Goal: Task Accomplishment & Management: Use online tool/utility

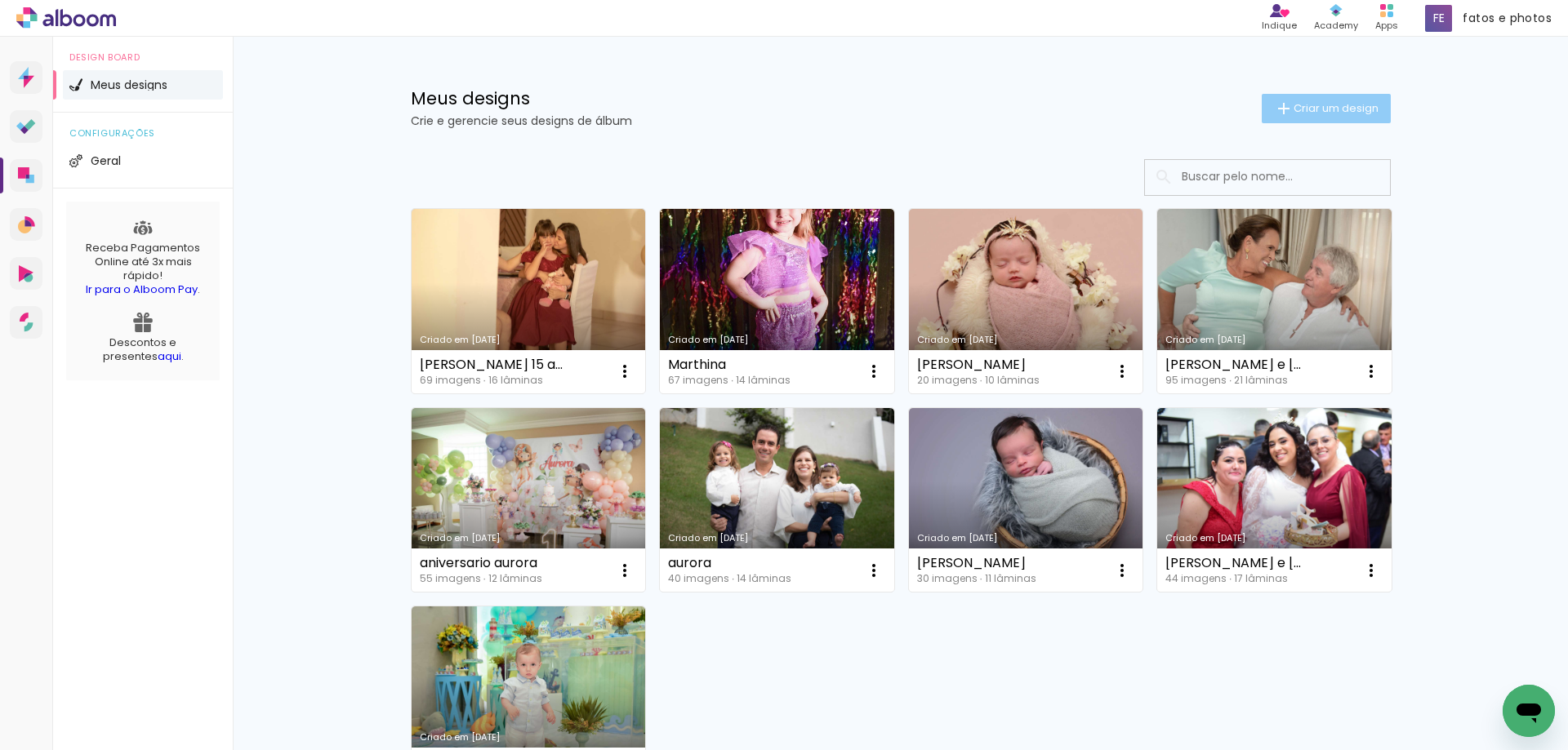
click at [1321, 108] on span "Criar um design" at bounding box center [1335, 108] width 85 height 11
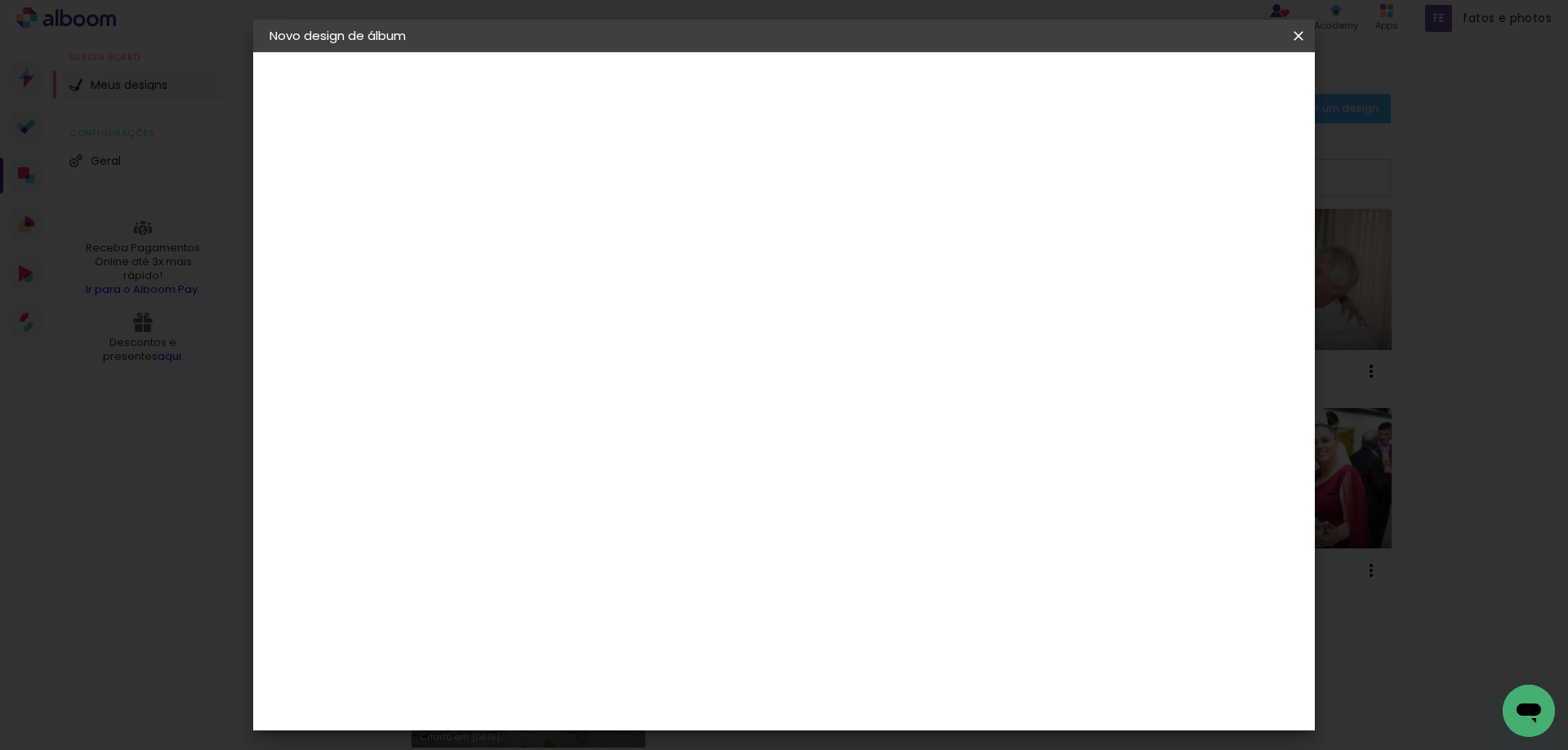
click at [536, 229] on input at bounding box center [536, 219] width 0 height 25
type input "aurora"
type paper-input "aurora"
click at [704, 75] on paper-button "Avançar" at bounding box center [664, 86] width 80 height 28
click at [843, 230] on paper-item "Tamanho Livre" at bounding box center [764, 248] width 157 height 36
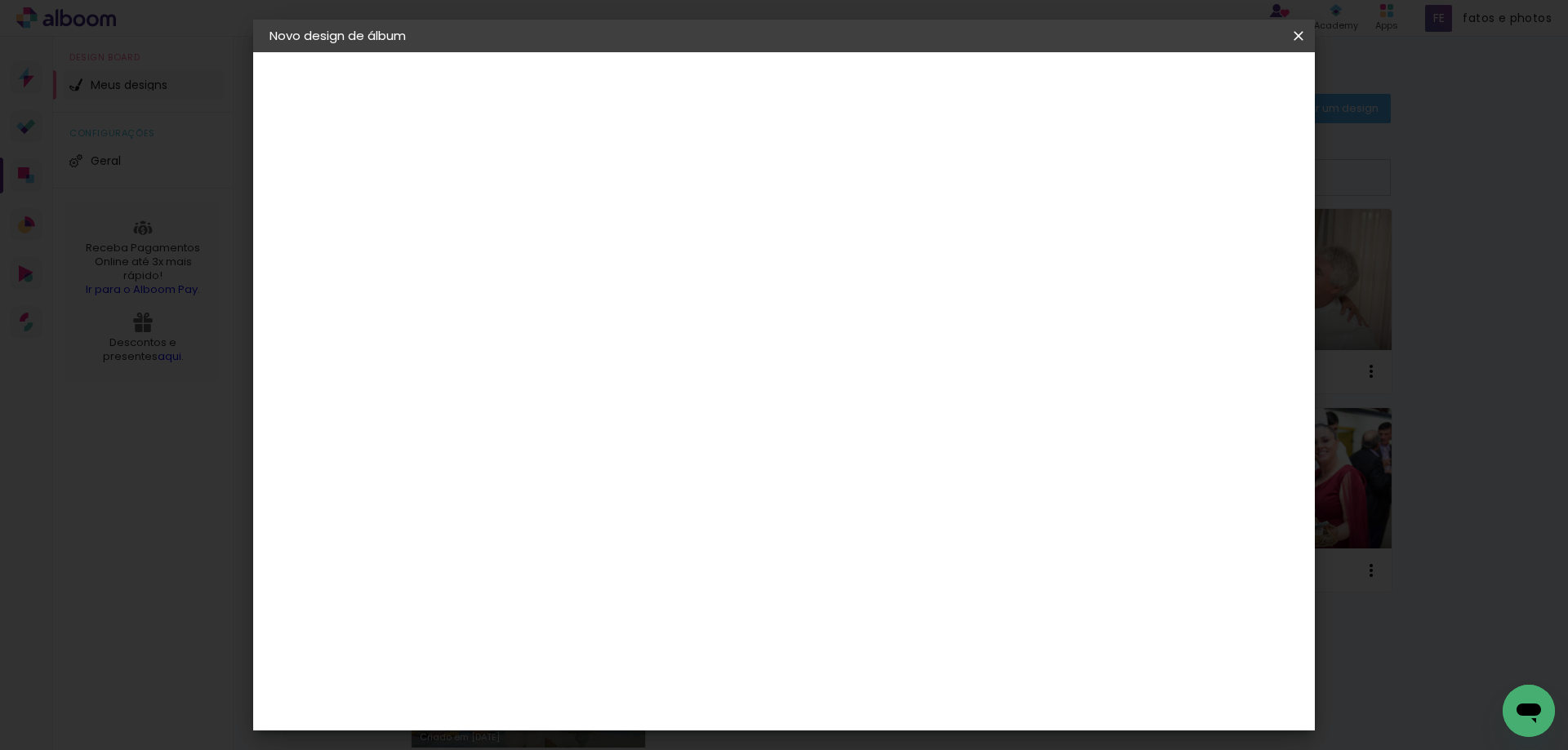
click at [0, 0] on slot "Avançar" at bounding box center [0, 0] width 0 height 0
drag, startPoint x: 502, startPoint y: 465, endPoint x: 480, endPoint y: 470, distance: 22.6
click at [480, 470] on input "30" at bounding box center [484, 463] width 42 height 24
type input "20"
type paper-input "20"
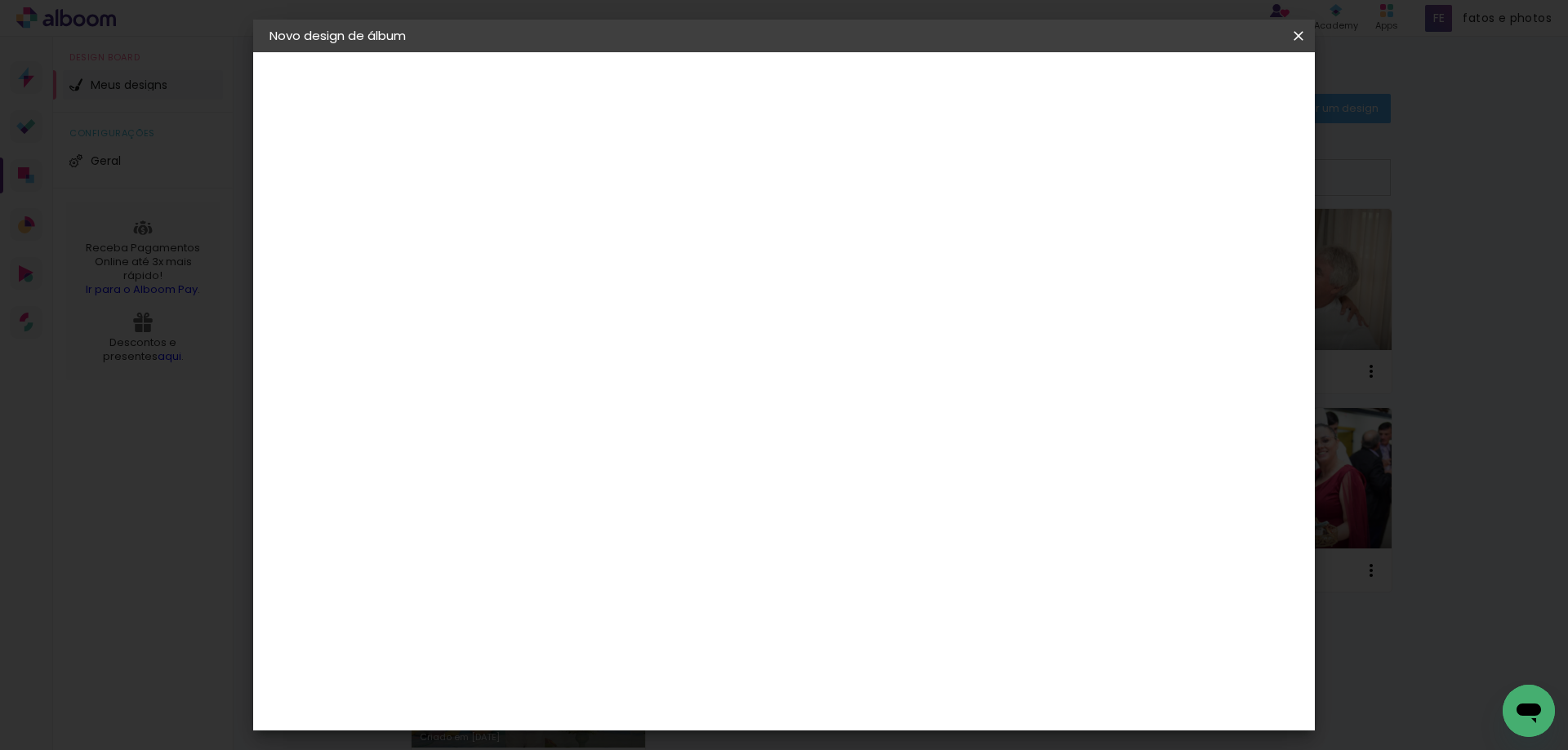
drag, startPoint x: 893, startPoint y: 578, endPoint x: 866, endPoint y: 580, distance: 27.1
click at [866, 580] on input "60" at bounding box center [874, 573] width 42 height 24
type input "50"
type paper-input "50"
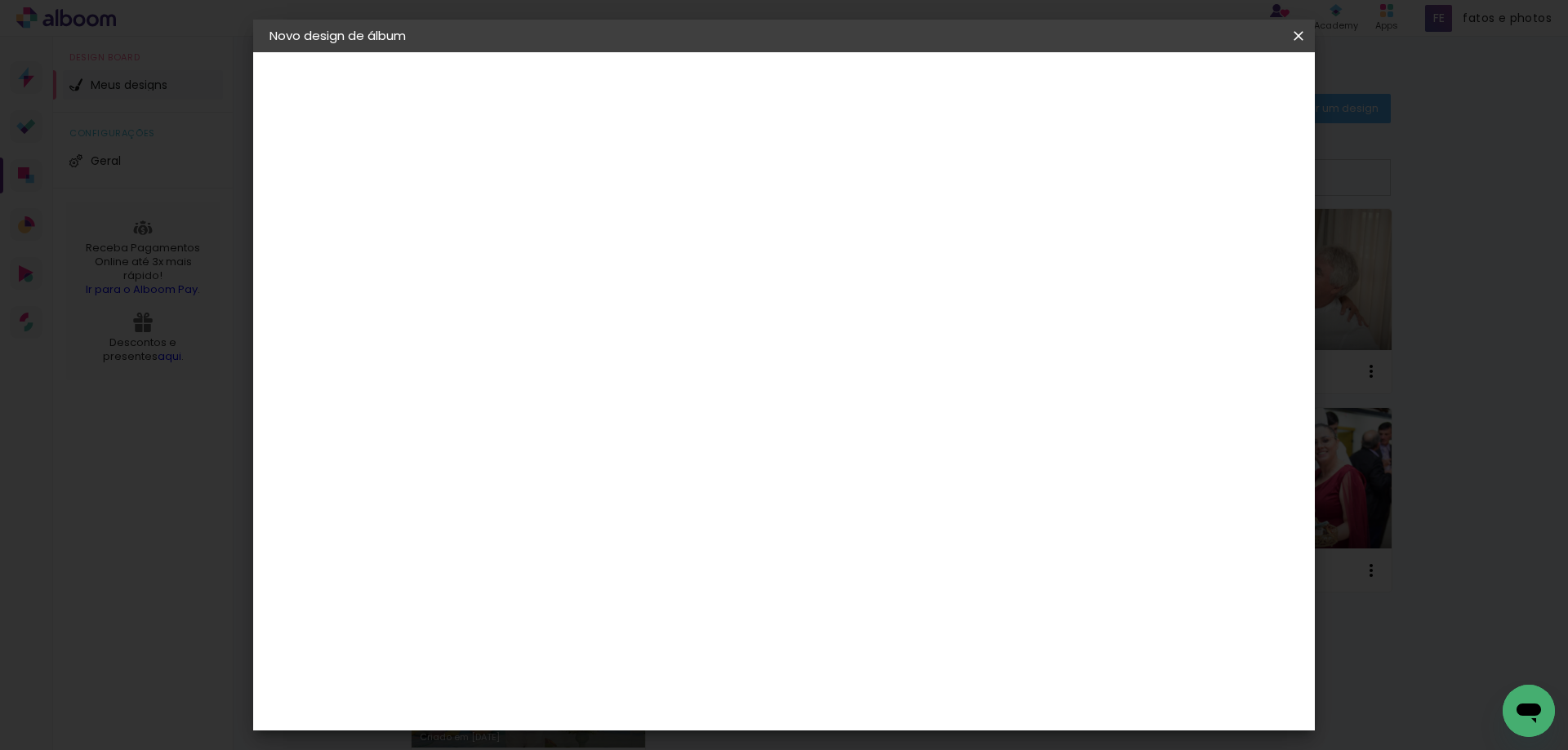
click at [1196, 88] on span "Iniciar design" at bounding box center [1159, 86] width 74 height 12
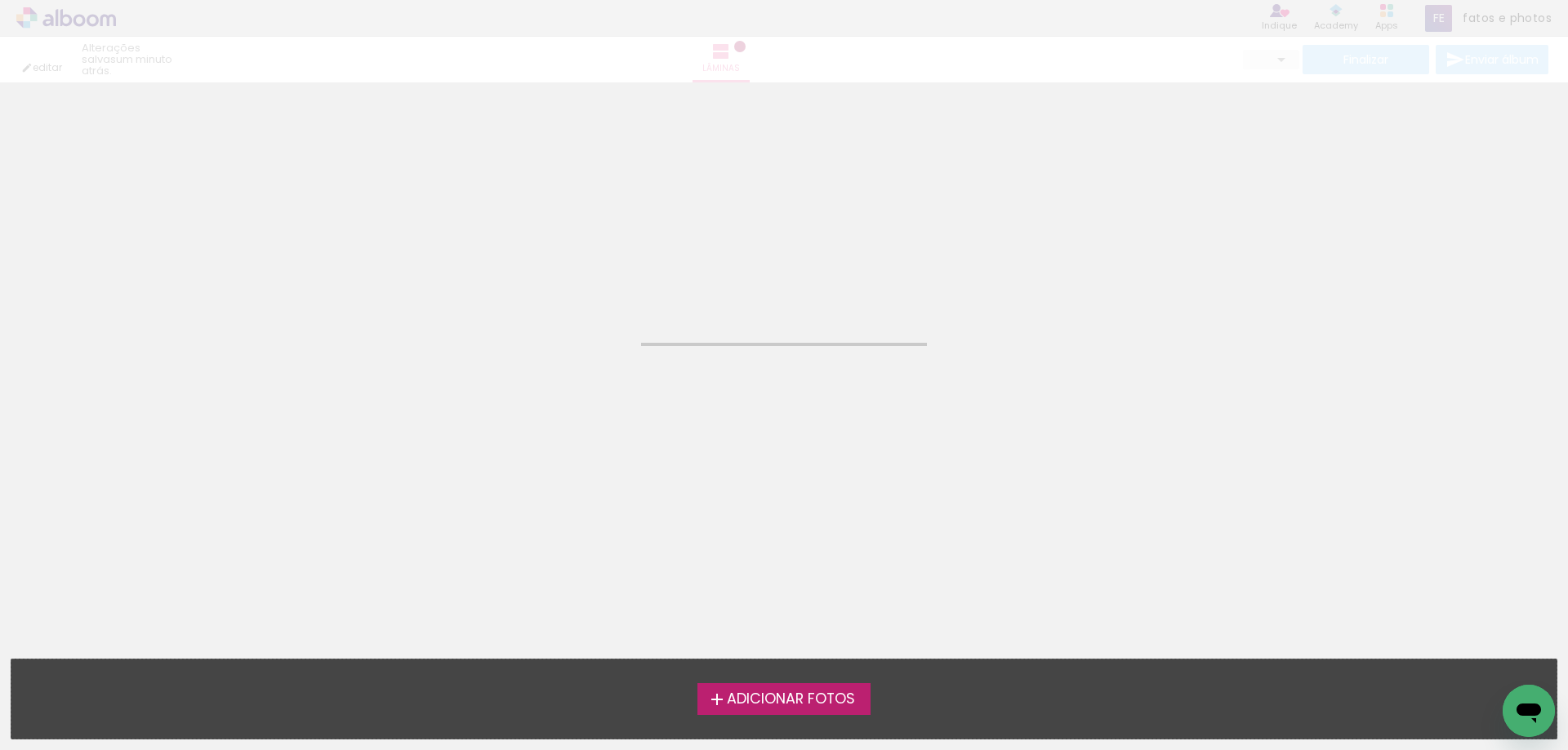
click at [803, 704] on span "Adicionar Fotos" at bounding box center [791, 699] width 128 height 14
click at [0, 0] on input "file" at bounding box center [0, 0] width 0 height 0
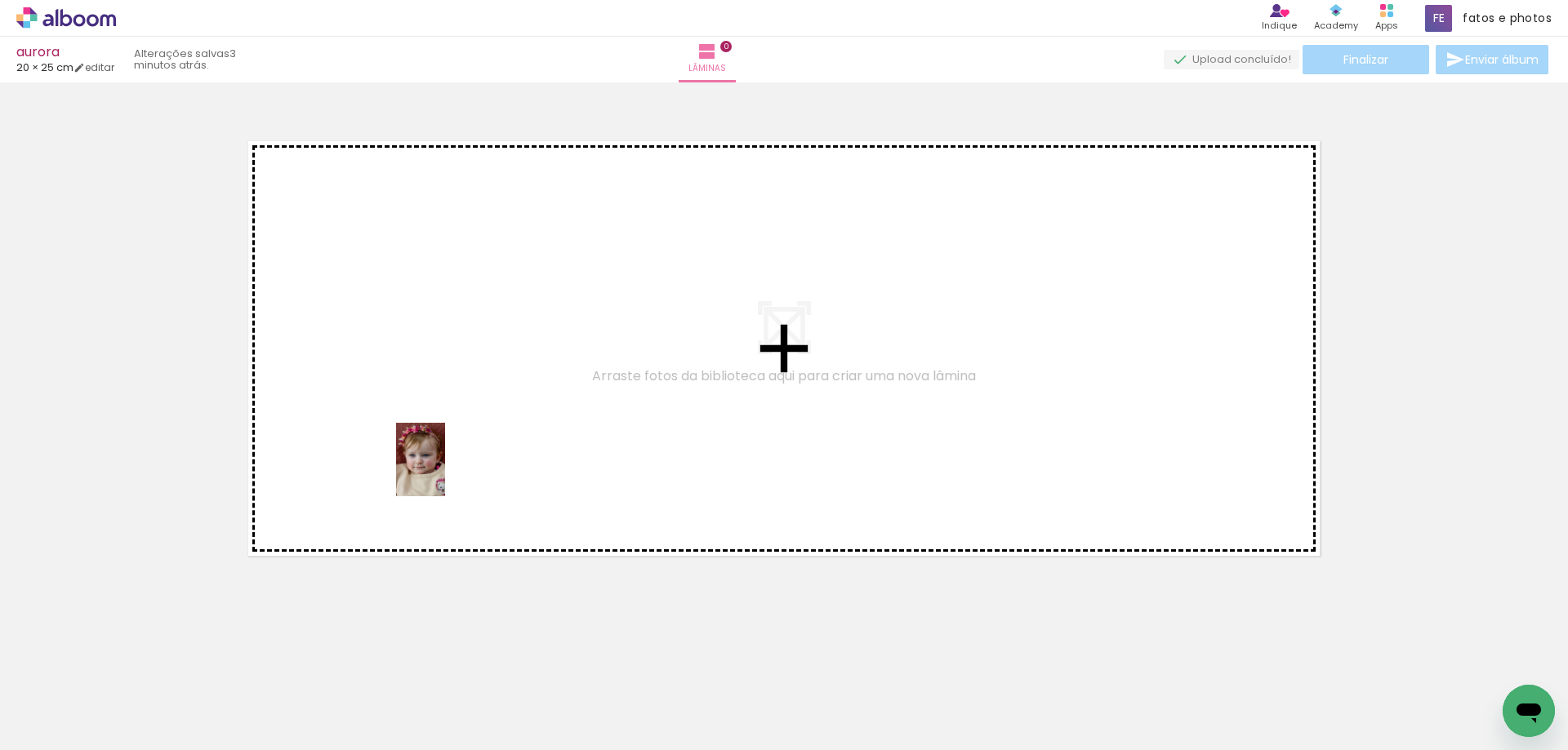
drag, startPoint x: 160, startPoint y: 713, endPoint x: 448, endPoint y: 466, distance: 379.4
click at [448, 466] on quentale-workspace at bounding box center [784, 375] width 1568 height 750
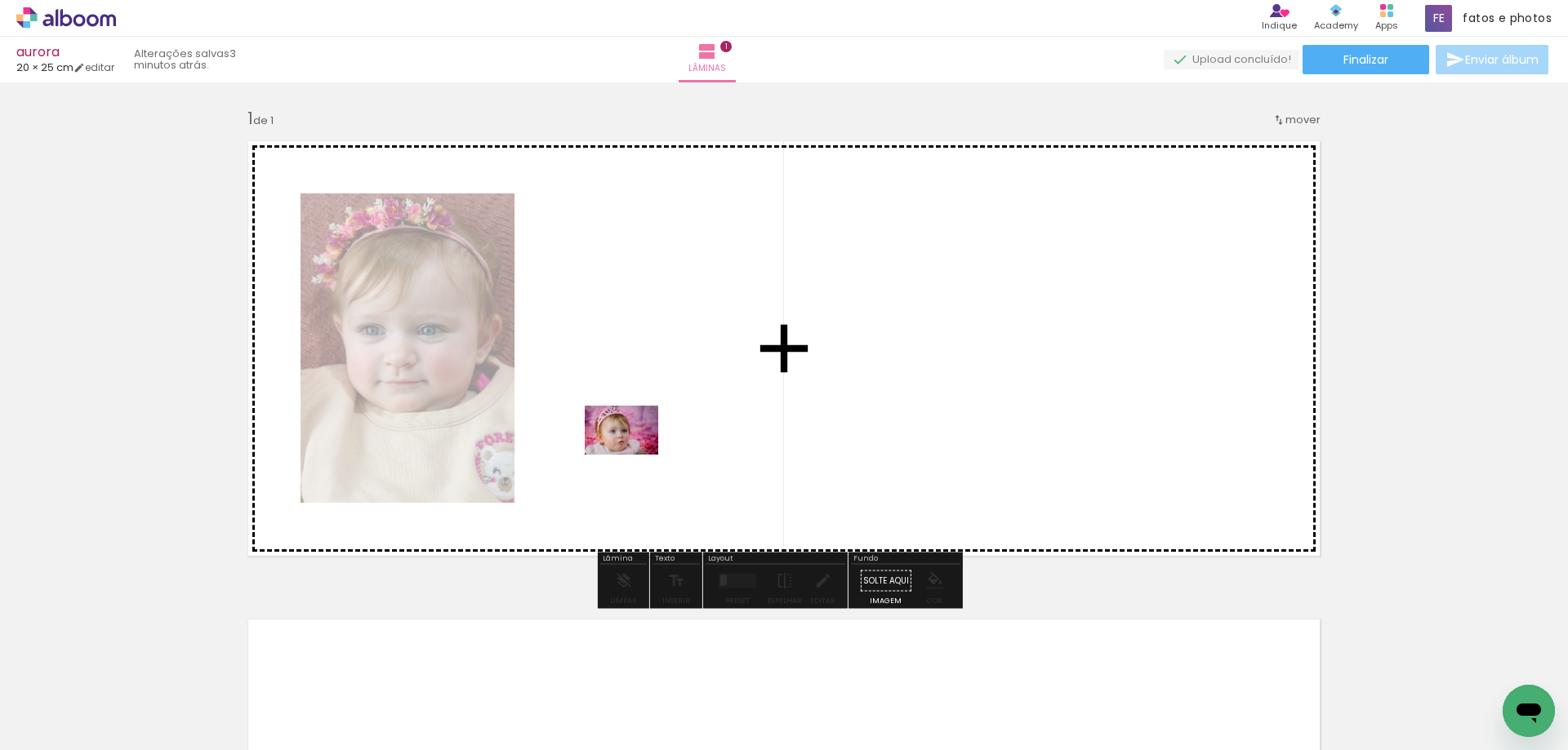
drag, startPoint x: 273, startPoint y: 701, endPoint x: 635, endPoint y: 453, distance: 438.8
click at [635, 453] on quentale-workspace at bounding box center [784, 375] width 1568 height 750
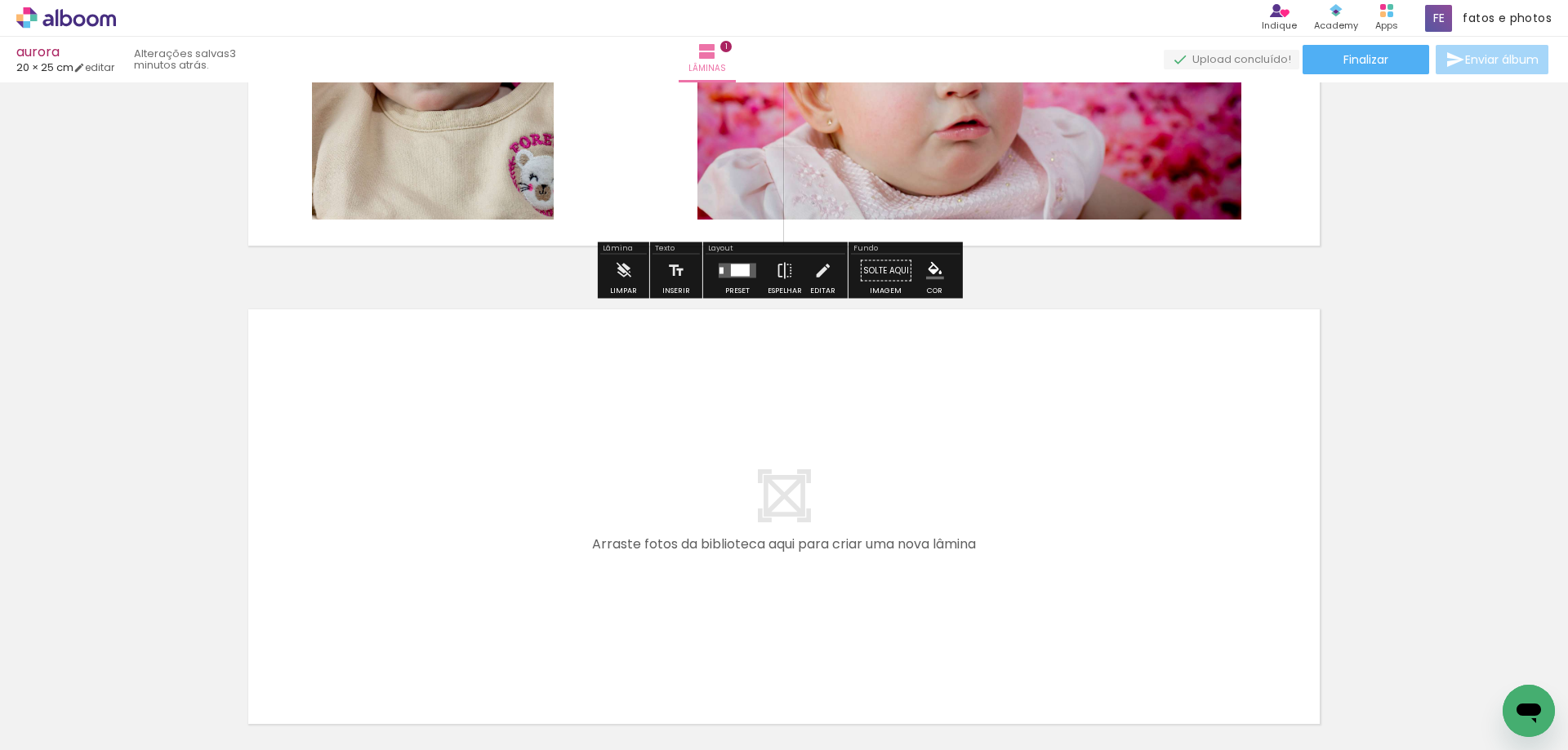
scroll to position [408, 0]
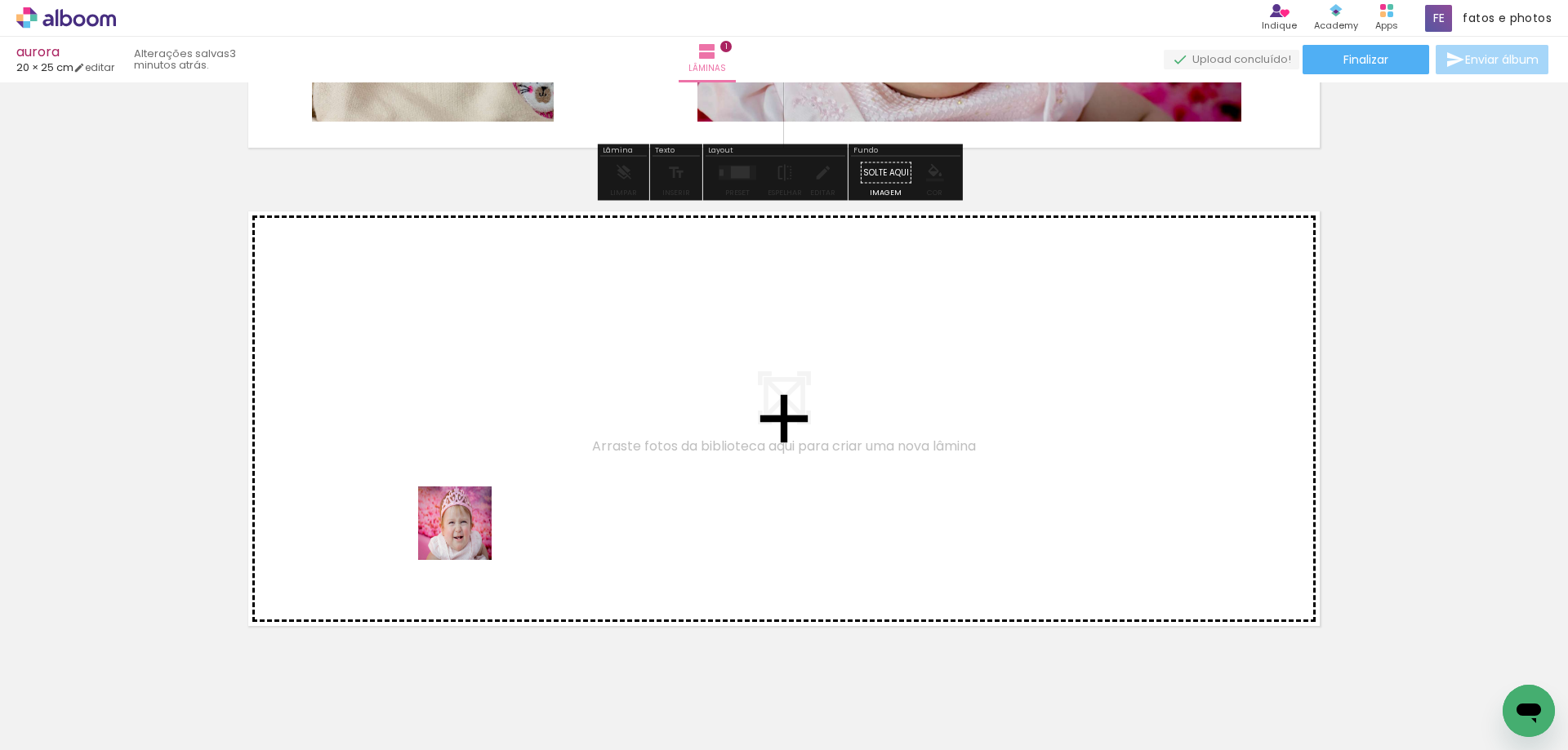
drag, startPoint x: 368, startPoint y: 708, endPoint x: 477, endPoint y: 675, distance: 113.9
click at [480, 516] on quentale-workspace at bounding box center [784, 375] width 1568 height 750
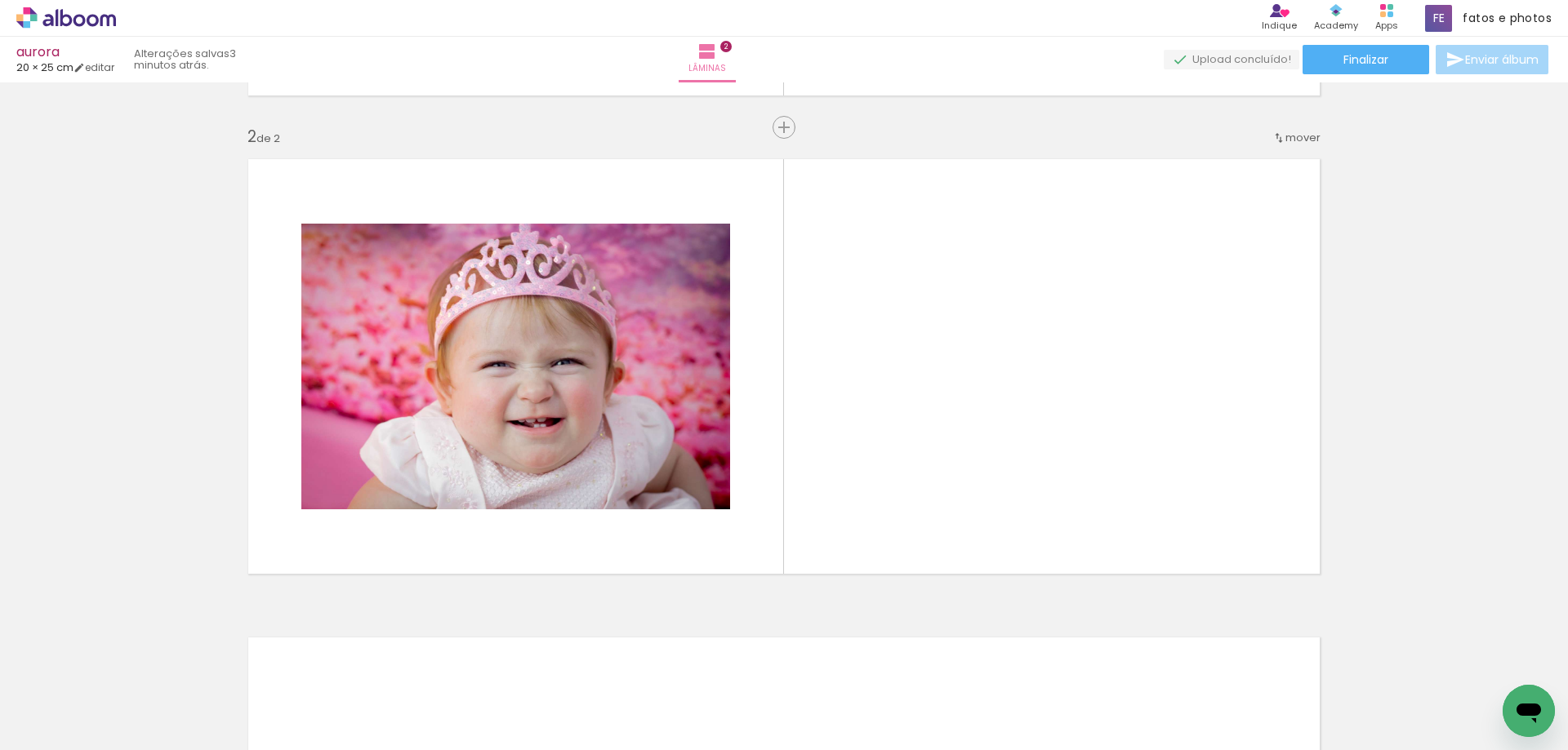
scroll to position [462, 0]
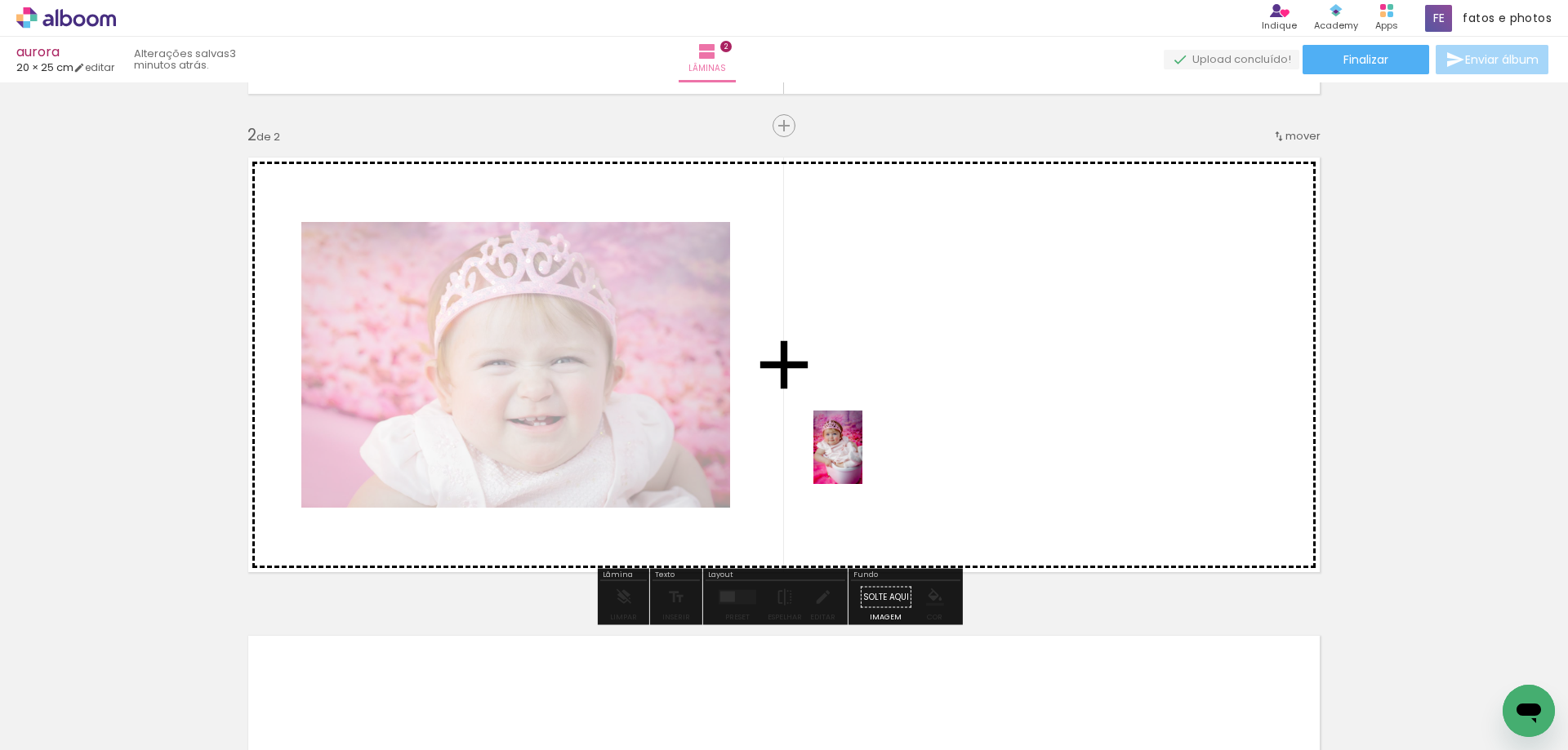
drag, startPoint x: 444, startPoint y: 690, endPoint x: 864, endPoint y: 455, distance: 481.3
click at [864, 455] on quentale-workspace at bounding box center [784, 375] width 1568 height 750
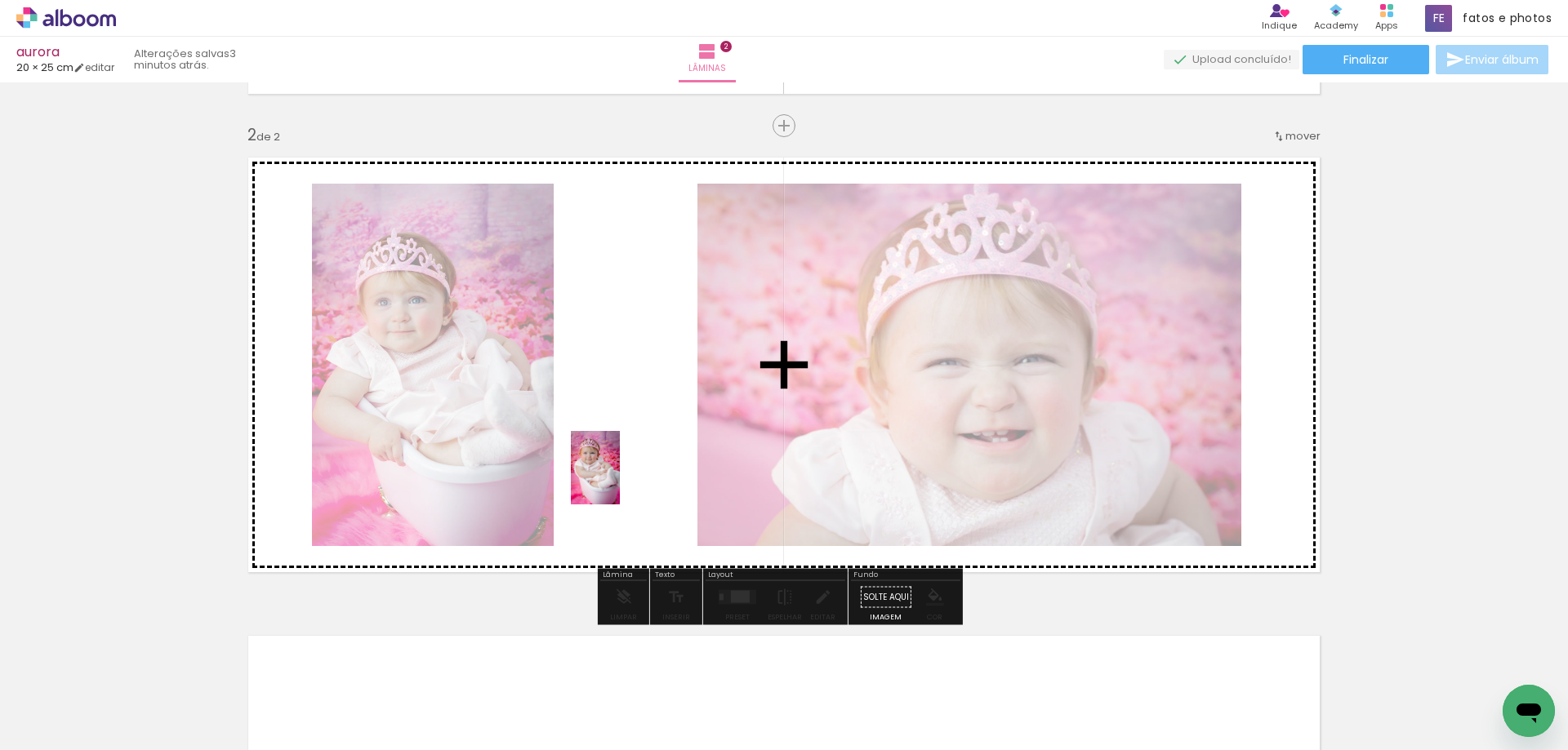
drag, startPoint x: 530, startPoint y: 705, endPoint x: 621, endPoint y: 478, distance: 244.6
click at [616, 462] on quentale-workspace at bounding box center [784, 375] width 1568 height 750
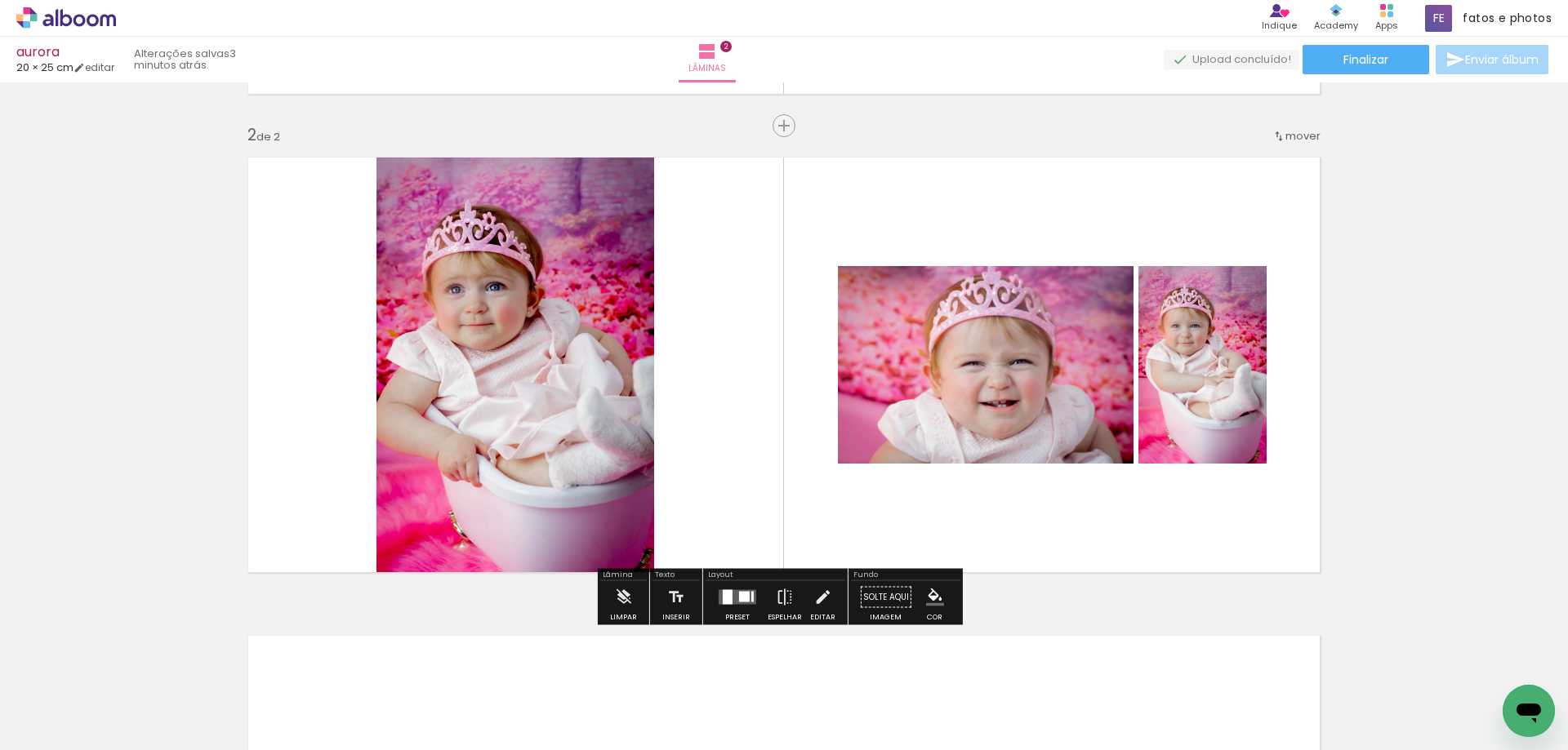
click at [726, 592] on div at bounding box center [727, 597] width 10 height 14
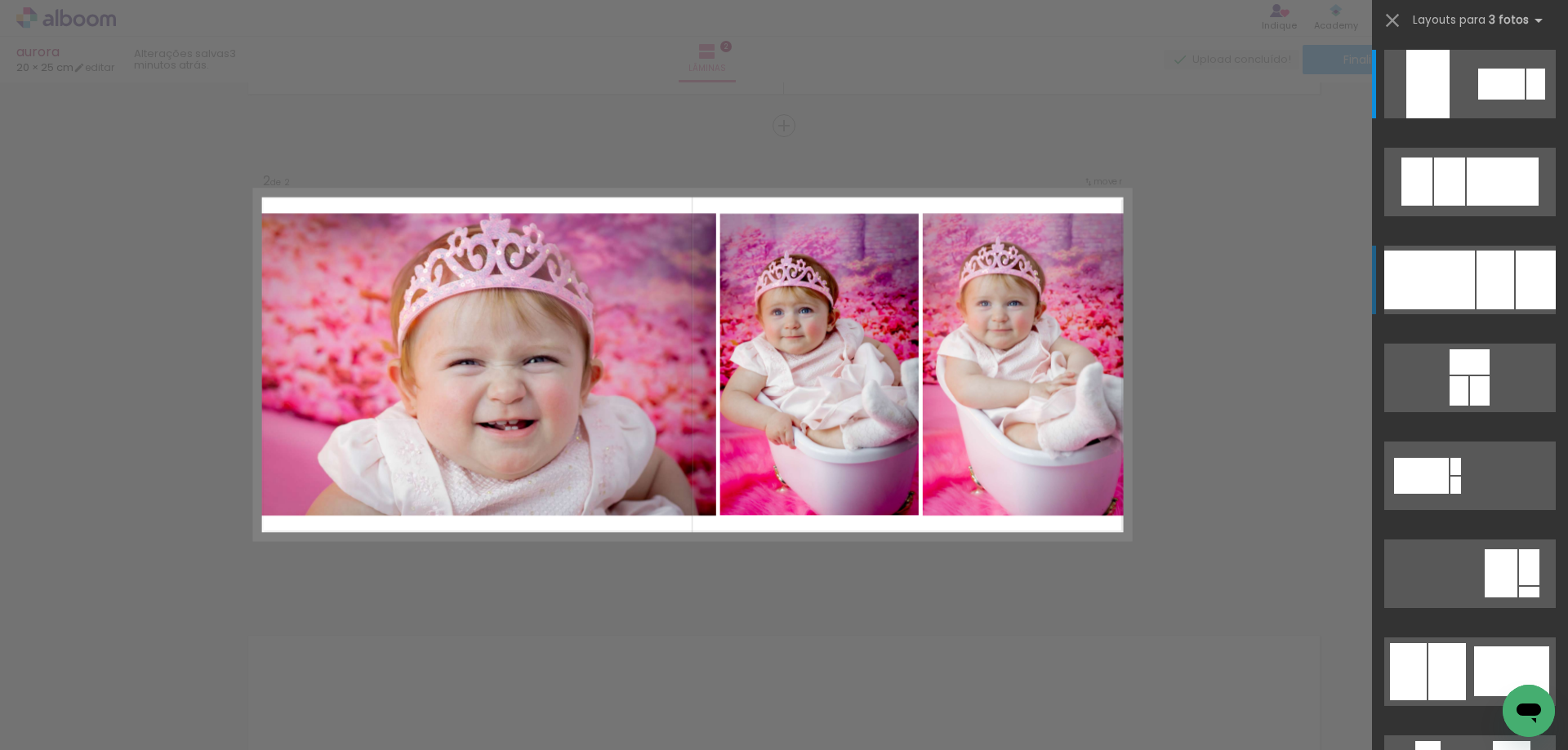
click at [1477, 294] on div at bounding box center [1495, 280] width 38 height 59
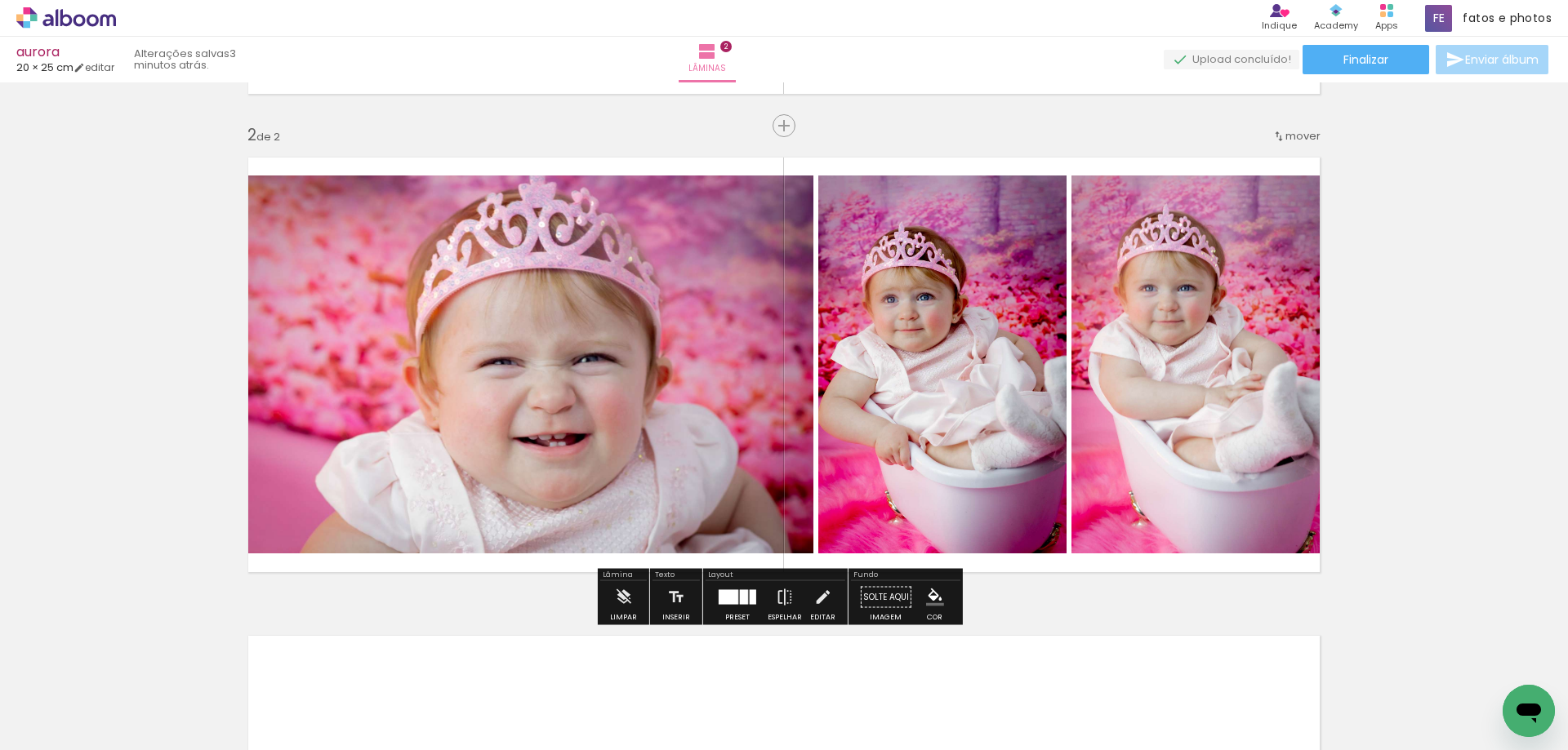
click at [1166, 404] on quentale-photo at bounding box center [1201, 364] width 260 height 378
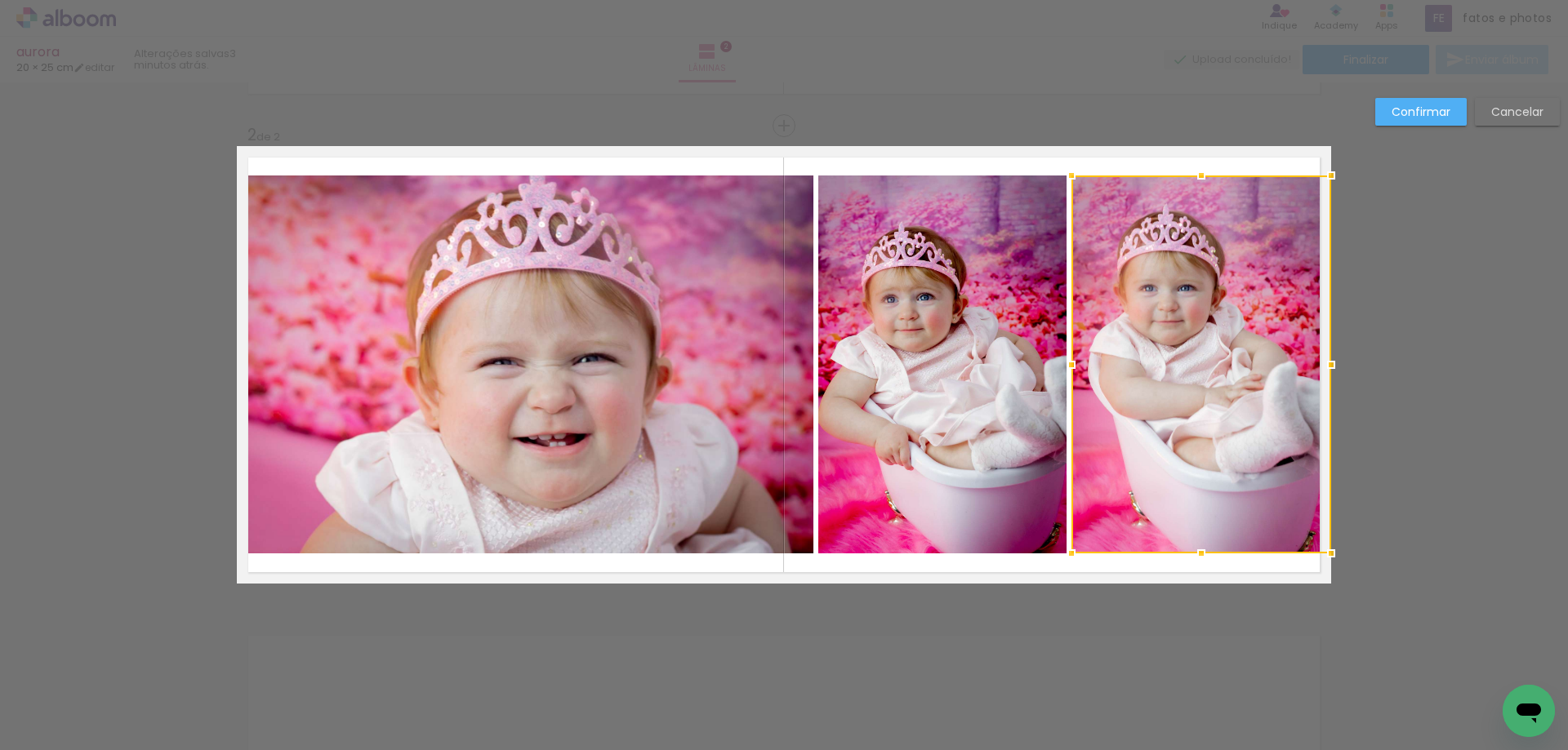
click at [1166, 404] on div at bounding box center [1201, 364] width 260 height 378
click at [1125, 154] on quentale-layouter at bounding box center [784, 364] width 1094 height 438
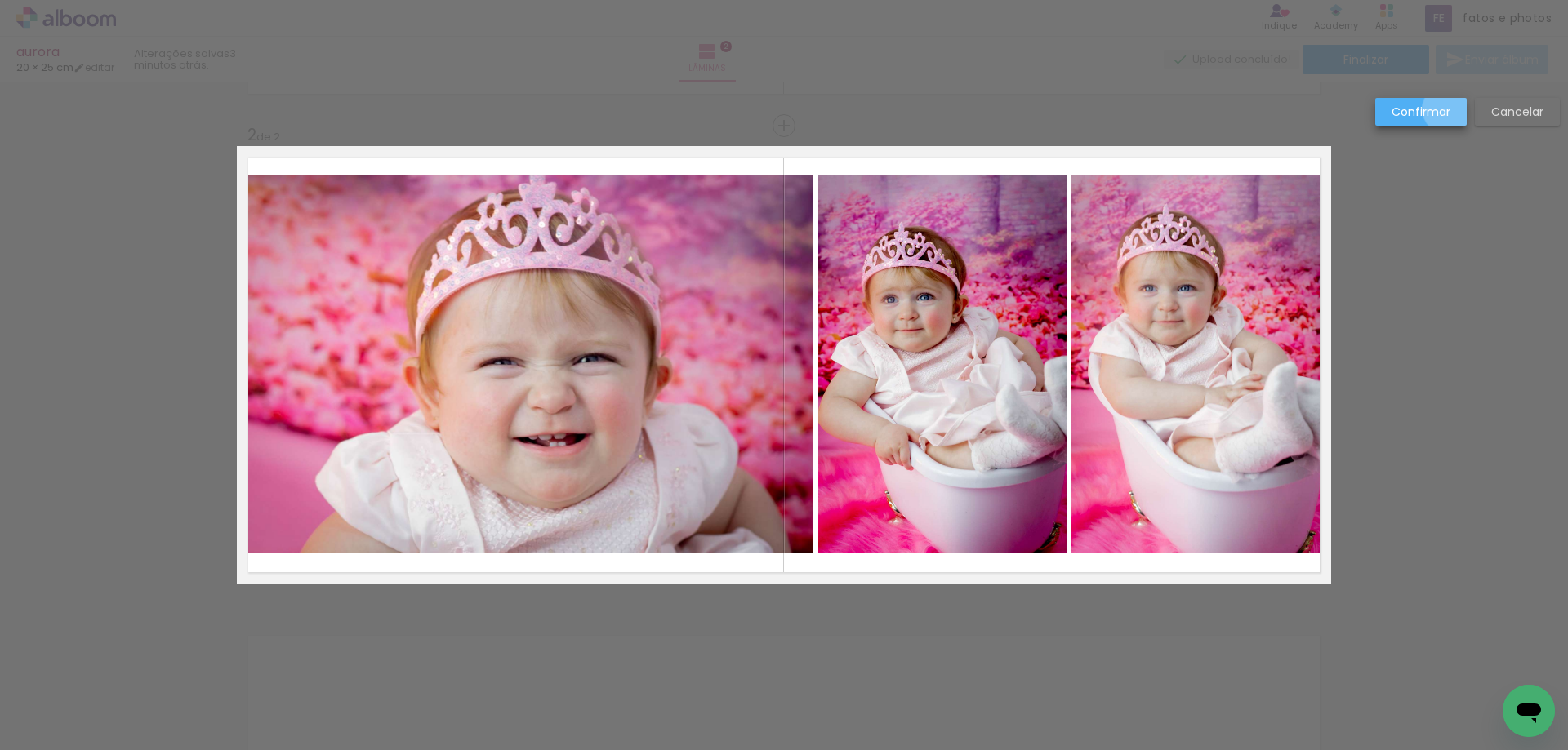
click at [0, 0] on slot "Confirmar" at bounding box center [0, 0] width 0 height 0
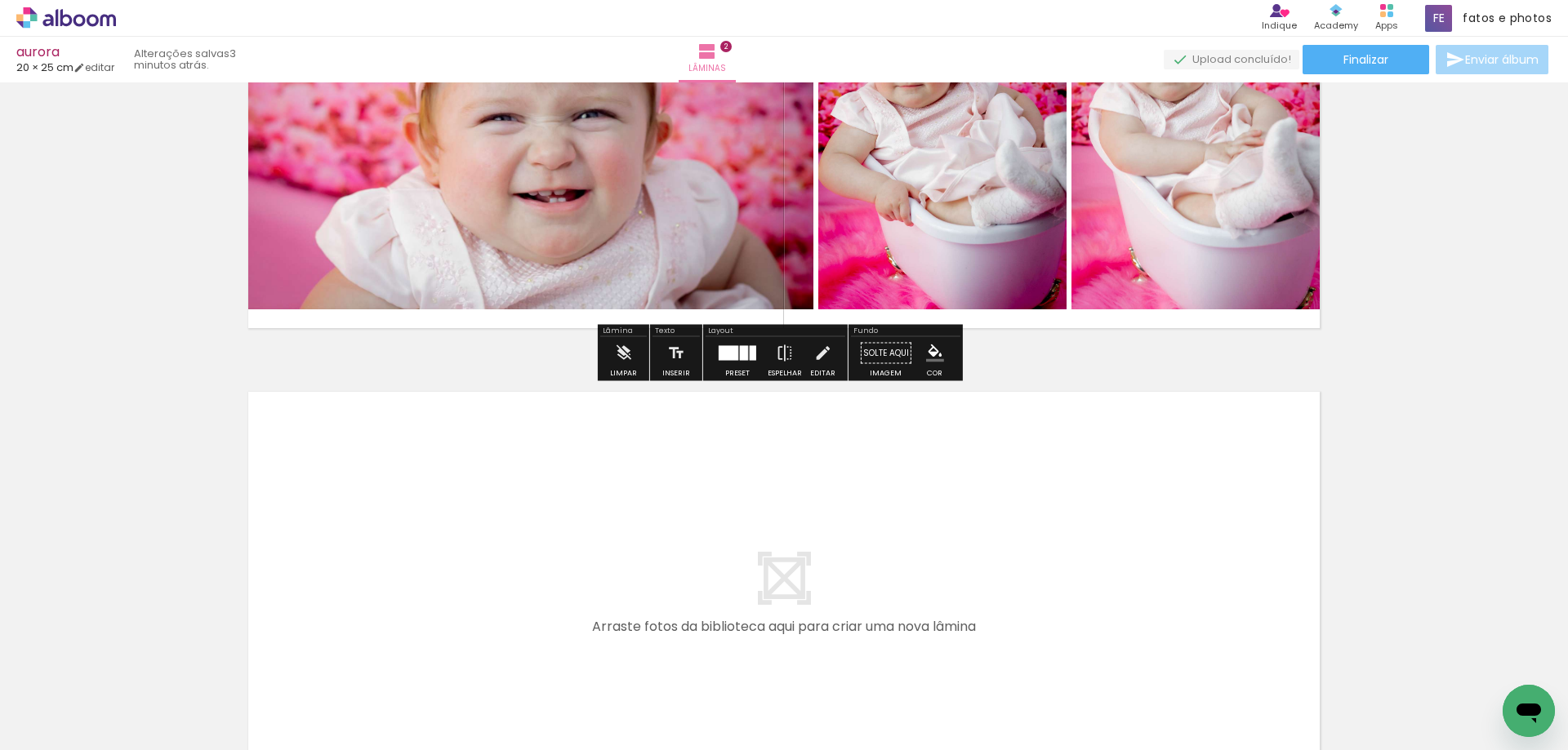
scroll to position [707, 0]
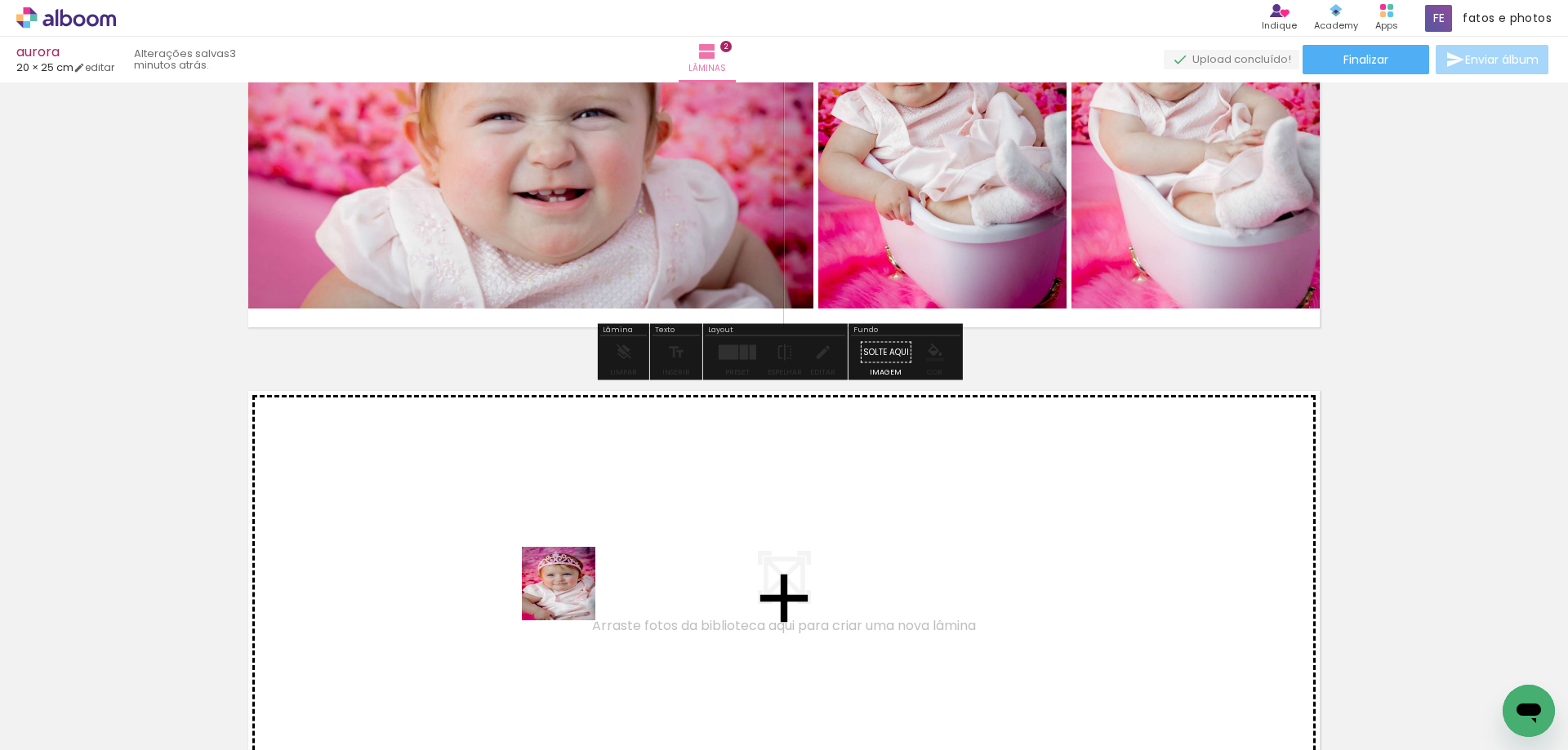
drag, startPoint x: 628, startPoint y: 695, endPoint x: 558, endPoint y: 575, distance: 138.9
click at [558, 575] on quentale-workspace at bounding box center [784, 375] width 1568 height 750
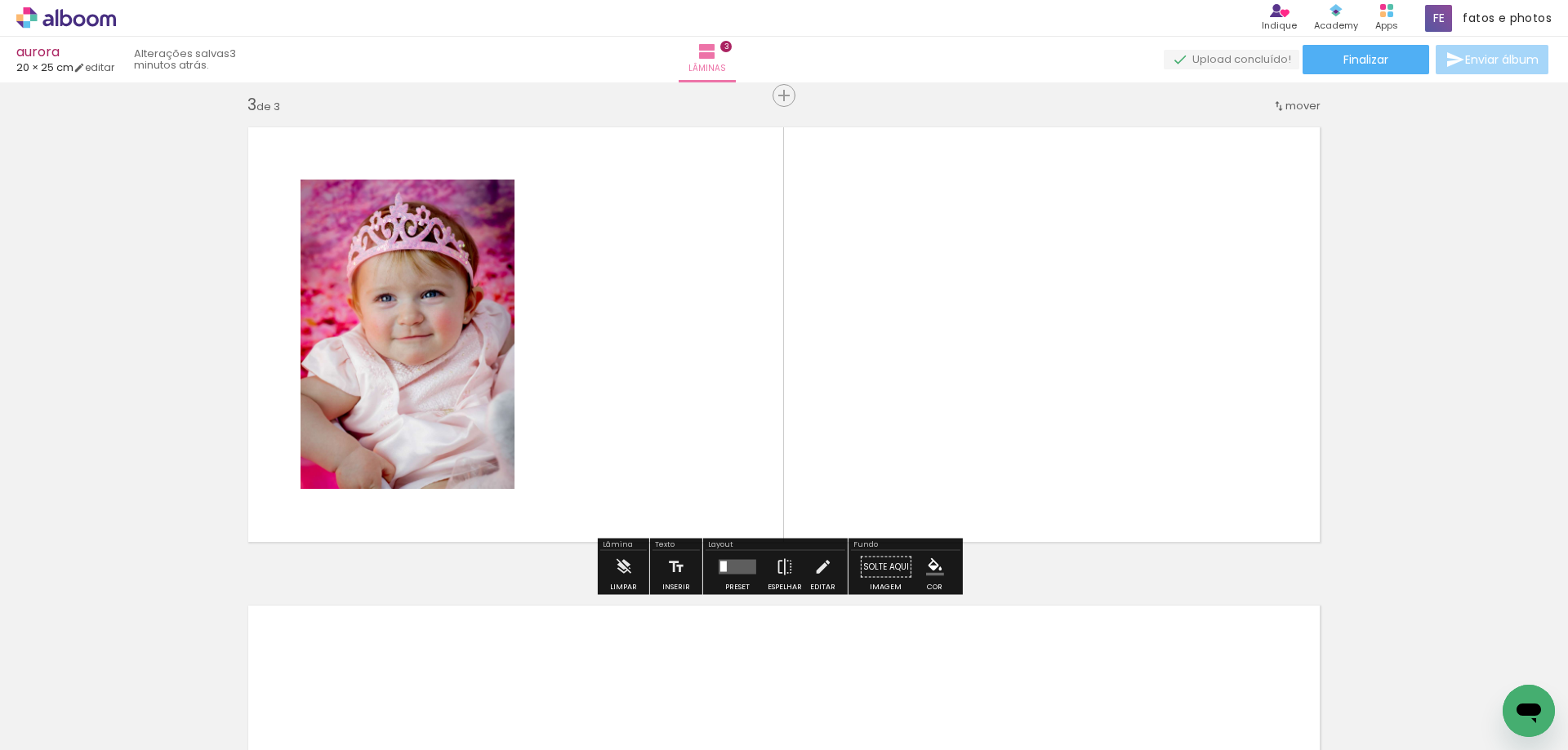
scroll to position [1021, 0]
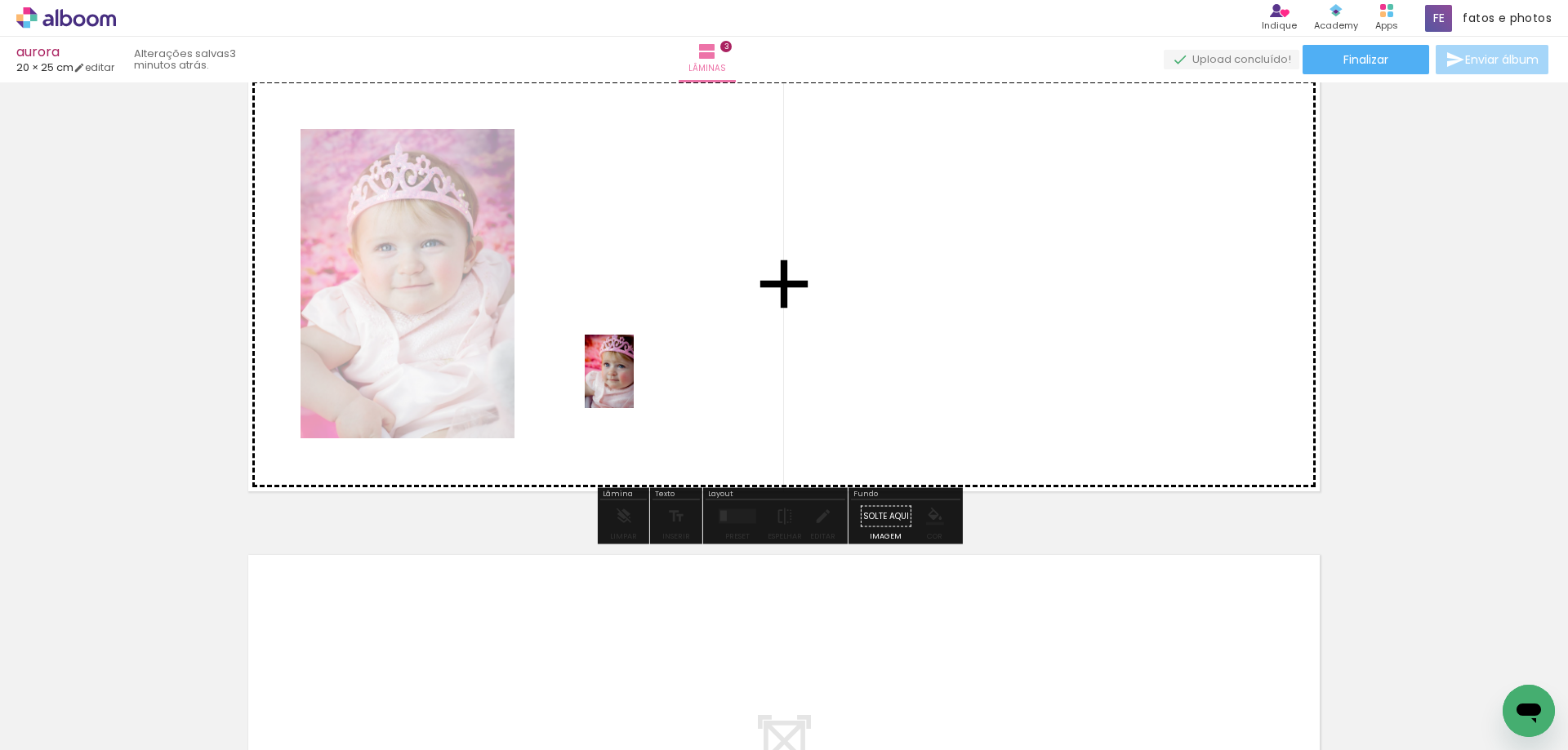
drag, startPoint x: 705, startPoint y: 703, endPoint x: 631, endPoint y: 352, distance: 358.7
click at [631, 352] on quentale-workspace at bounding box center [784, 375] width 1568 height 750
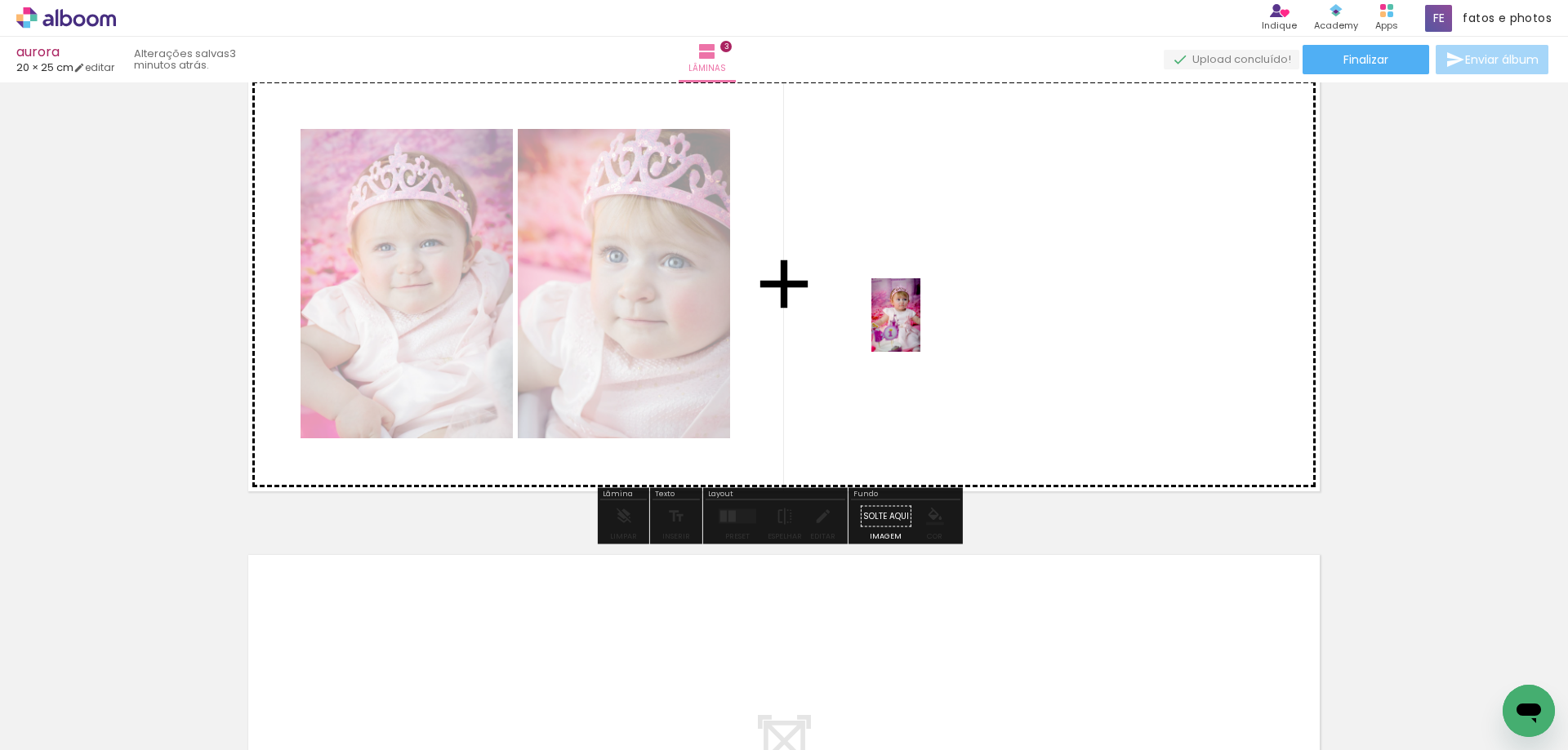
drag, startPoint x: 799, startPoint y: 691, endPoint x: 921, endPoint y: 328, distance: 383.0
click at [921, 328] on quentale-workspace at bounding box center [784, 375] width 1568 height 750
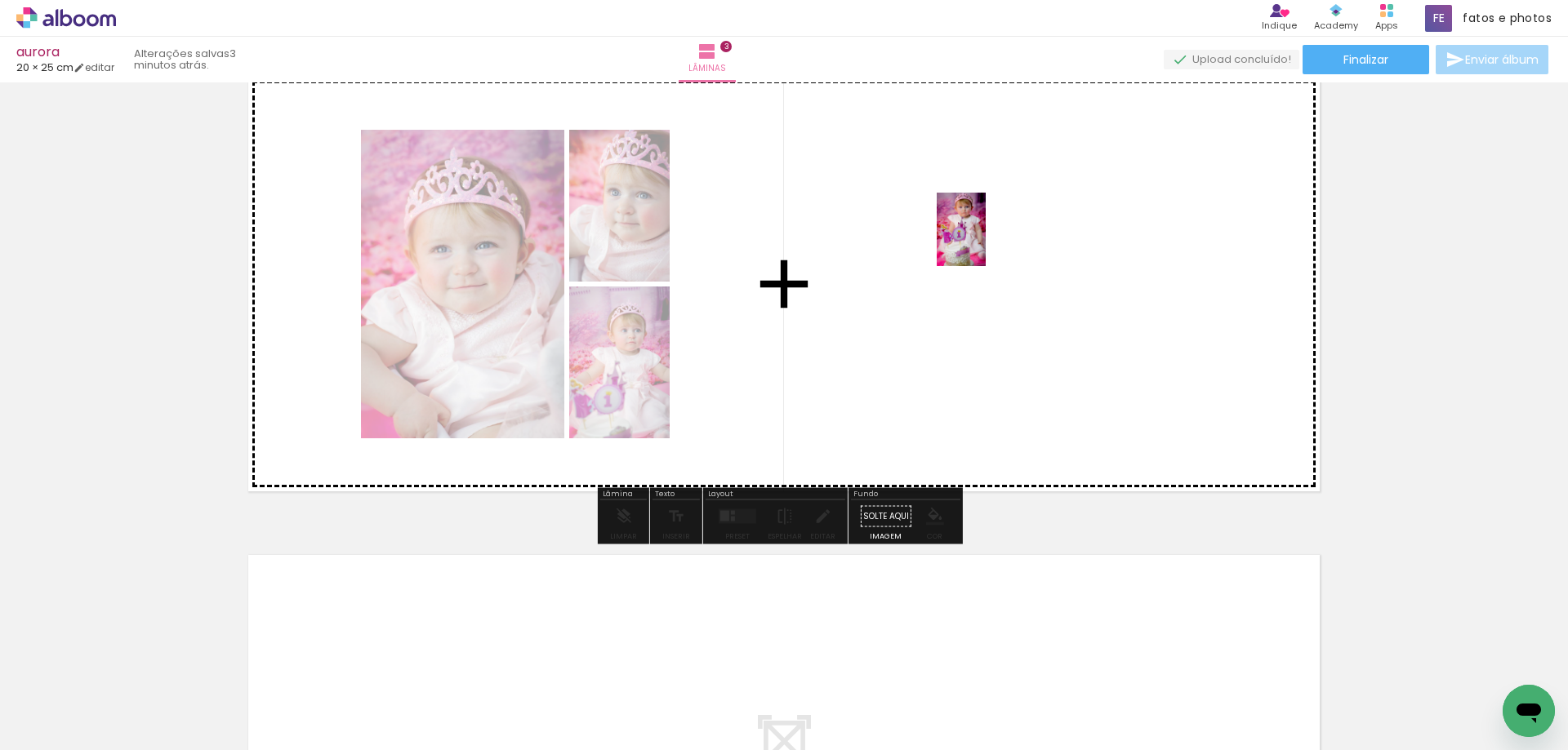
drag, startPoint x: 893, startPoint y: 703, endPoint x: 986, endPoint y: 242, distance: 470.3
click at [986, 242] on quentale-workspace at bounding box center [784, 375] width 1568 height 750
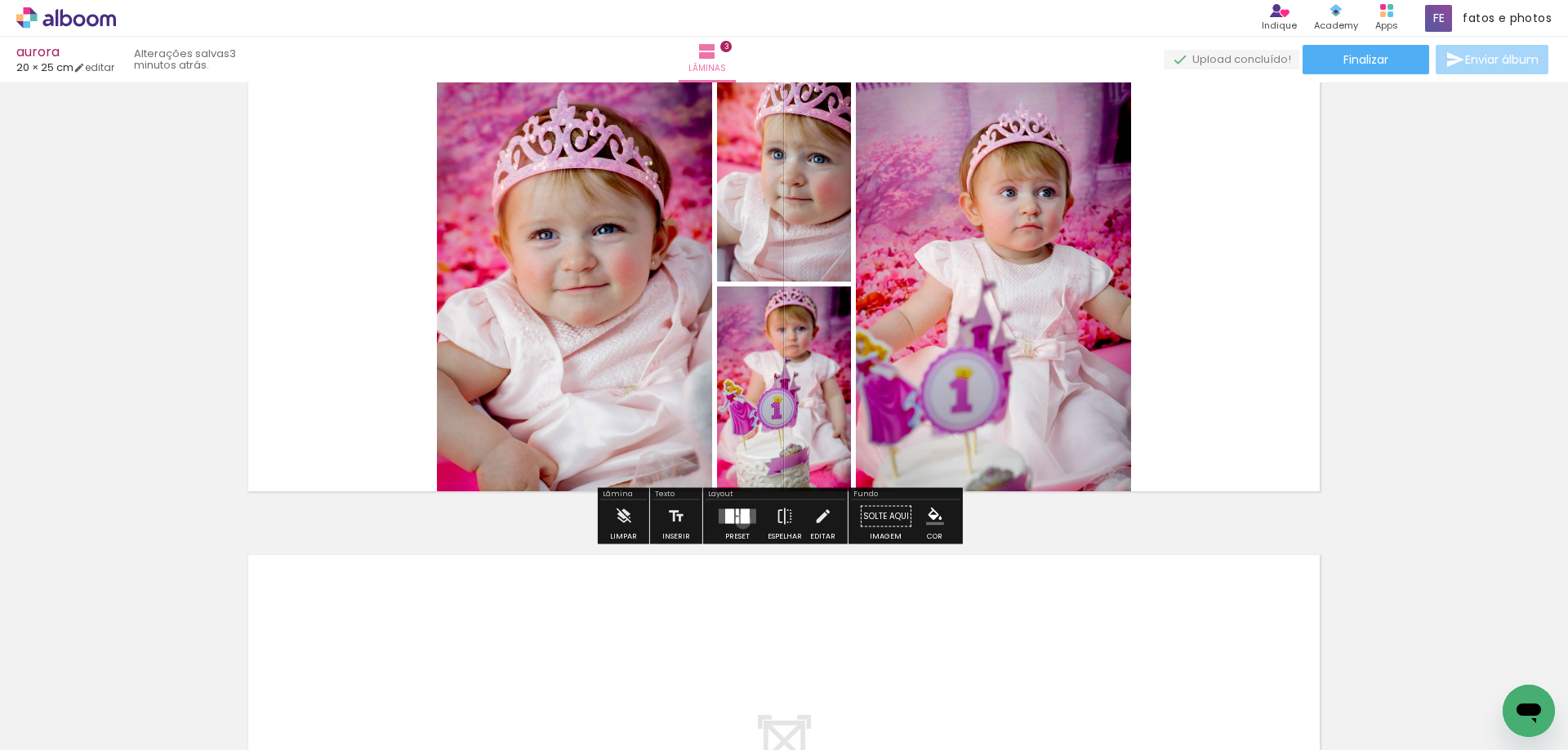
click at [741, 521] on div at bounding box center [745, 516] width 9 height 14
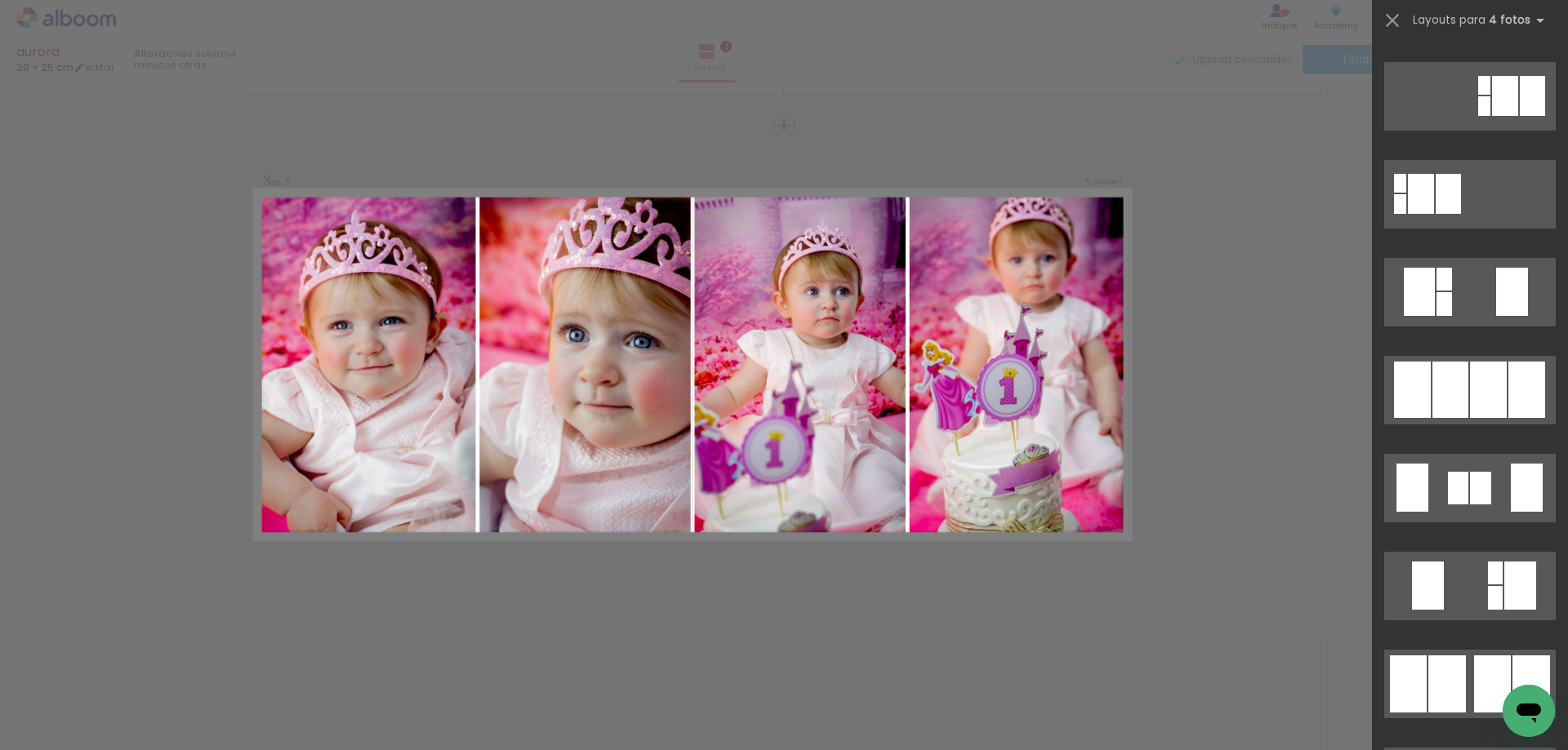
scroll to position [490, 0]
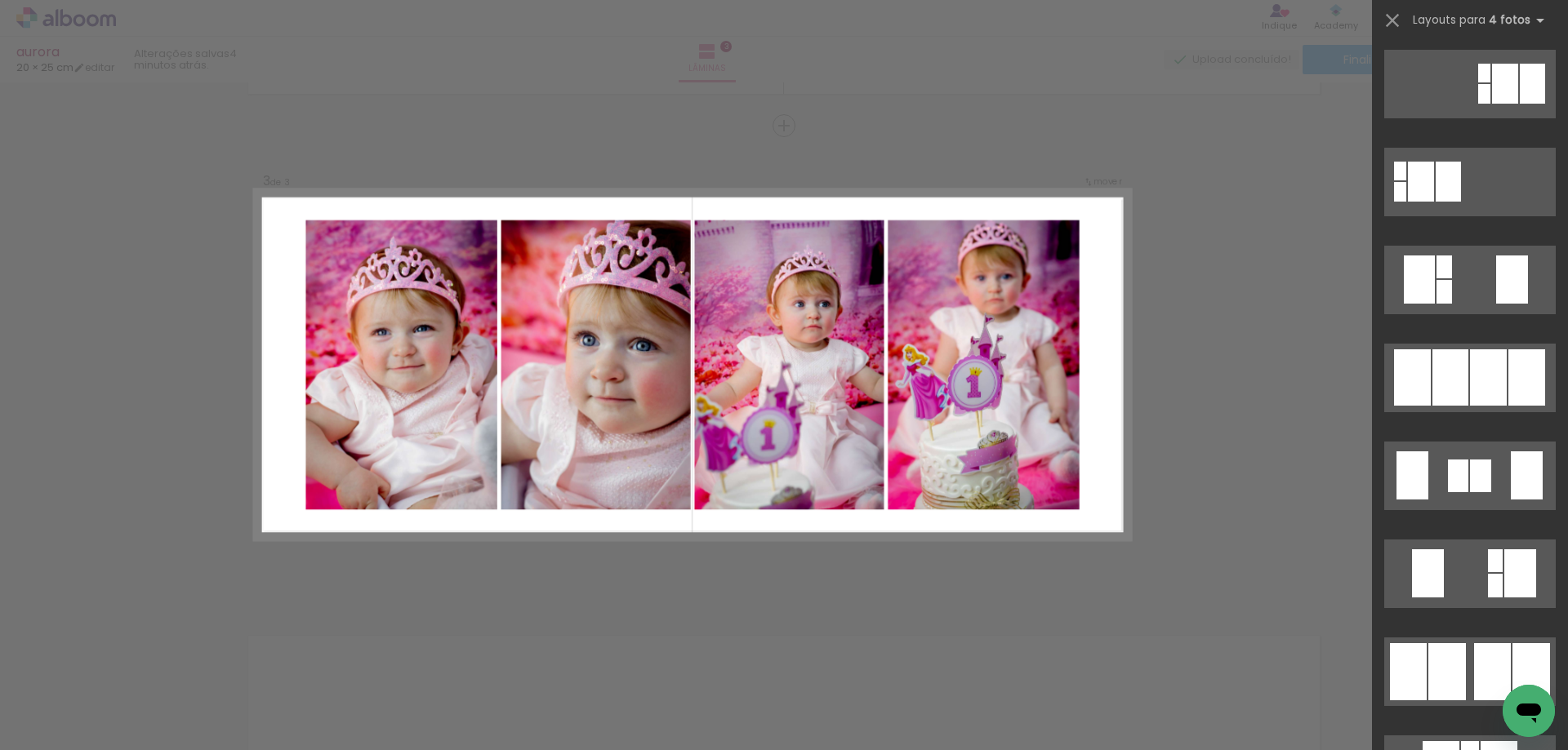
click at [1476, 379] on div at bounding box center [1487, 377] width 37 height 56
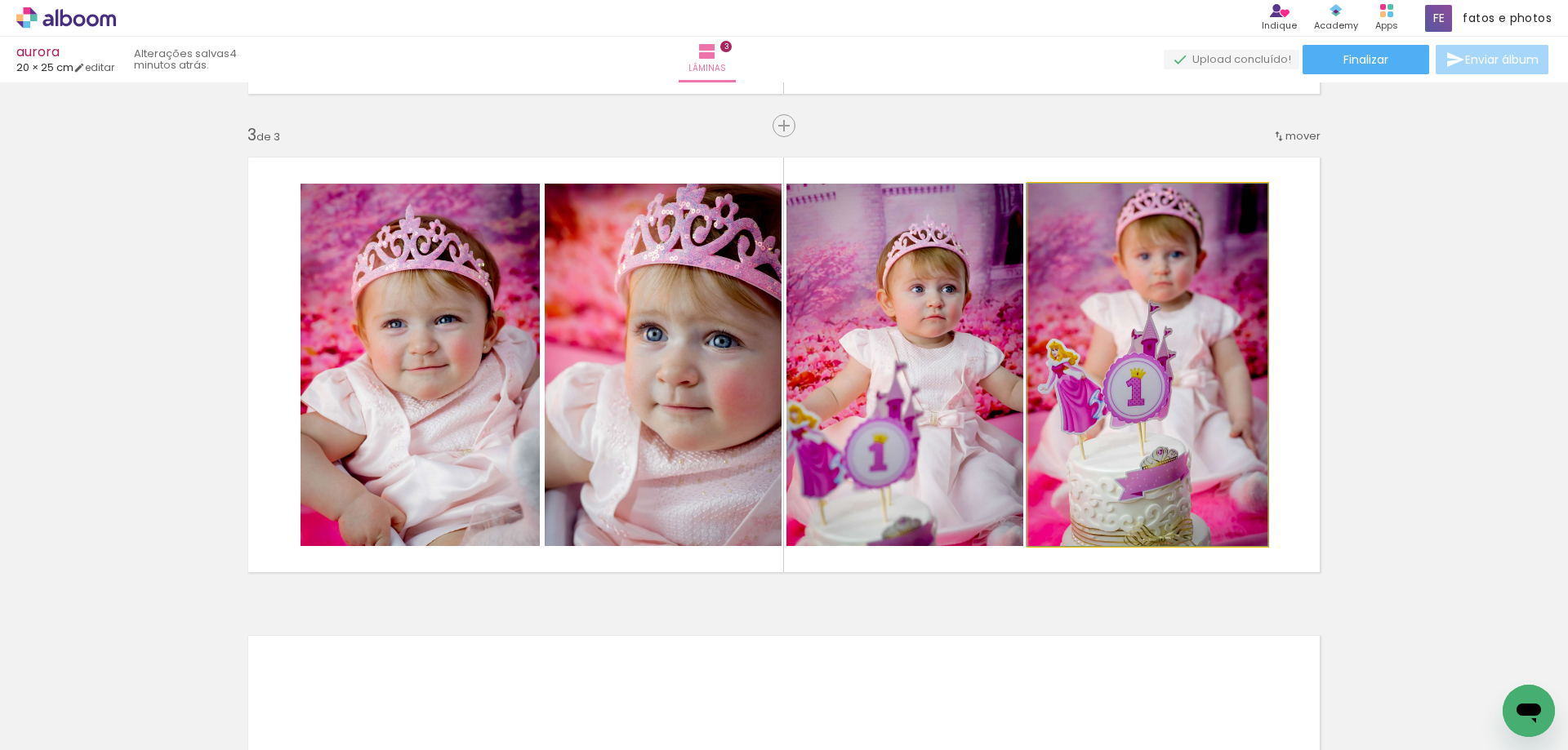
click at [1226, 425] on quentale-photo at bounding box center [1147, 364] width 239 height 362
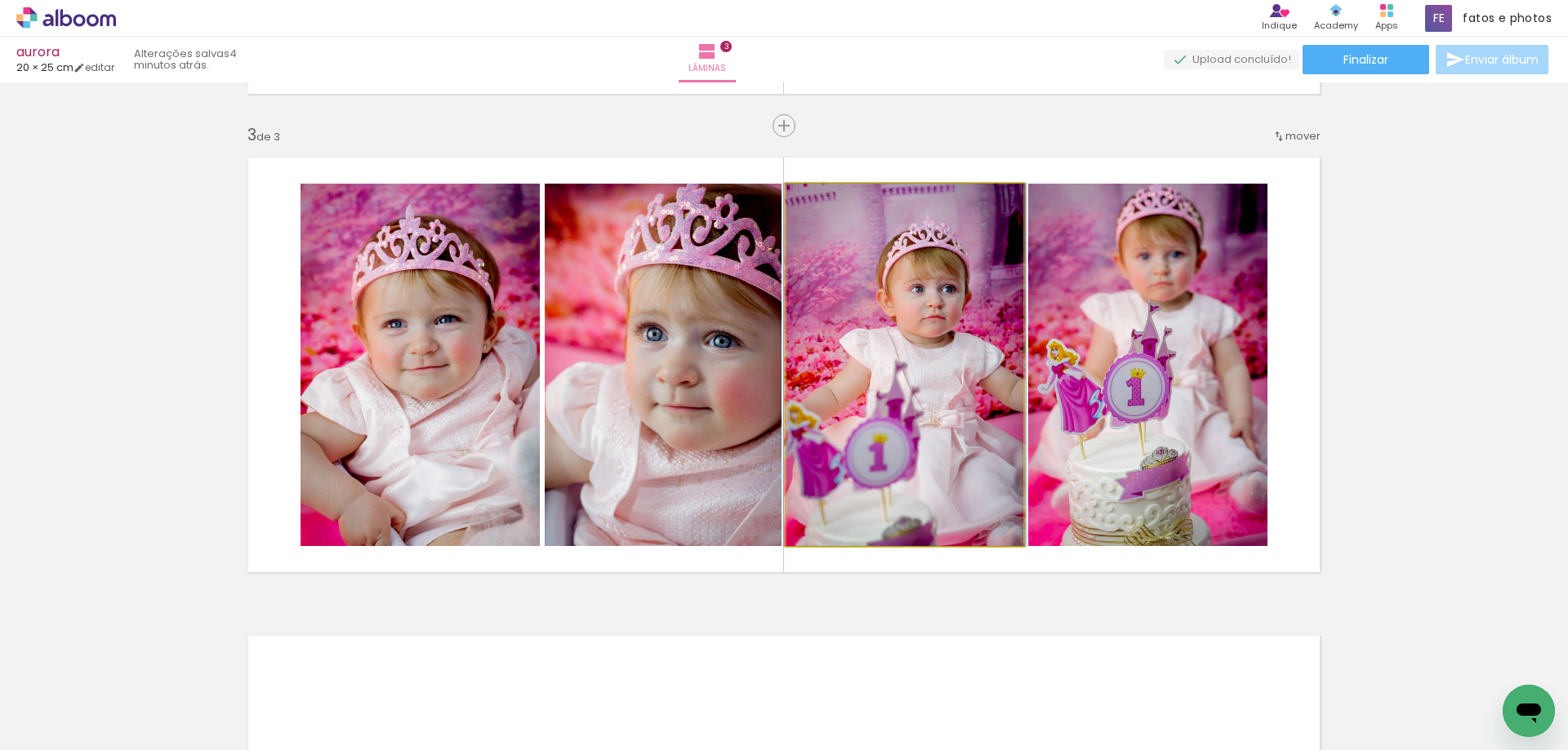
click at [969, 427] on quentale-photo at bounding box center [904, 364] width 236 height 362
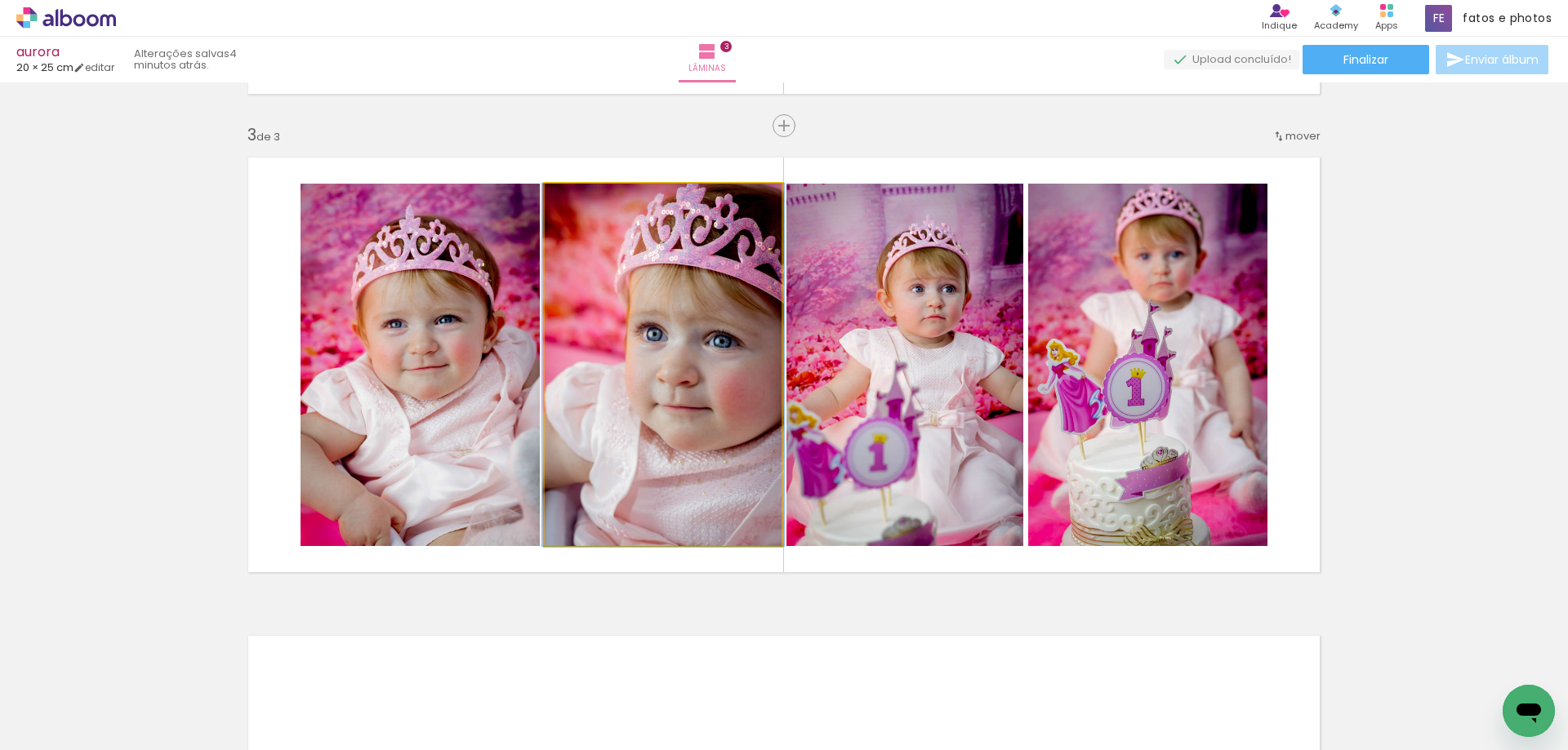
click at [725, 409] on quentale-photo at bounding box center [663, 364] width 236 height 362
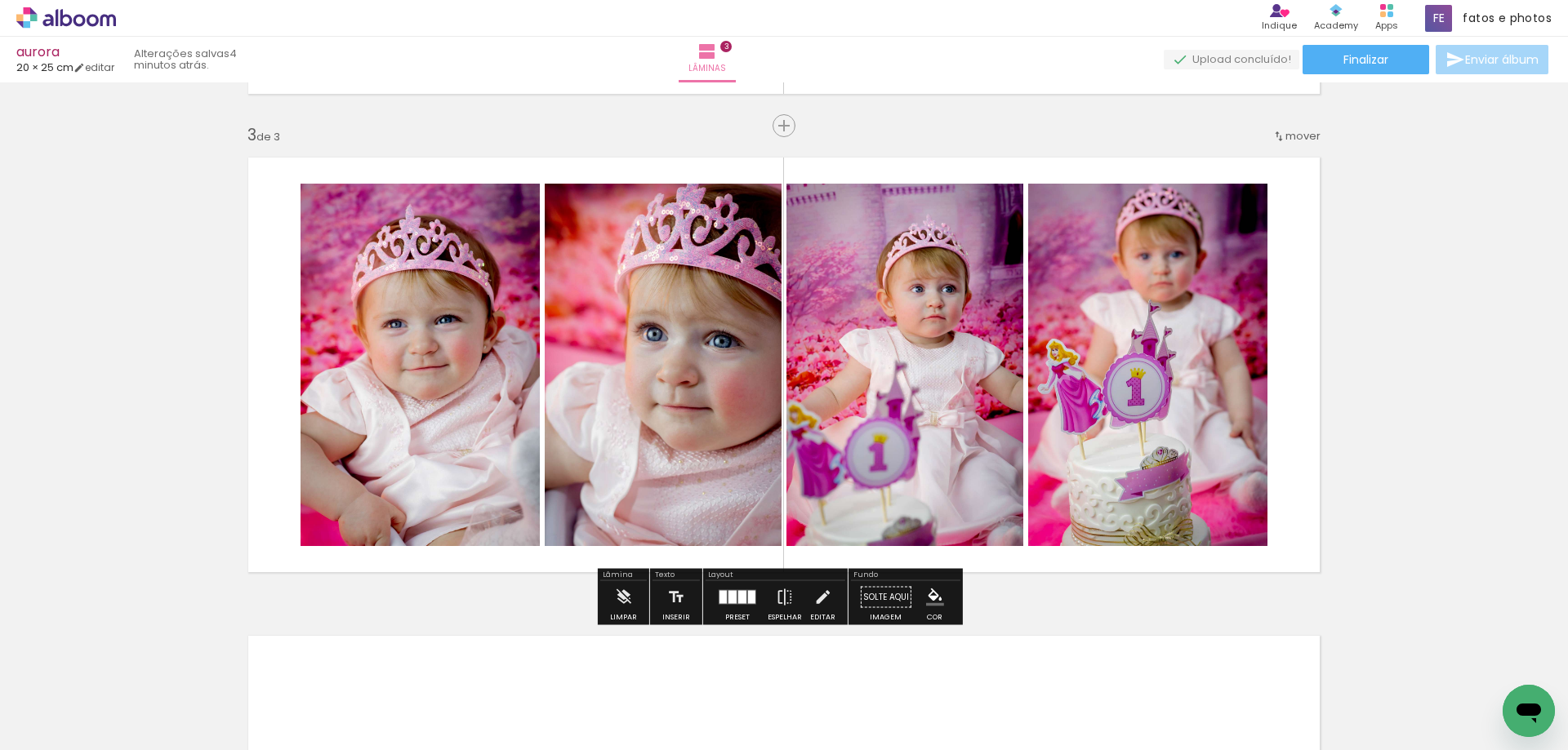
click at [441, 409] on quentale-photo at bounding box center [420, 364] width 239 height 362
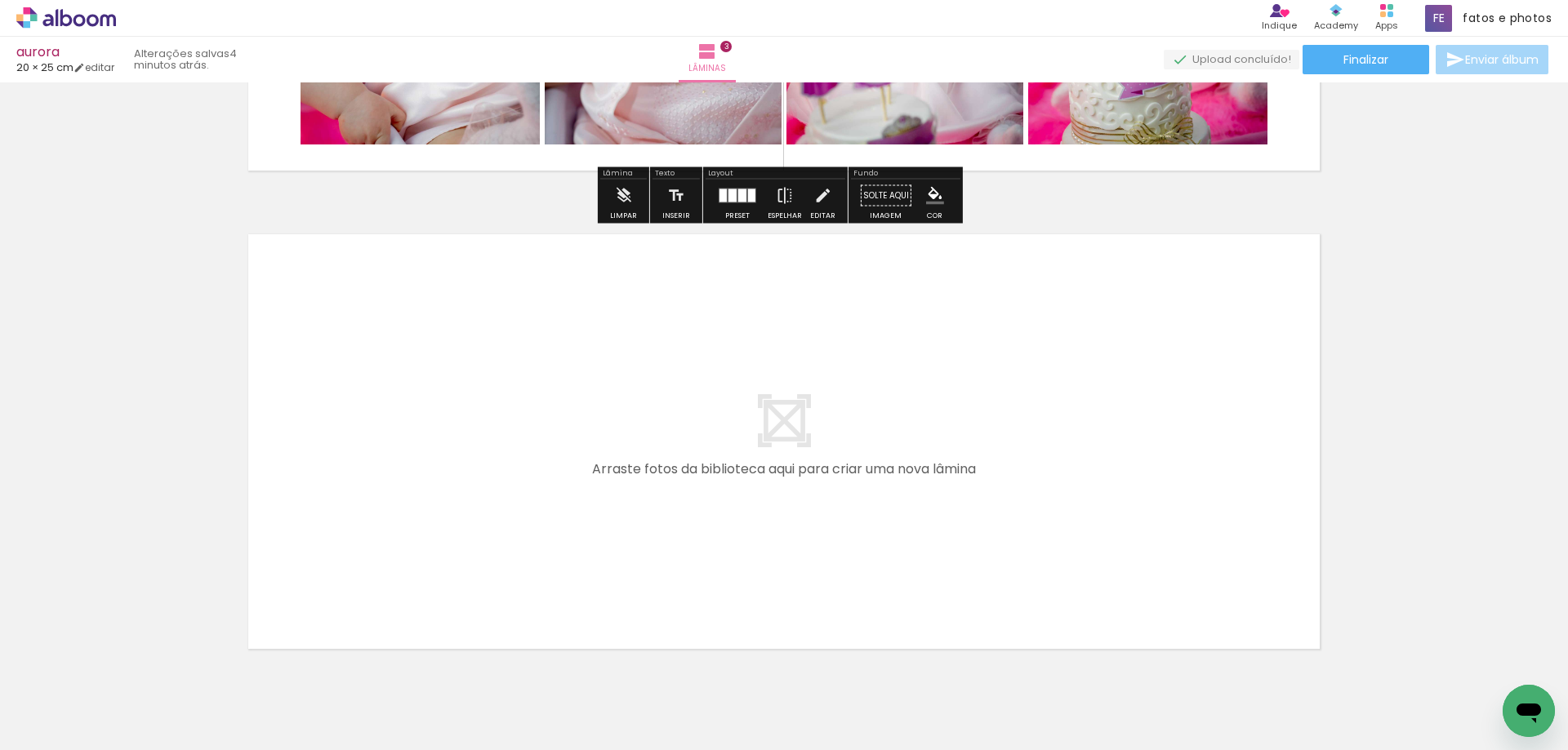
scroll to position [1411, 0]
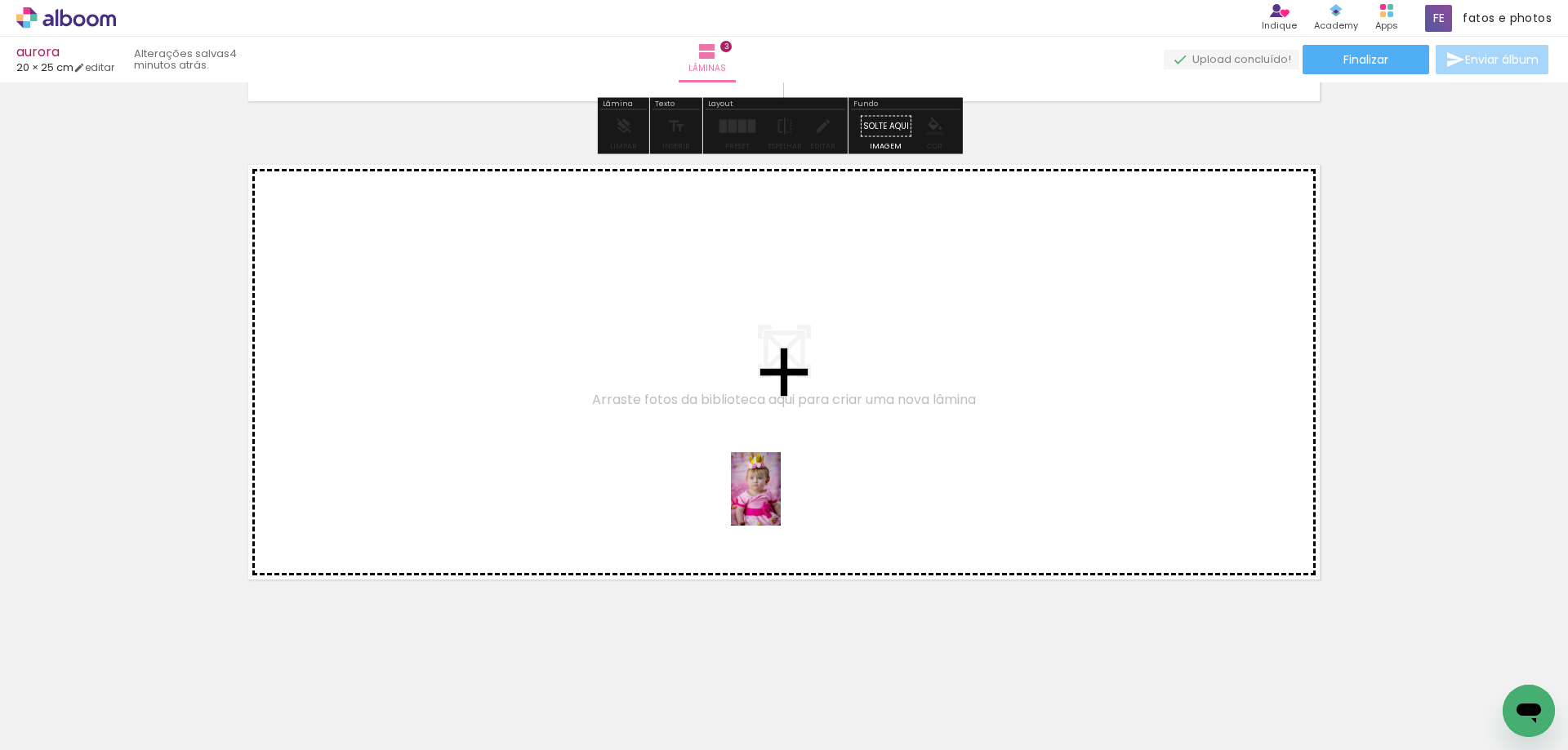
drag, startPoint x: 990, startPoint y: 709, endPoint x: 780, endPoint y: 501, distance: 295.6
click at [780, 501] on quentale-workspace at bounding box center [784, 375] width 1568 height 750
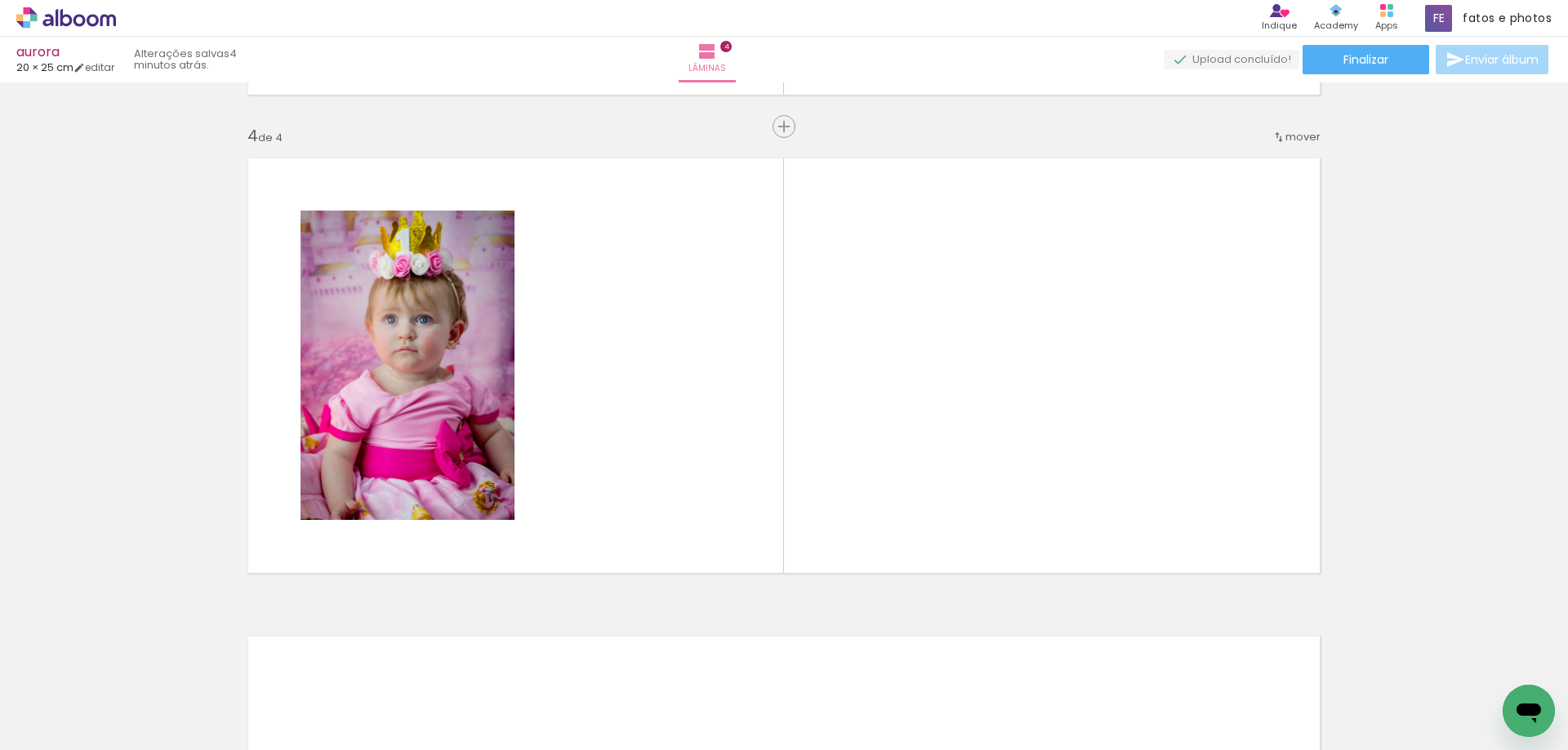
scroll to position [1419, 0]
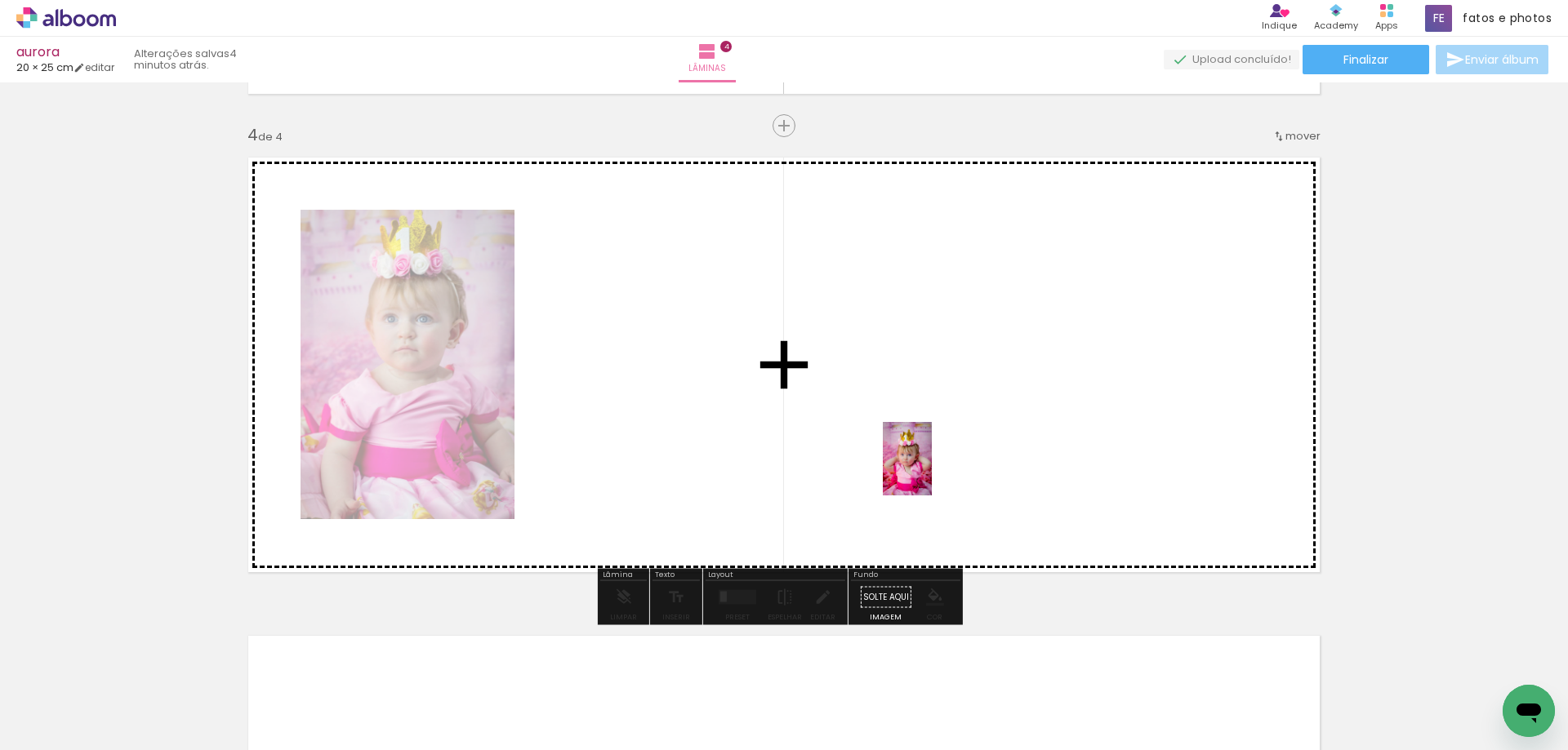
drag, startPoint x: 1078, startPoint y: 696, endPoint x: 932, endPoint y: 471, distance: 268.2
click at [932, 471] on quentale-workspace at bounding box center [784, 375] width 1568 height 750
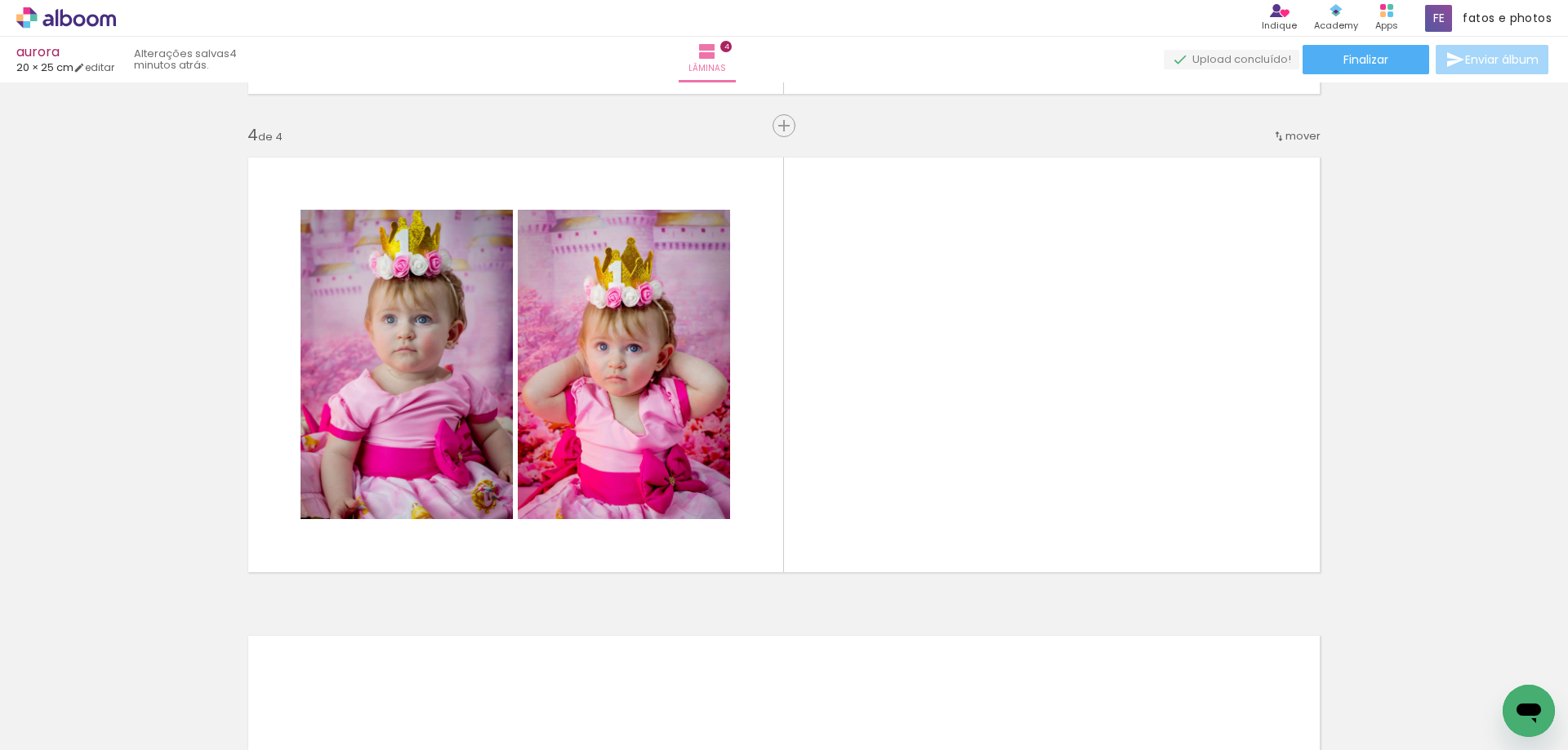
scroll to position [0, 218]
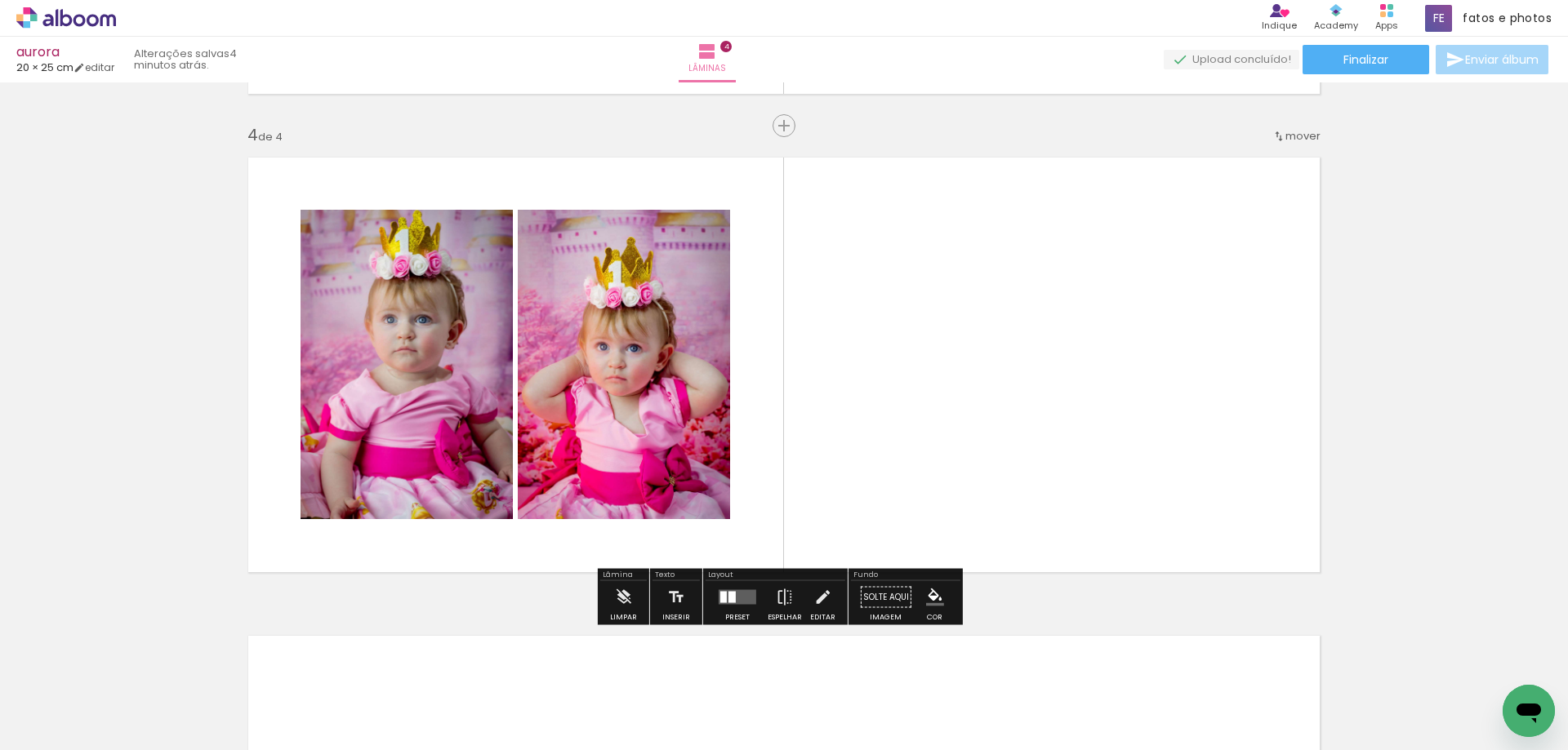
click at [740, 598] on quentale-layouter at bounding box center [737, 597] width 38 height 14
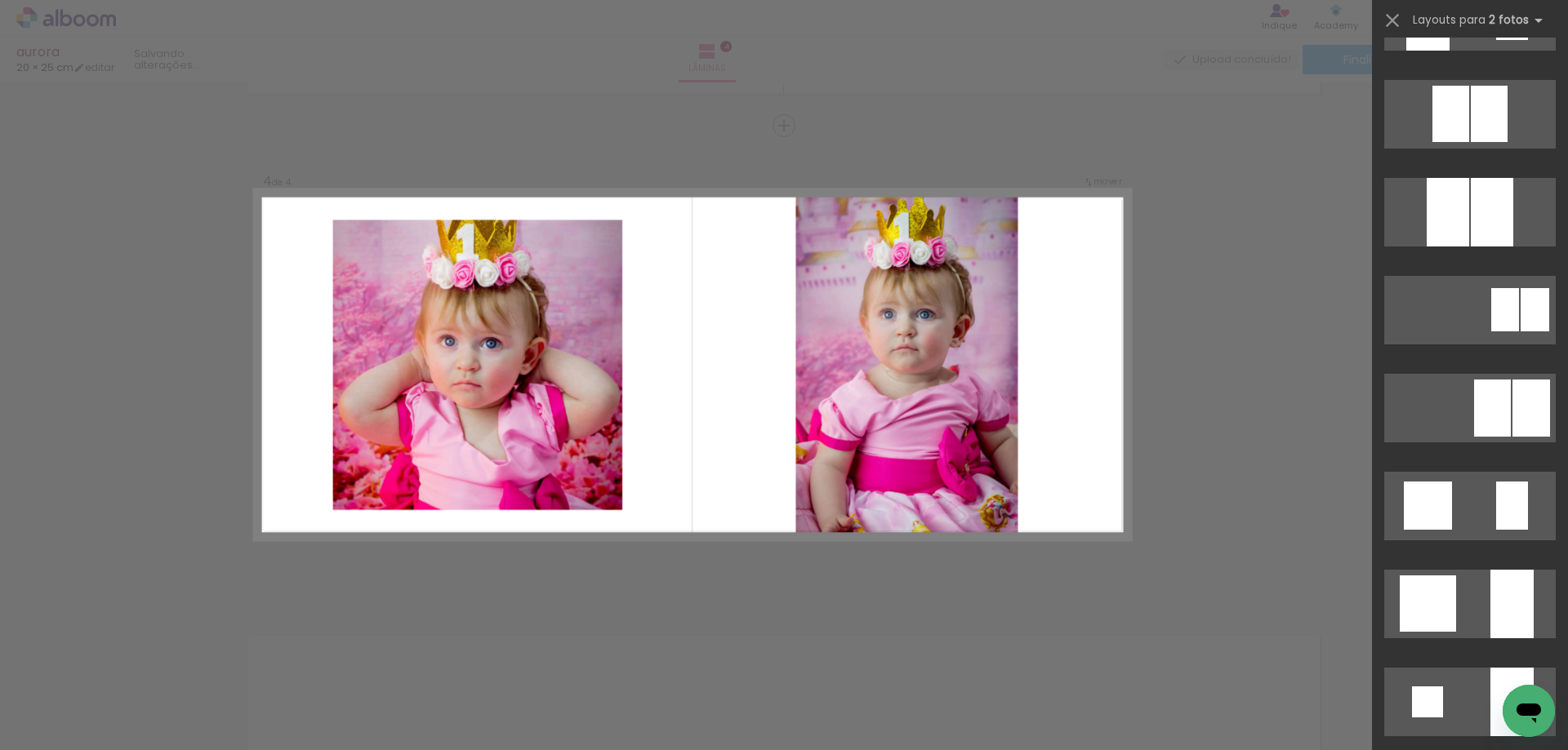
scroll to position [1224, 0]
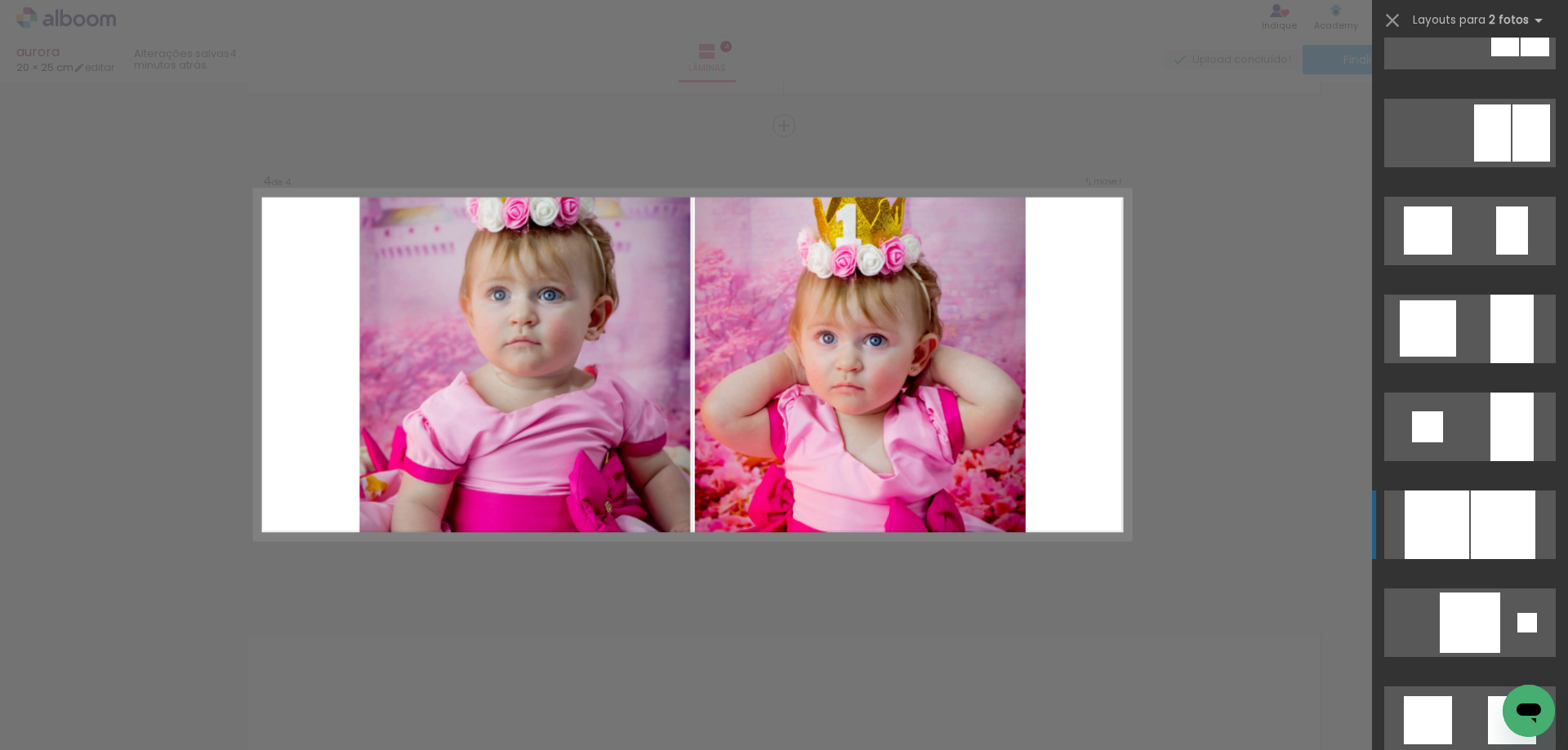
click at [1482, 533] on div at bounding box center [1503, 524] width 64 height 69
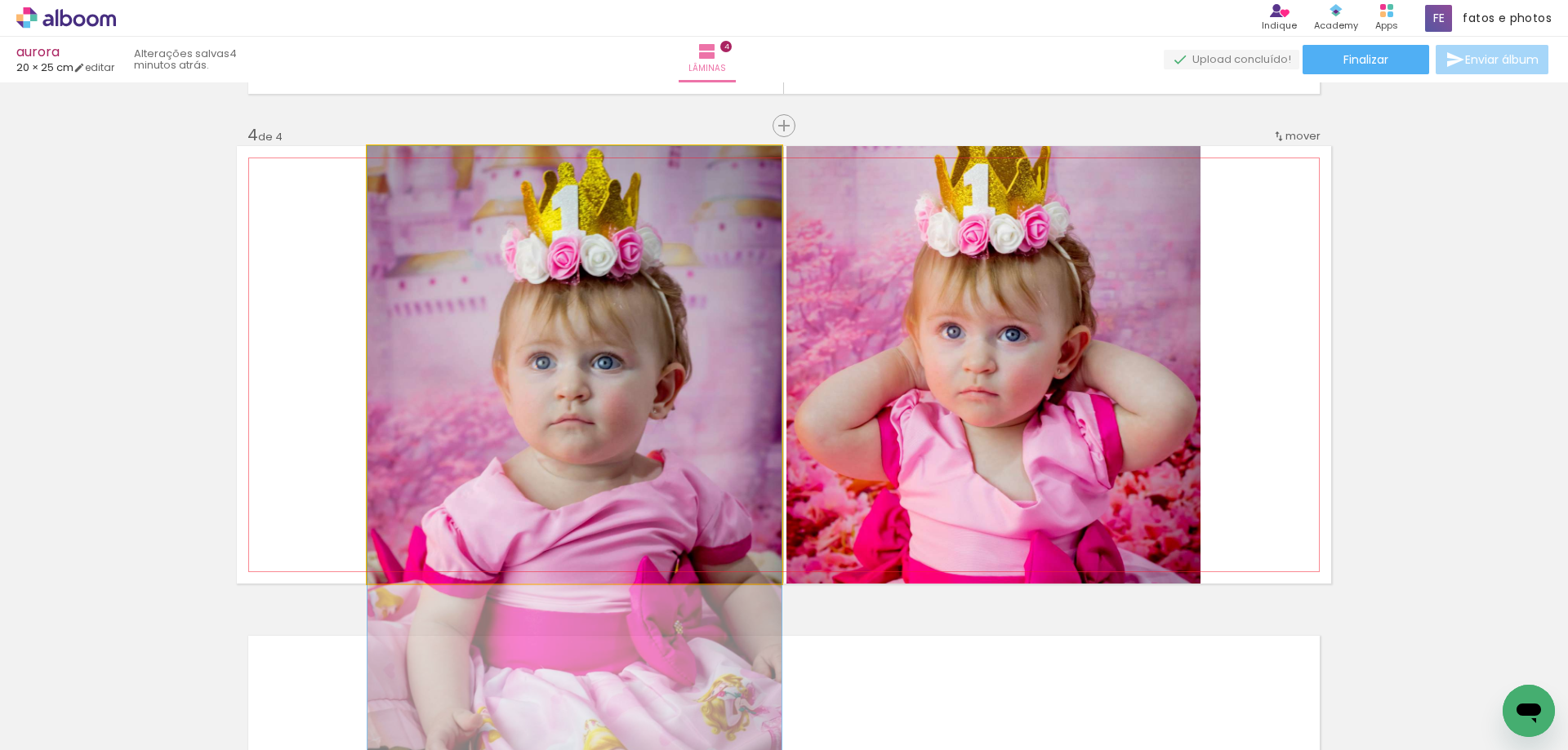
drag, startPoint x: 686, startPoint y: 382, endPoint x: 681, endPoint y: 491, distance: 109.1
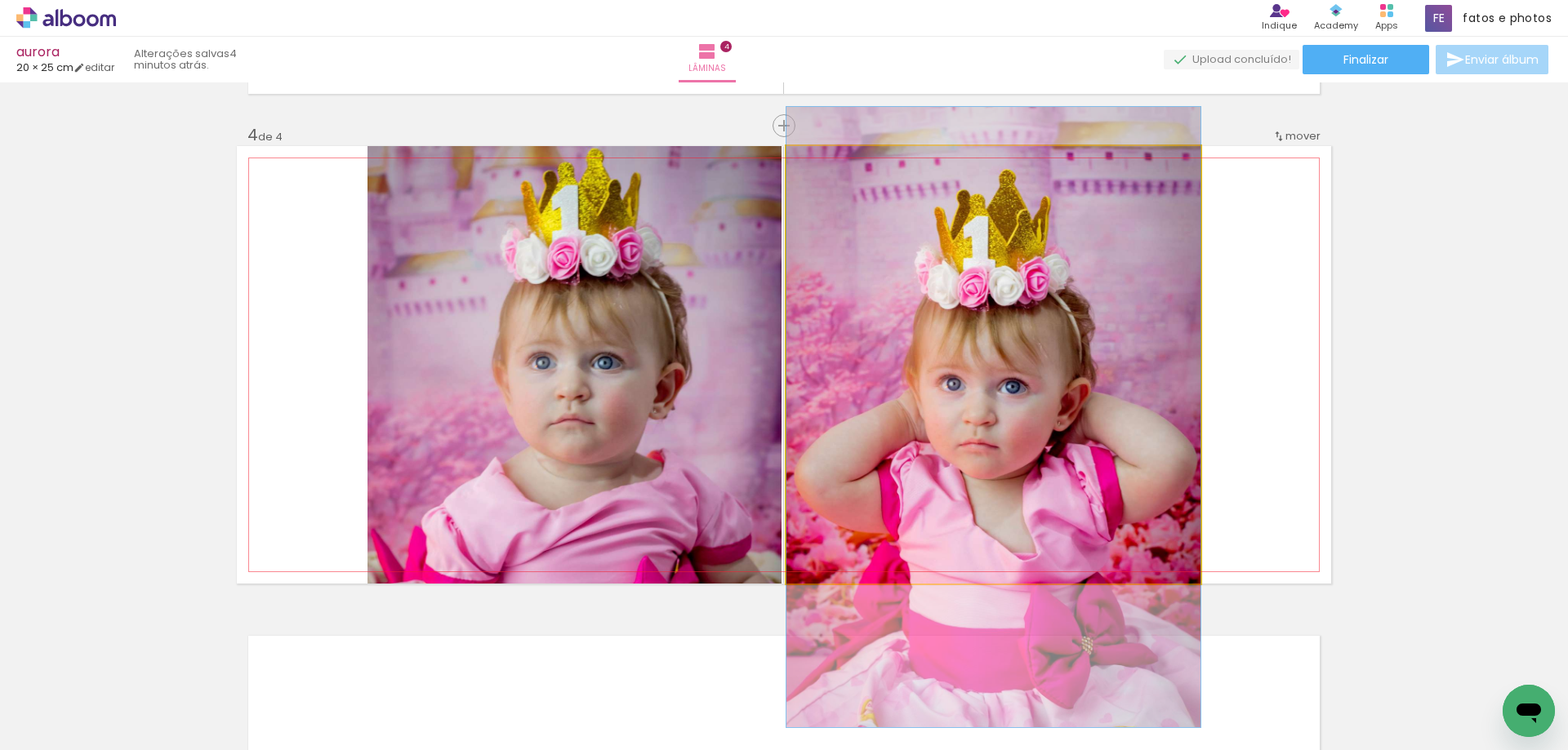
drag, startPoint x: 1041, startPoint y: 375, endPoint x: 1044, endPoint y: 427, distance: 52.1
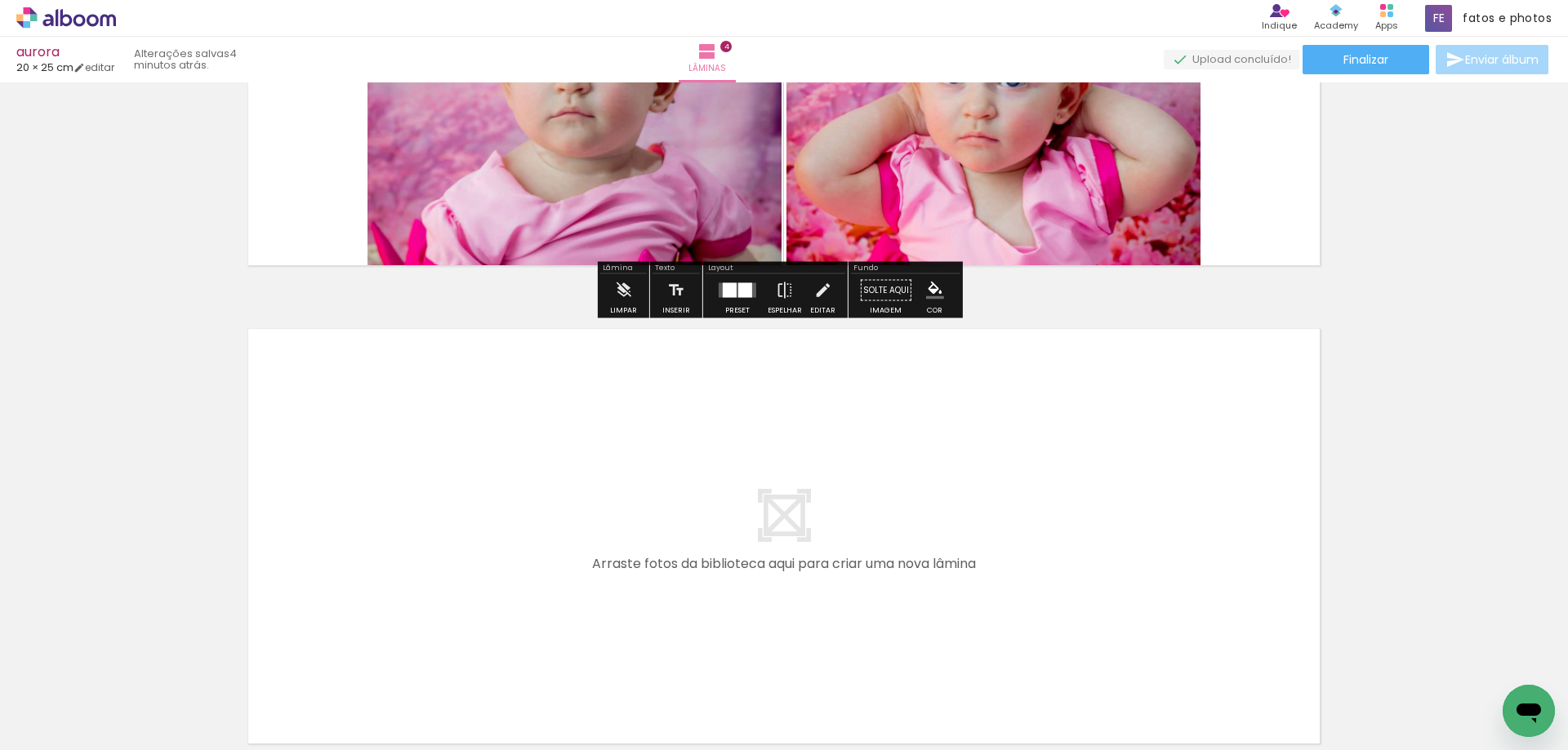
scroll to position [1889, 0]
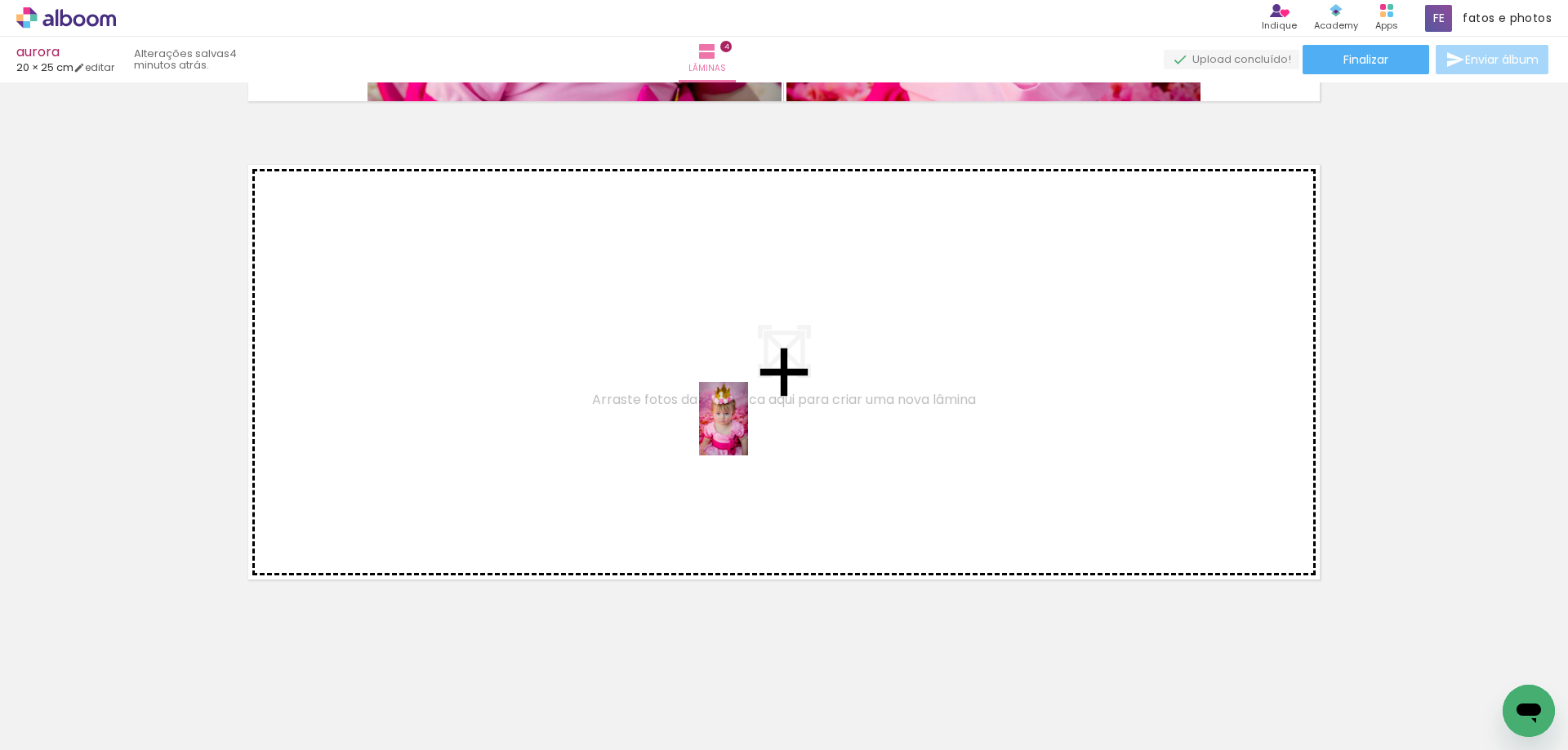
drag, startPoint x: 951, startPoint y: 713, endPoint x: 748, endPoint y: 430, distance: 348.3
click at [748, 430] on quentale-workspace at bounding box center [784, 375] width 1568 height 750
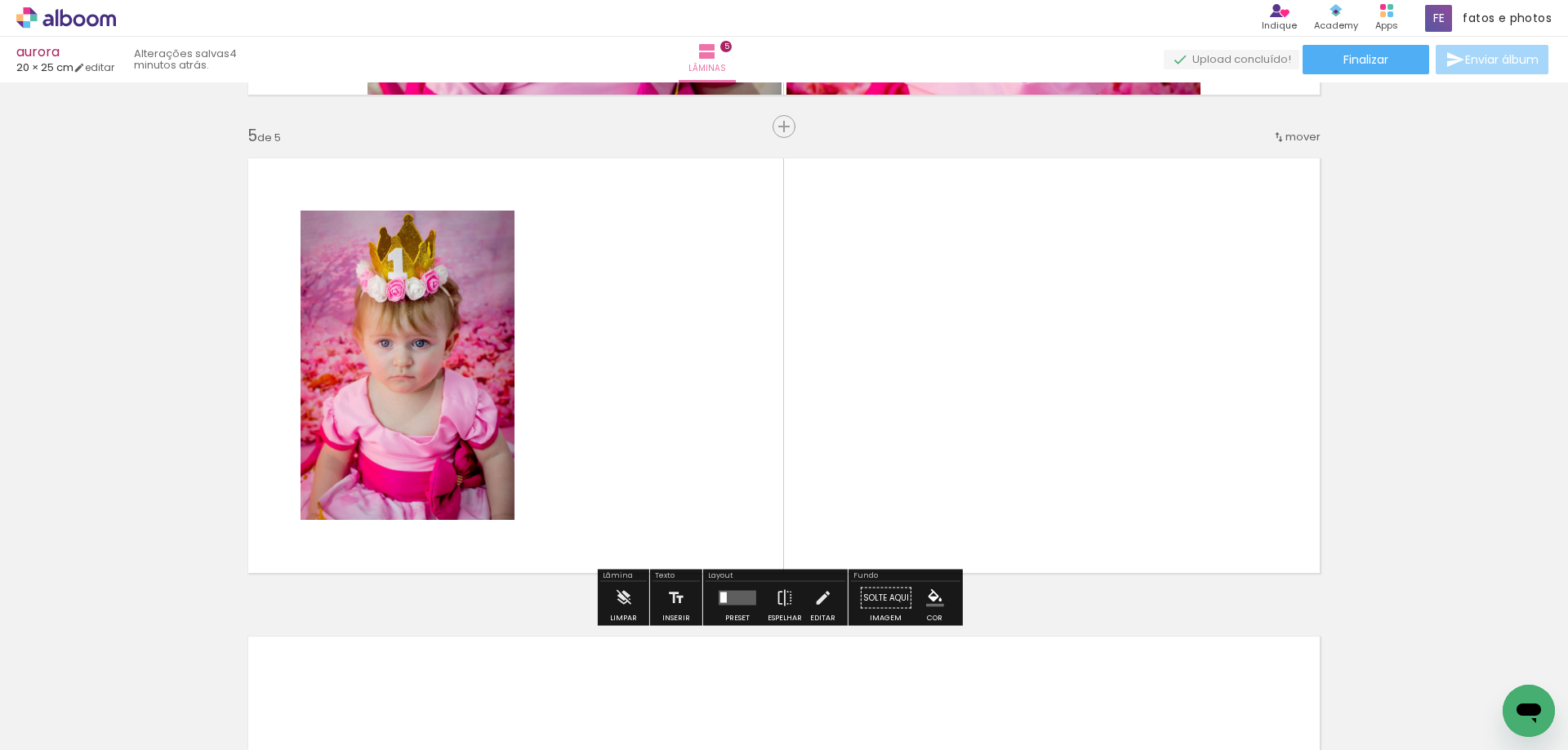
scroll to position [1896, 0]
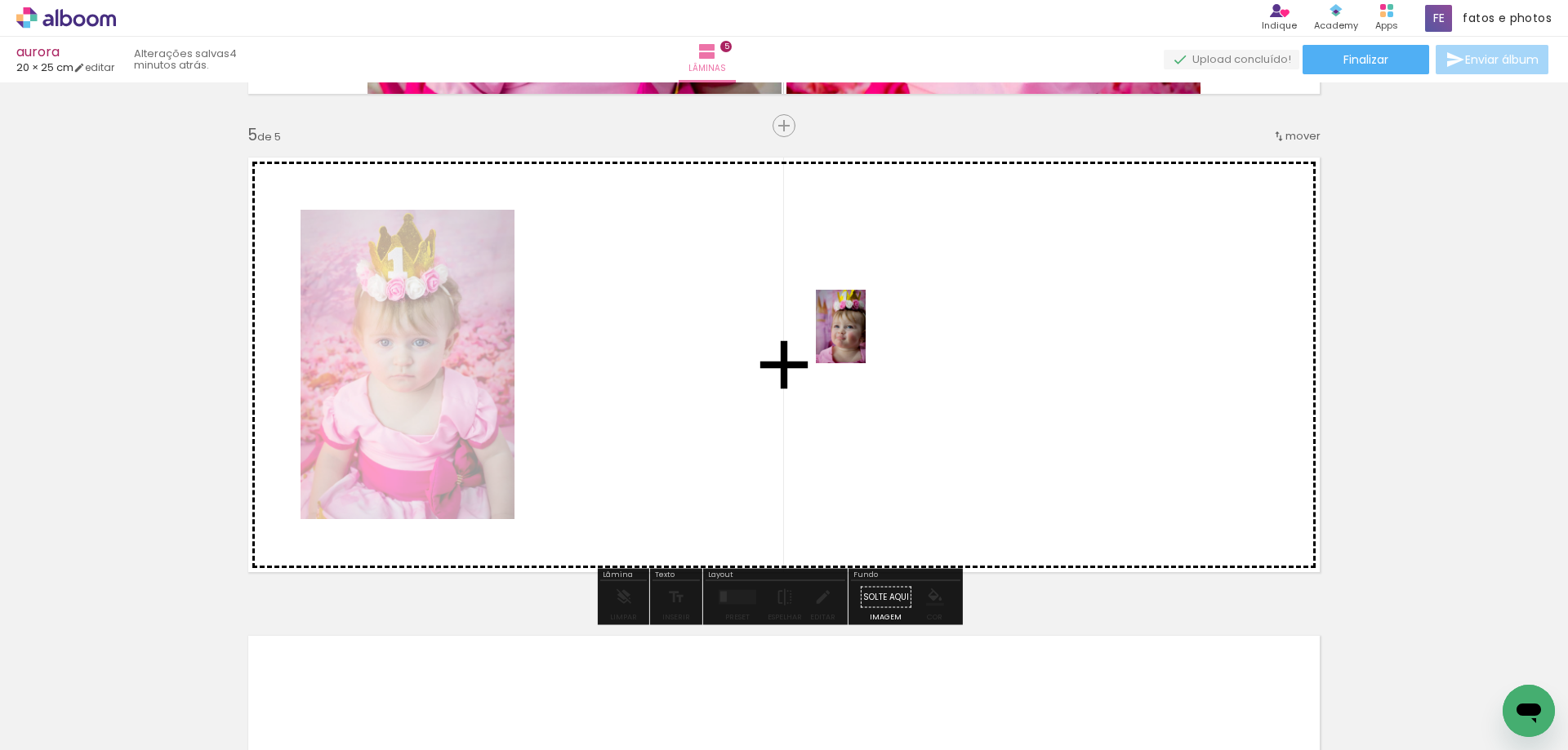
drag, startPoint x: 1063, startPoint y: 718, endPoint x: 863, endPoint y: 336, distance: 431.2
click at [863, 336] on quentale-workspace at bounding box center [784, 375] width 1568 height 750
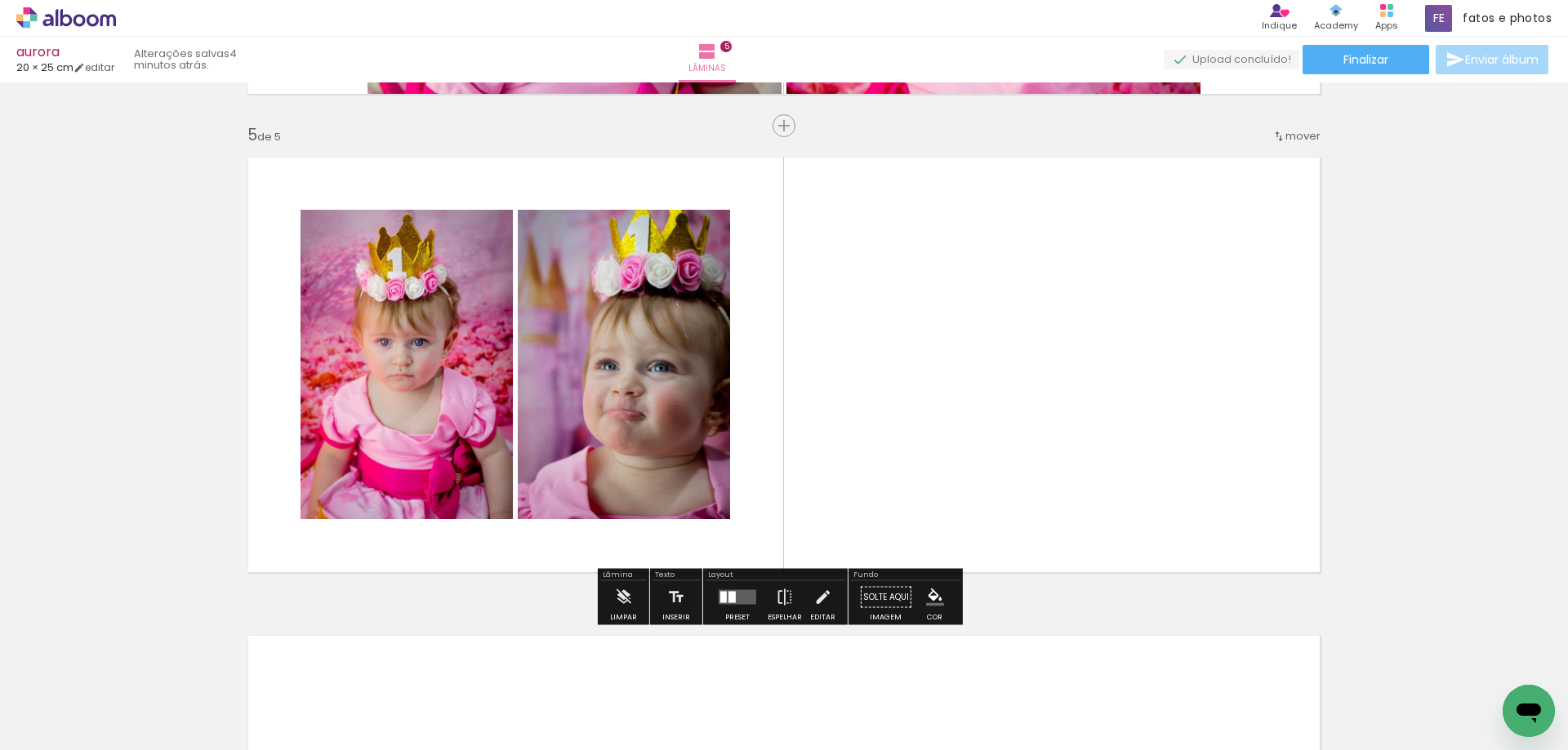
click at [736, 598] on quentale-layouter at bounding box center [737, 597] width 38 height 14
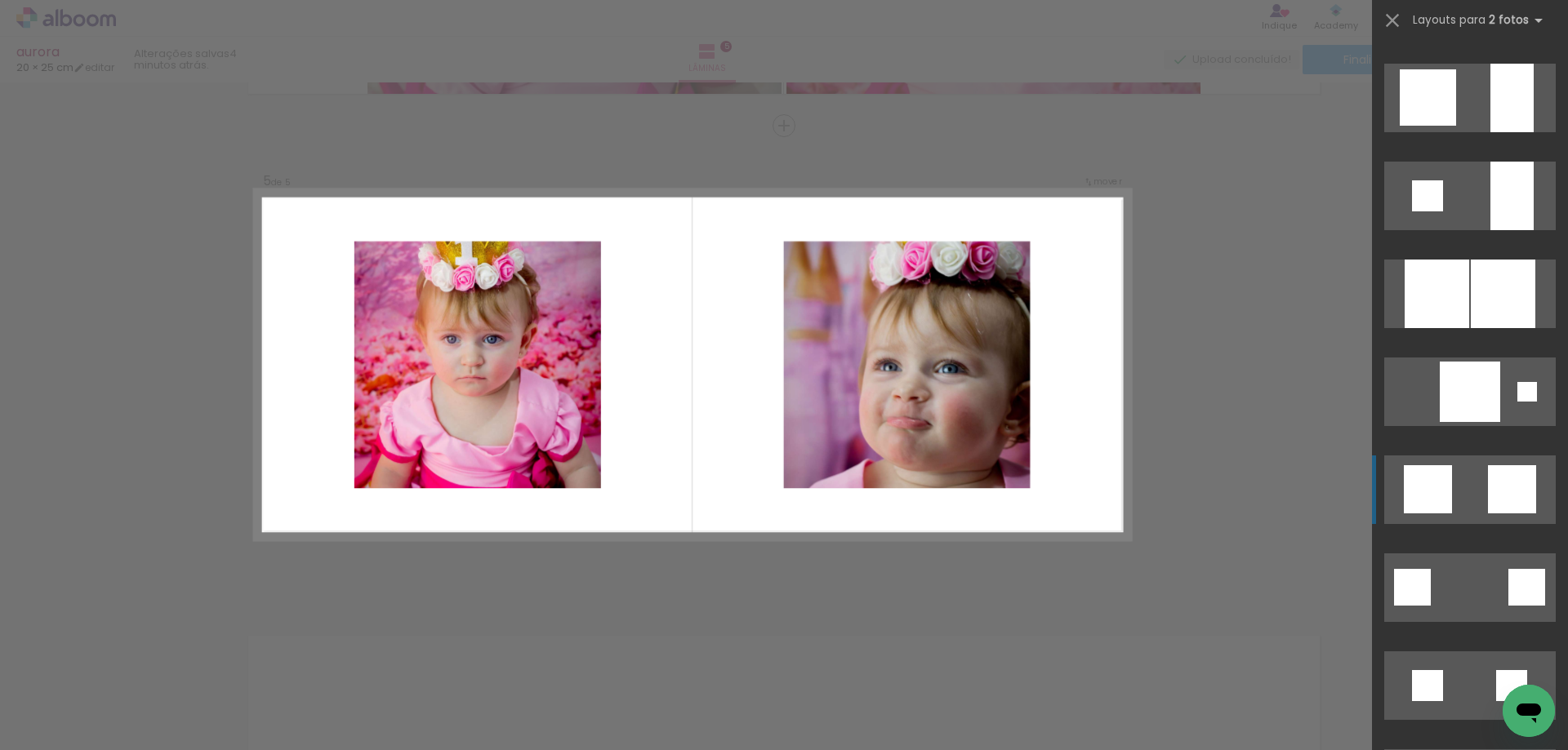
scroll to position [1714, 0]
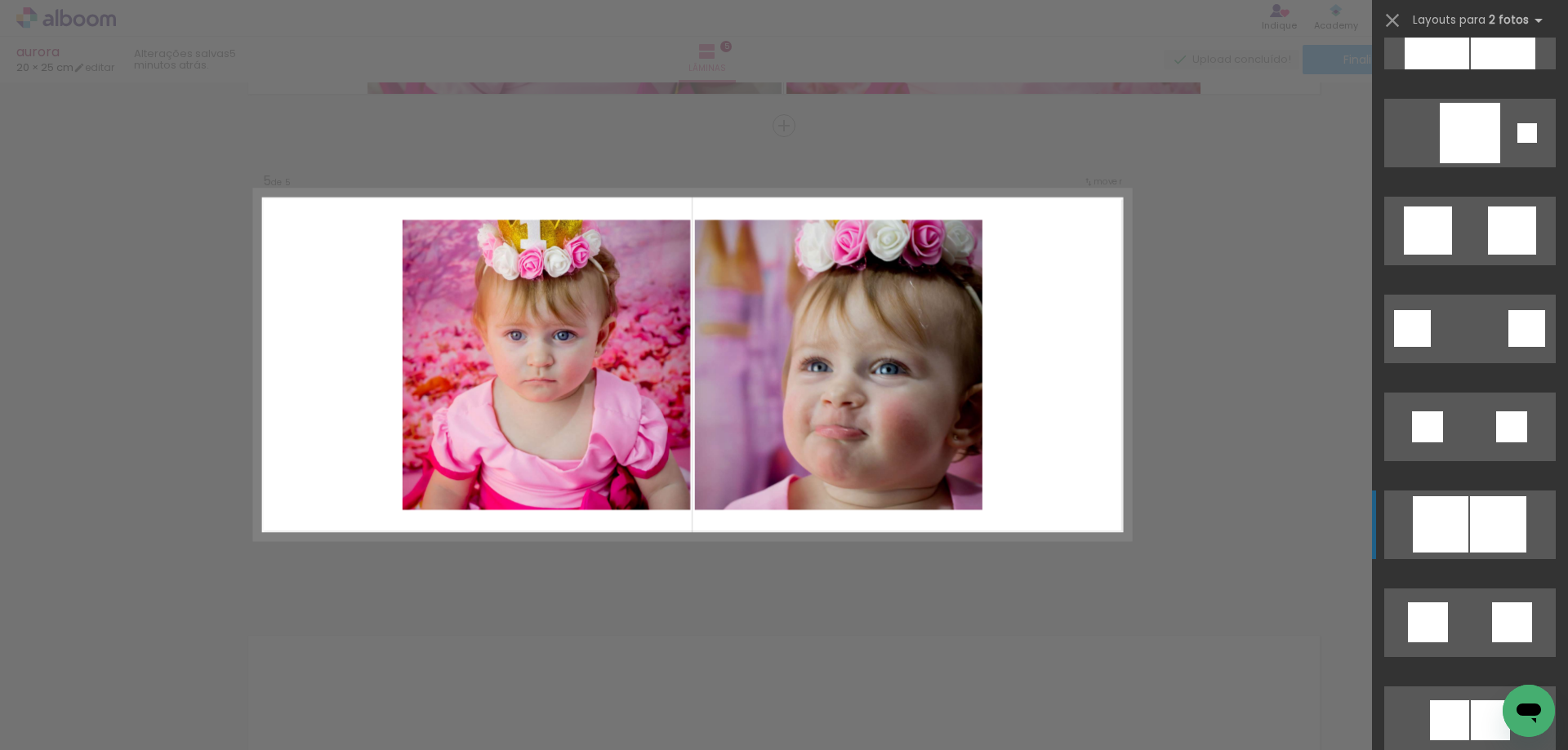
click at [1456, 530] on div at bounding box center [1441, 524] width 56 height 56
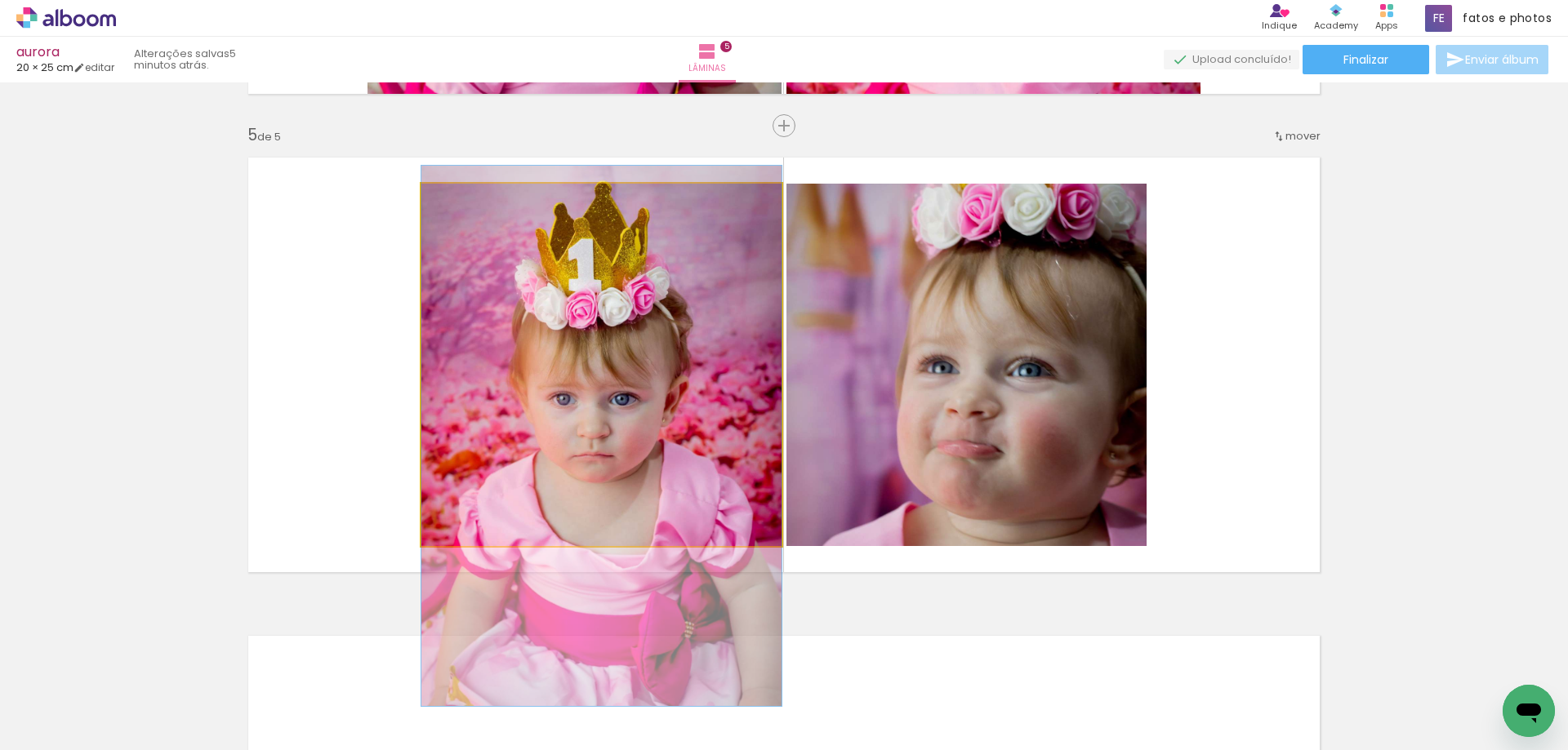
drag, startPoint x: 604, startPoint y: 337, endPoint x: 604, endPoint y: 408, distance: 71.0
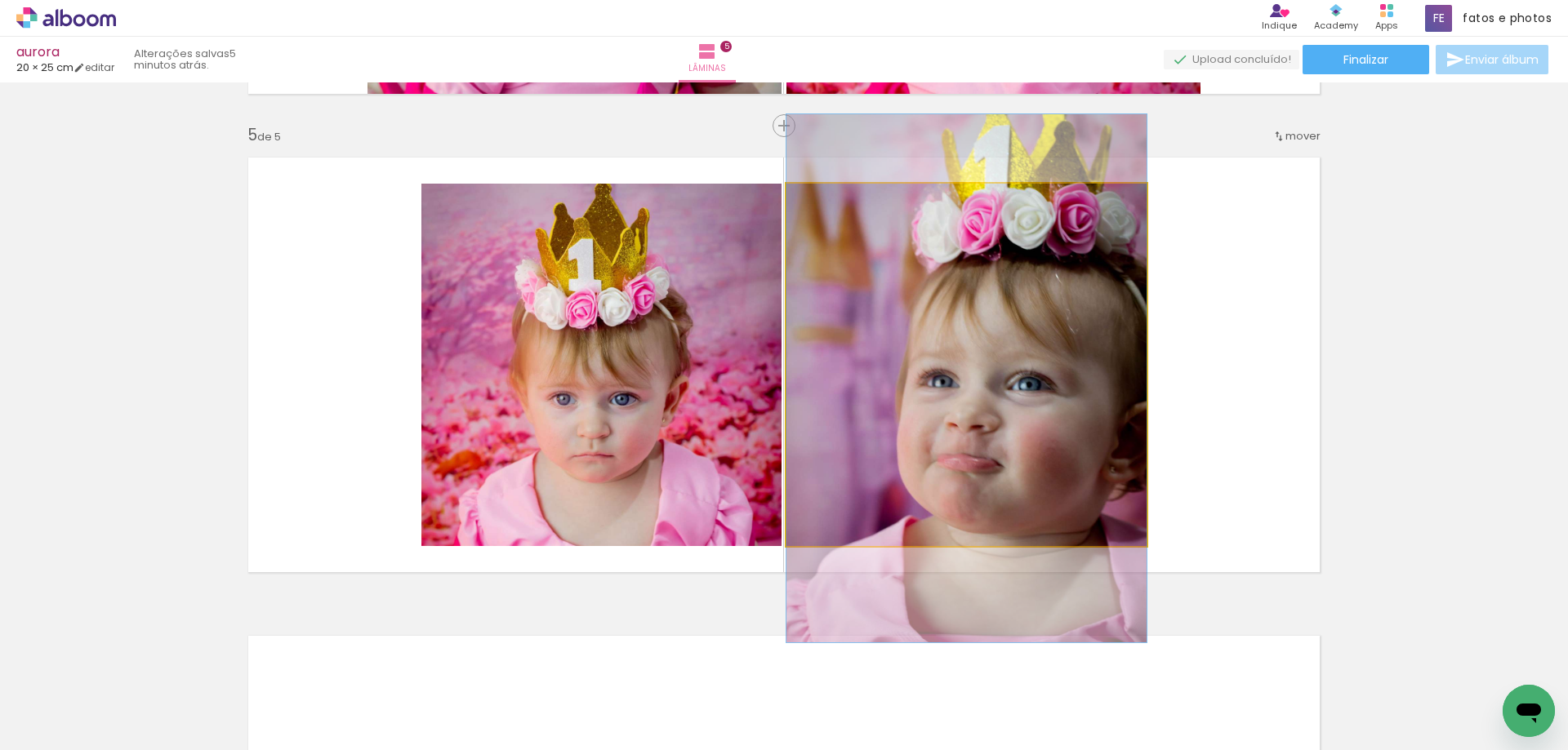
drag, startPoint x: 959, startPoint y: 357, endPoint x: 957, endPoint y: 371, distance: 14.1
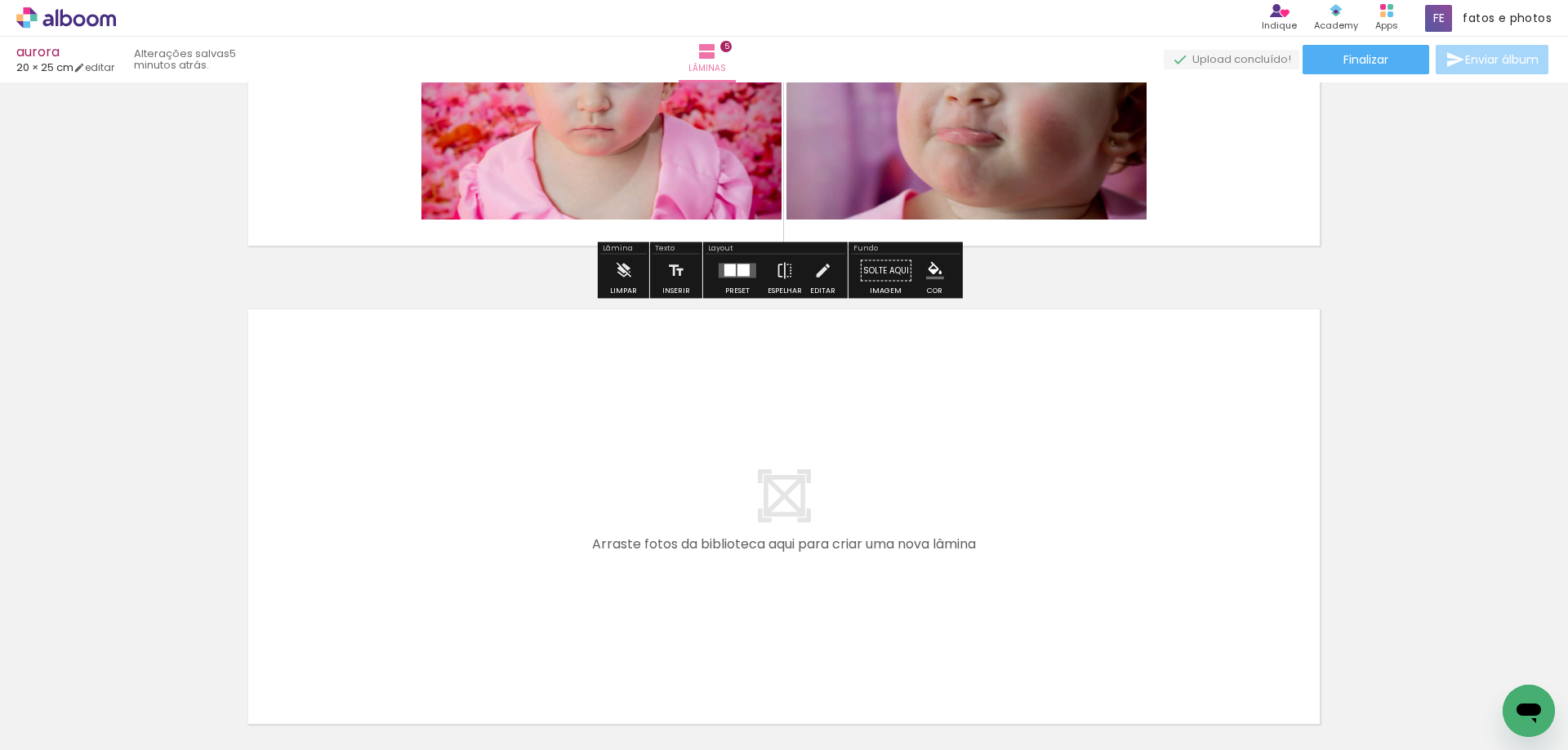
scroll to position [2367, 0]
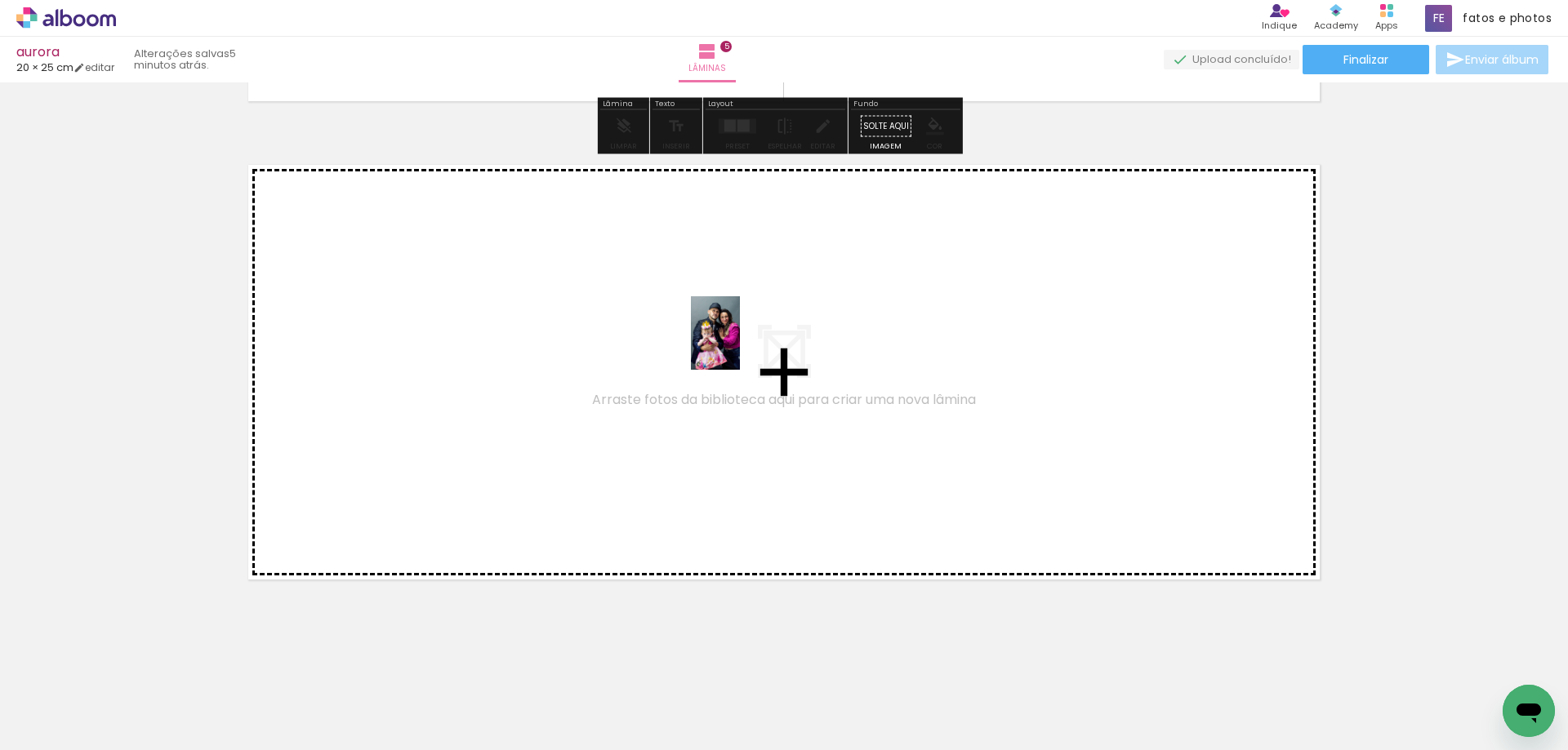
drag, startPoint x: 1135, startPoint y: 719, endPoint x: 740, endPoint y: 345, distance: 544.0
click at [740, 345] on quentale-workspace at bounding box center [784, 375] width 1568 height 750
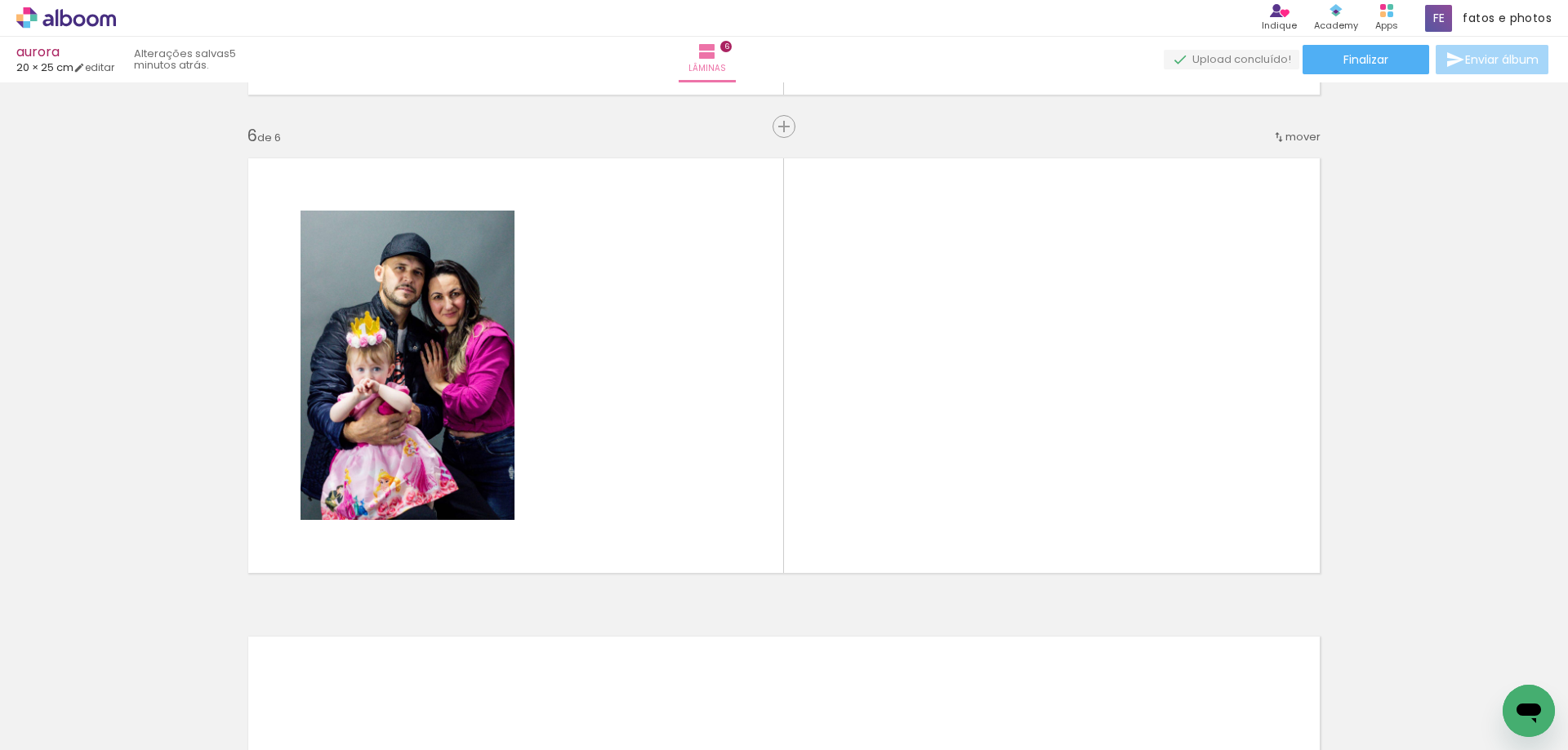
scroll to position [2375, 0]
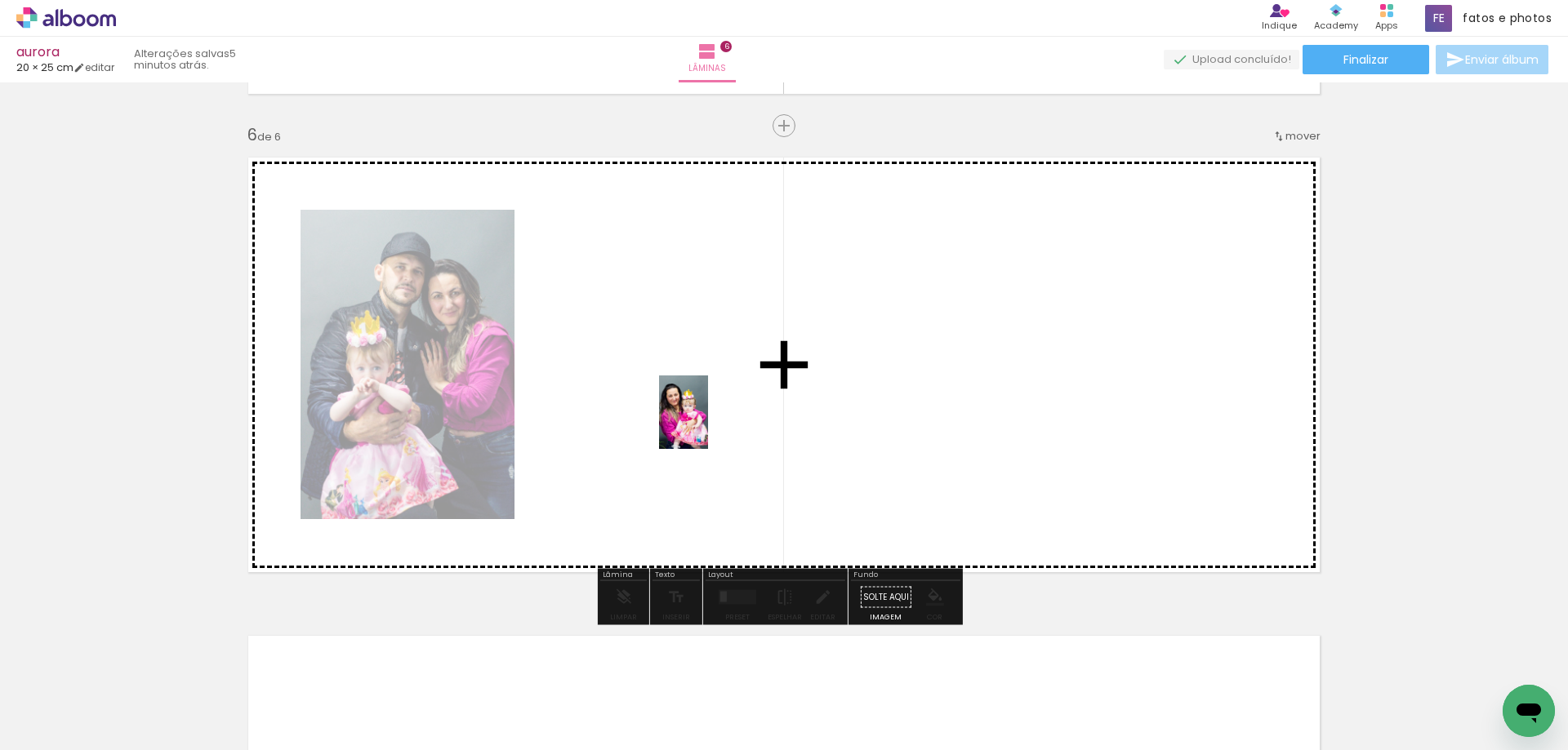
drag, startPoint x: 1221, startPoint y: 709, endPoint x: 700, endPoint y: 418, distance: 596.8
click at [700, 418] on quentale-workspace at bounding box center [784, 375] width 1568 height 750
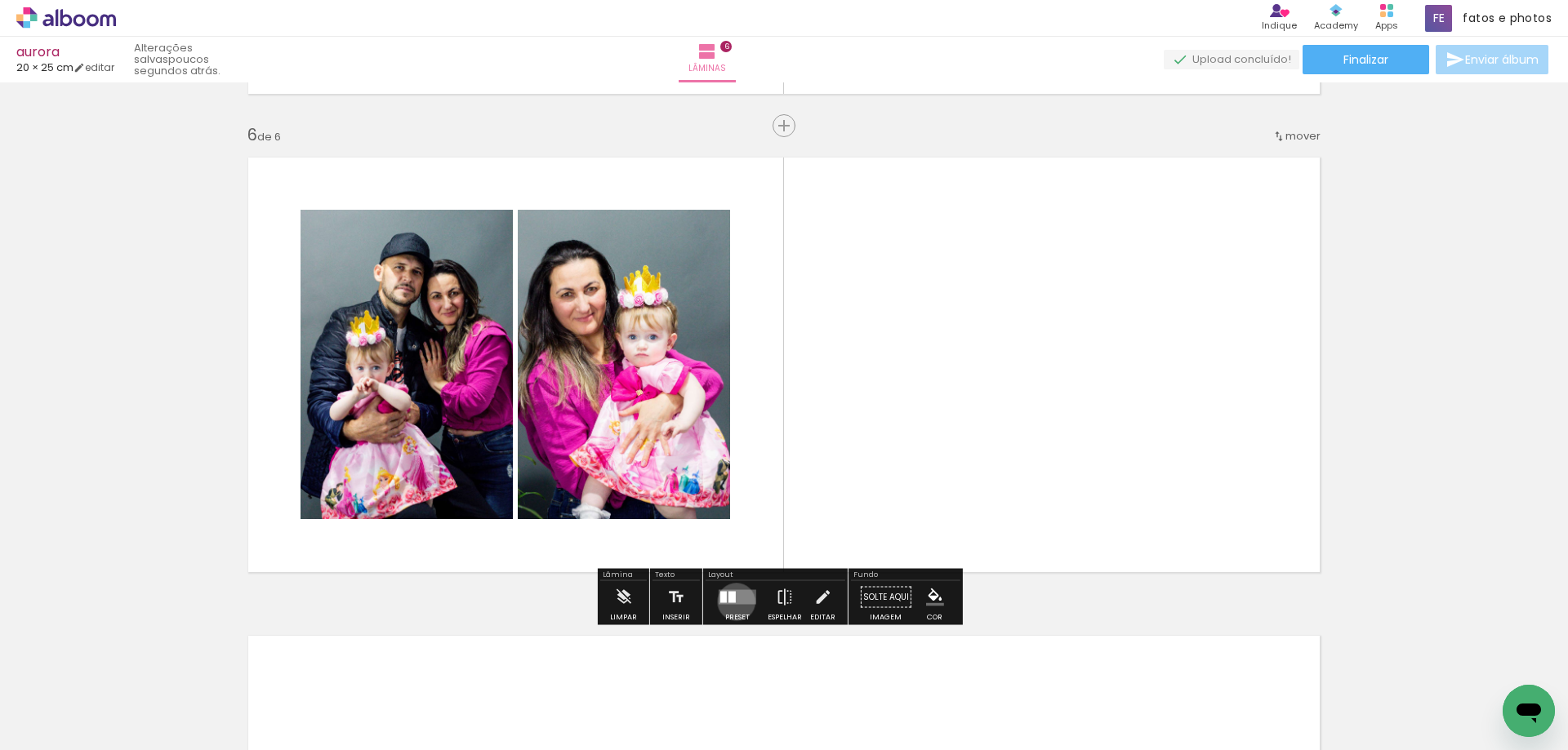
click at [733, 601] on quentale-layouter at bounding box center [737, 597] width 38 height 14
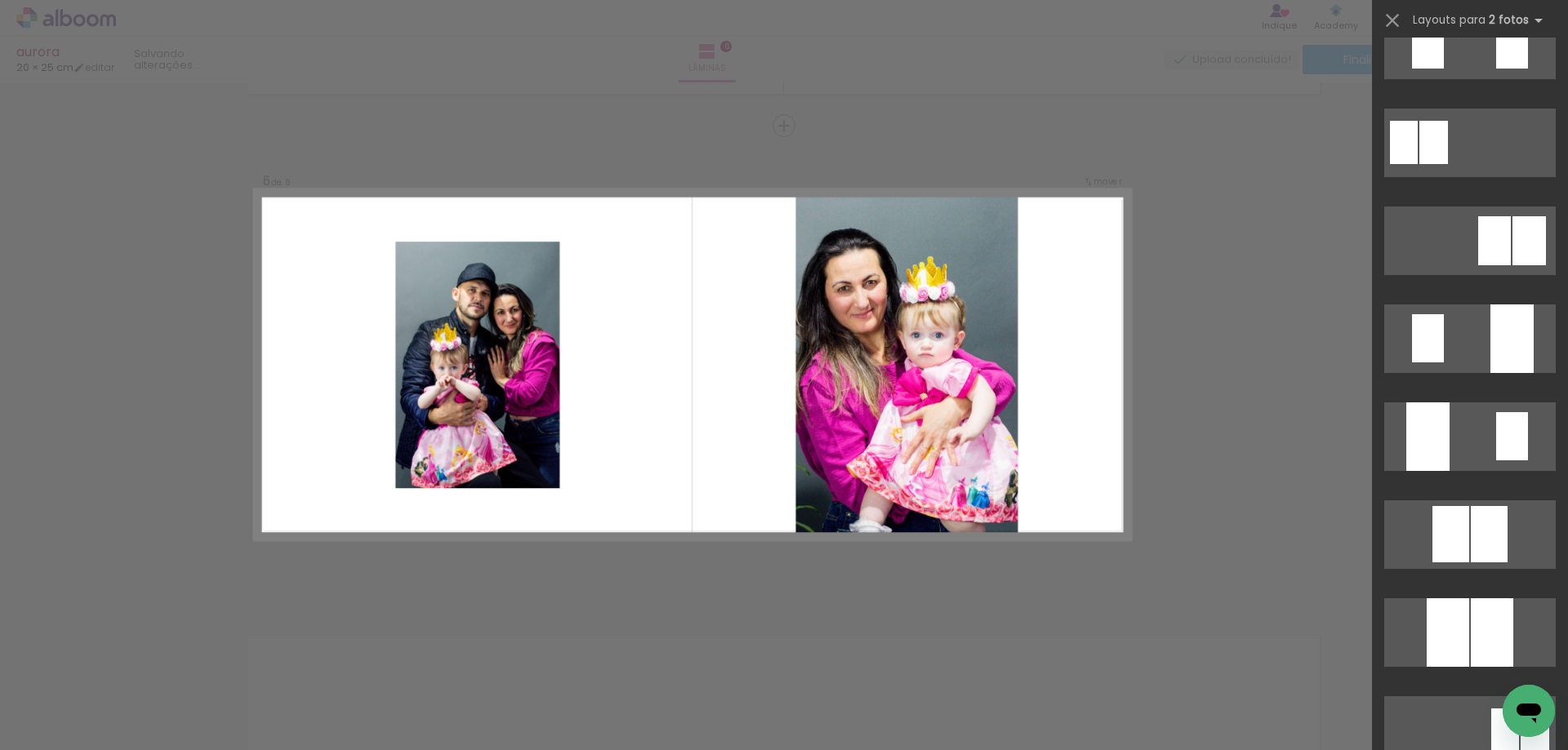
scroll to position [653, 0]
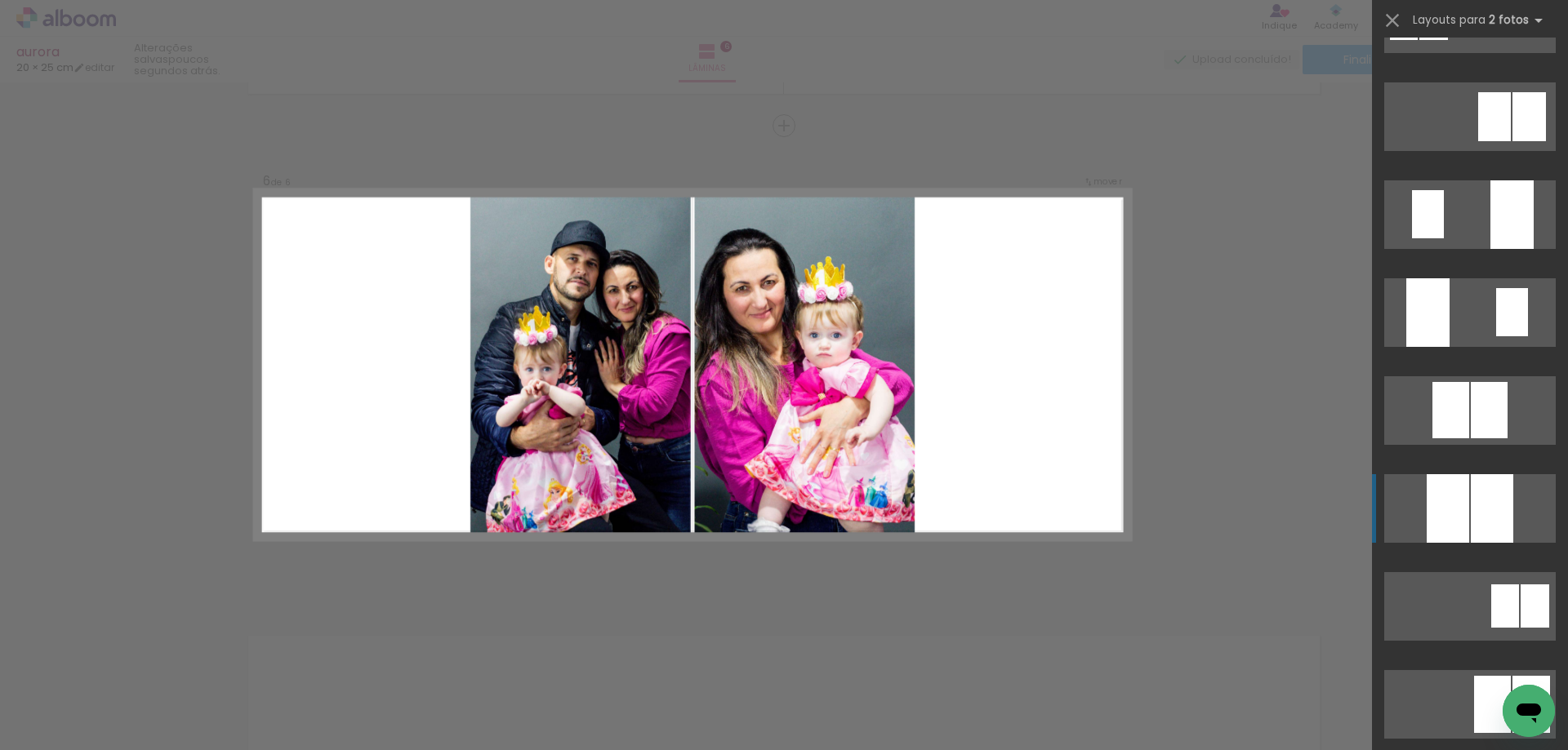
click at [1496, 487] on div at bounding box center [1491, 508] width 42 height 69
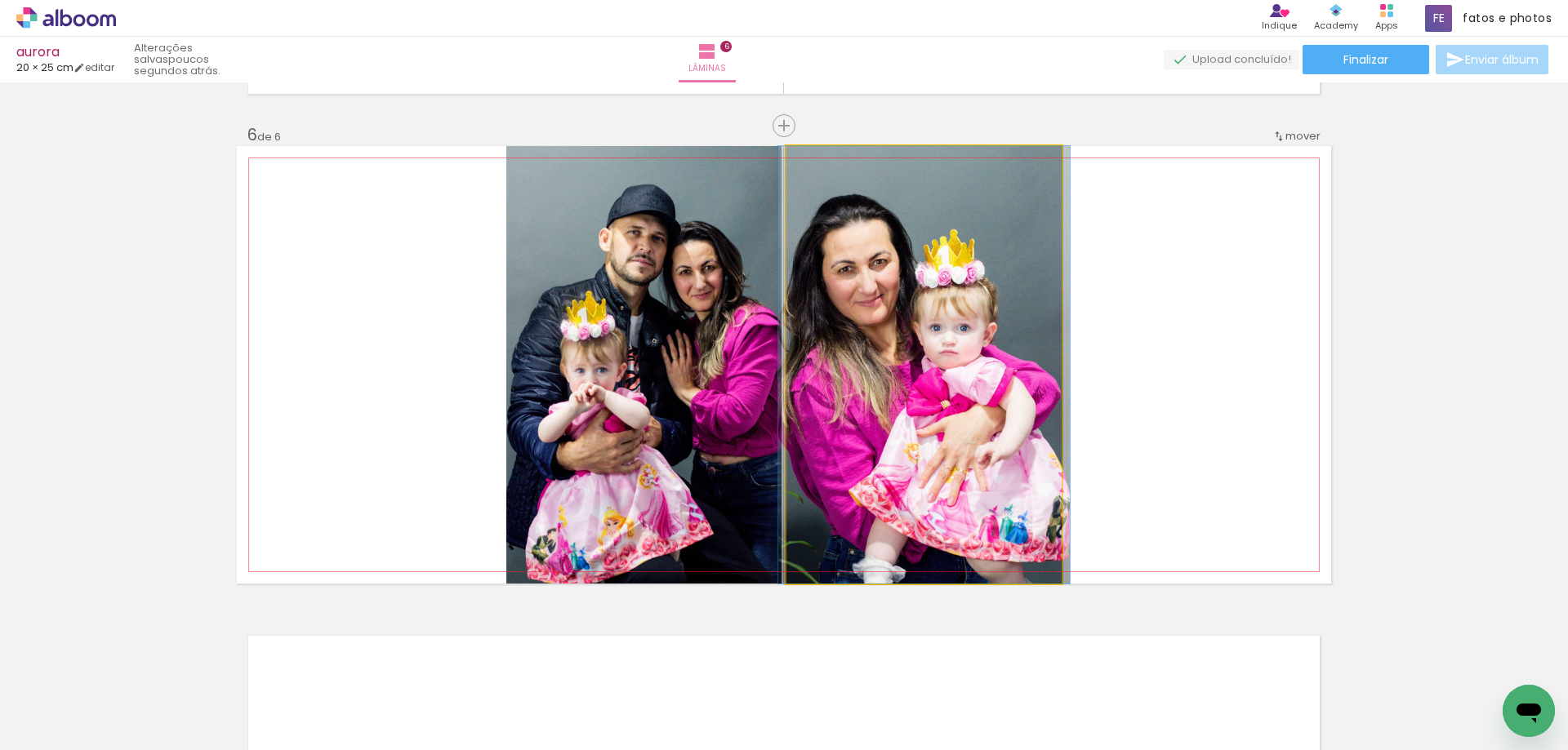
click at [979, 354] on quentale-photo at bounding box center [923, 364] width 275 height 438
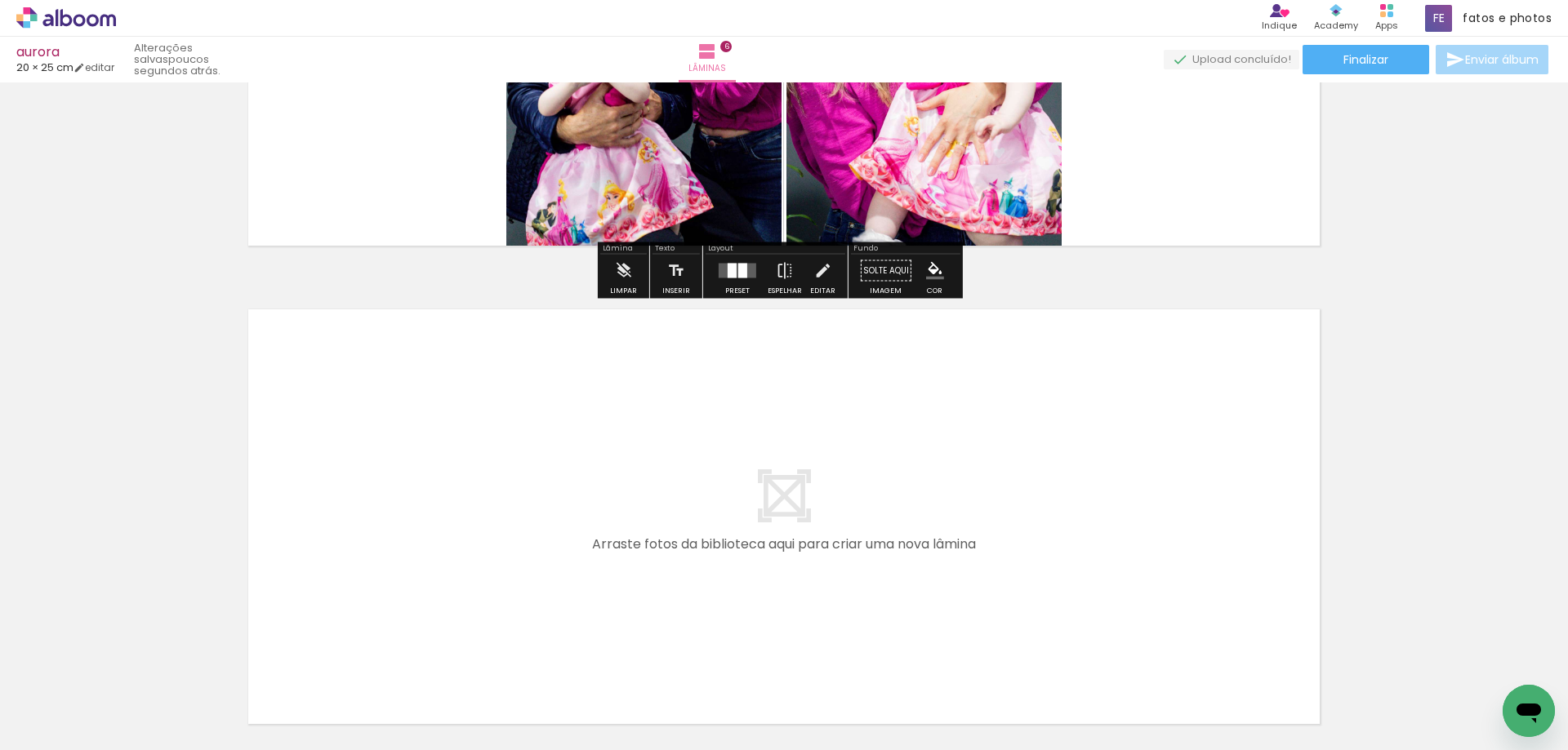
scroll to position [2846, 0]
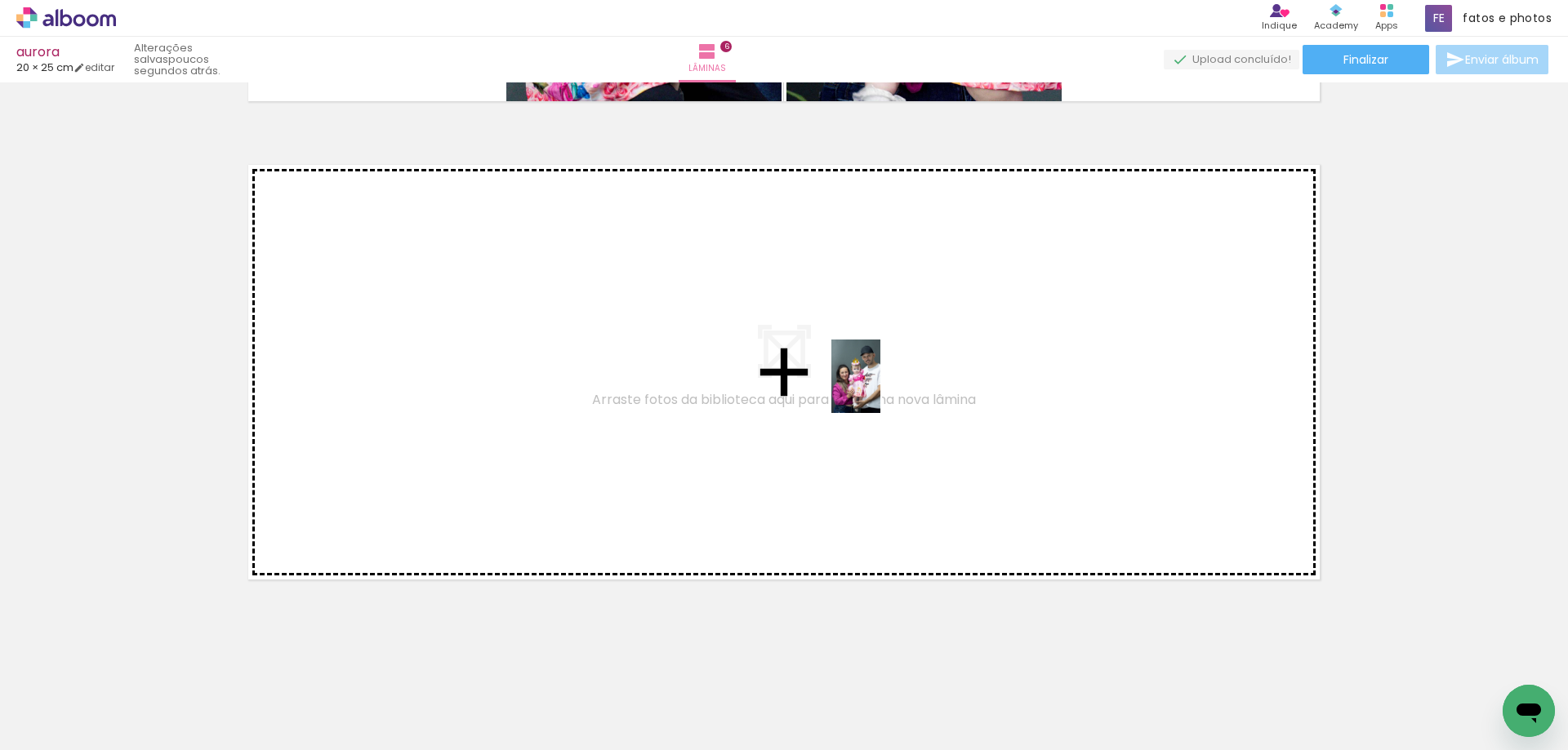
drag, startPoint x: 1321, startPoint y: 686, endPoint x: 880, endPoint y: 388, distance: 532.2
click at [880, 388] on quentale-workspace at bounding box center [784, 375] width 1568 height 750
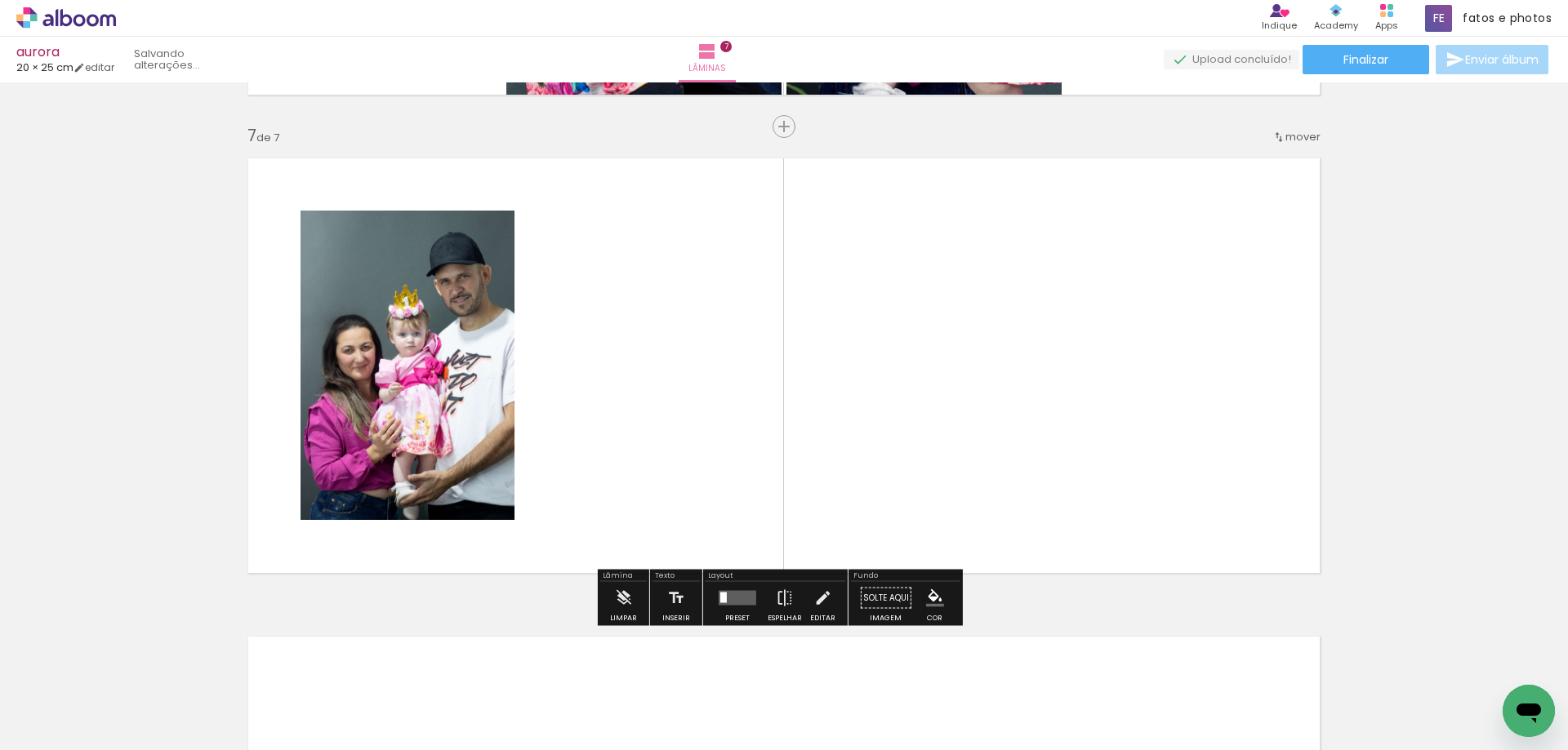
scroll to position [2853, 0]
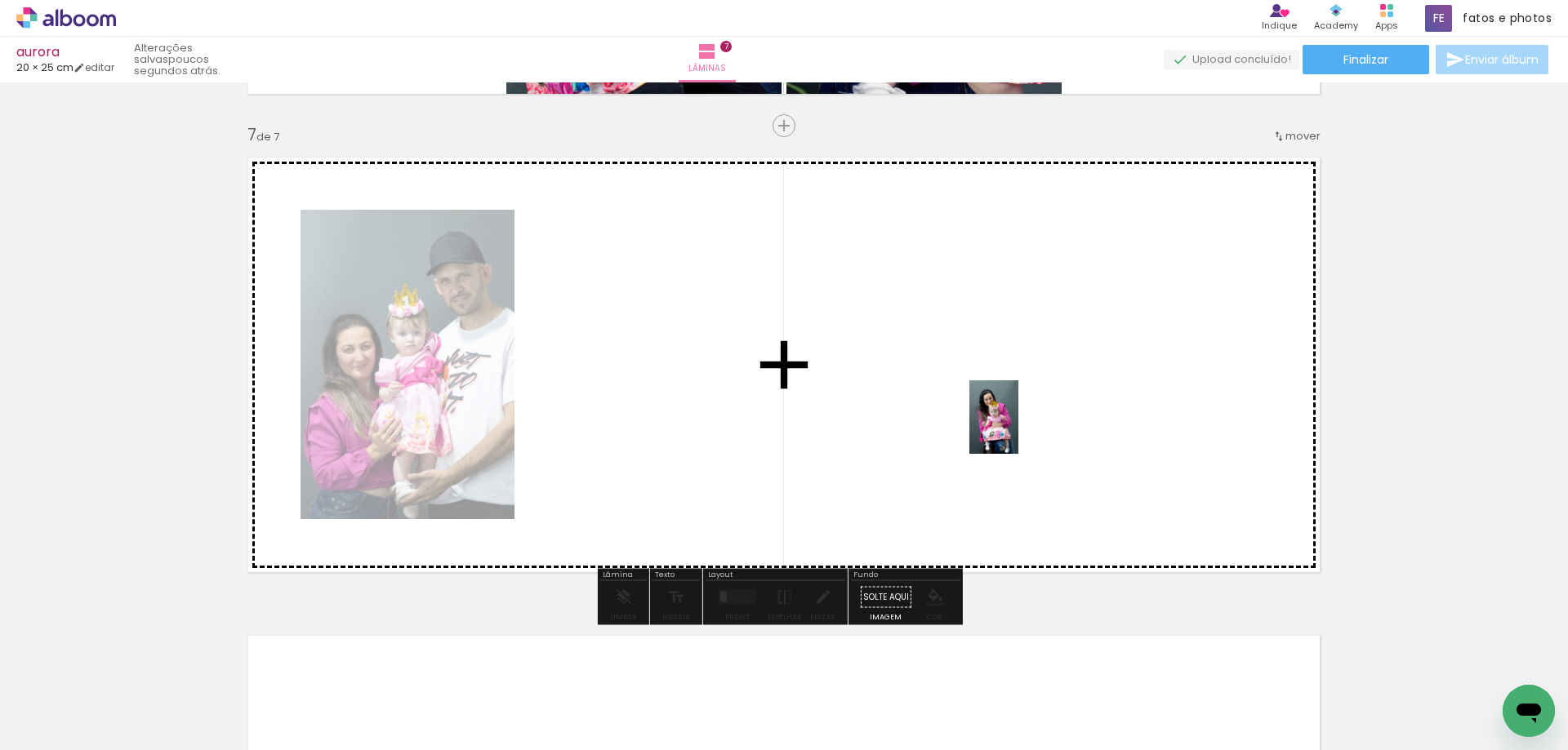
drag, startPoint x: 1419, startPoint y: 700, endPoint x: 1018, endPoint y: 430, distance: 483.4
click at [1018, 430] on quentale-workspace at bounding box center [784, 375] width 1568 height 750
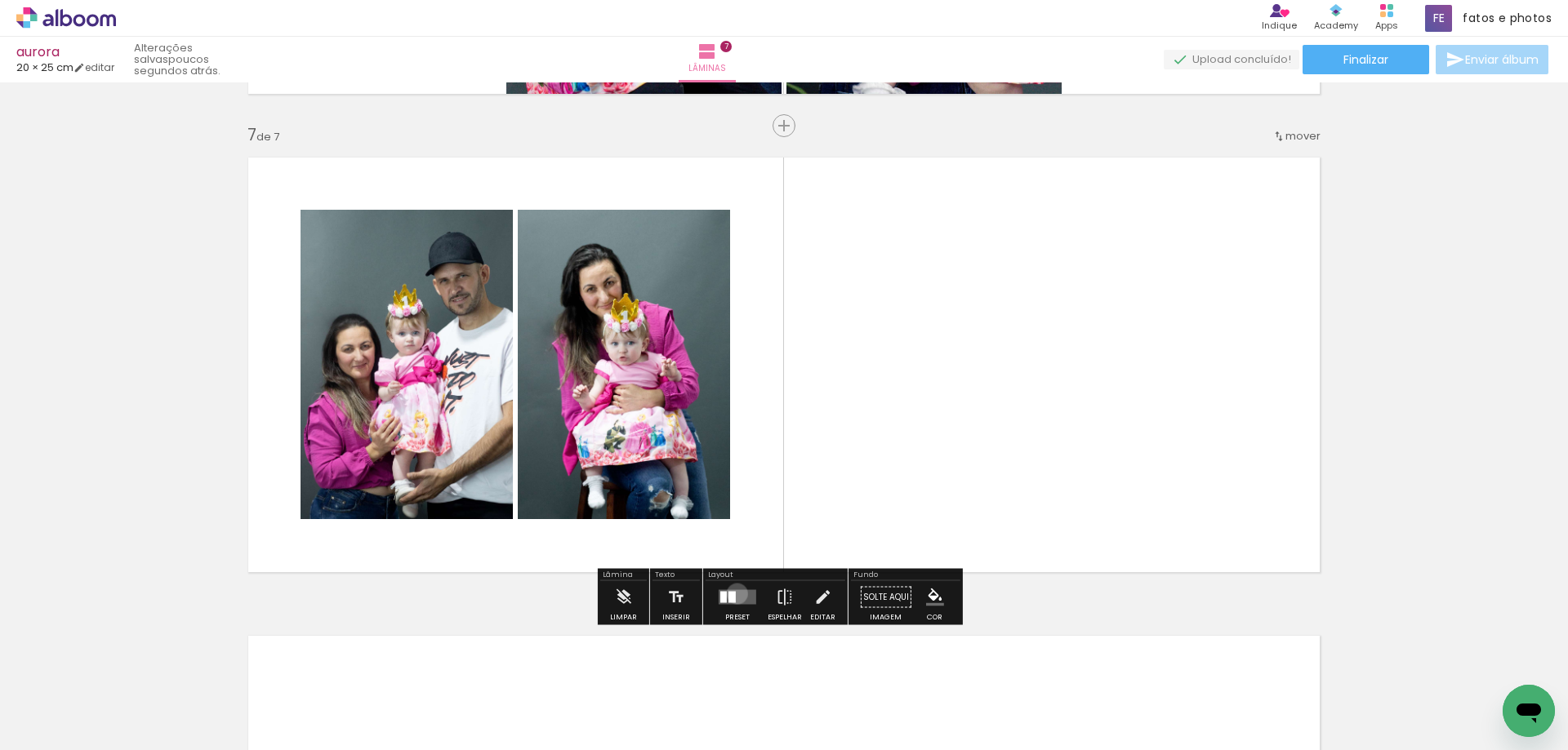
click at [733, 593] on quentale-layouter at bounding box center [737, 597] width 38 height 14
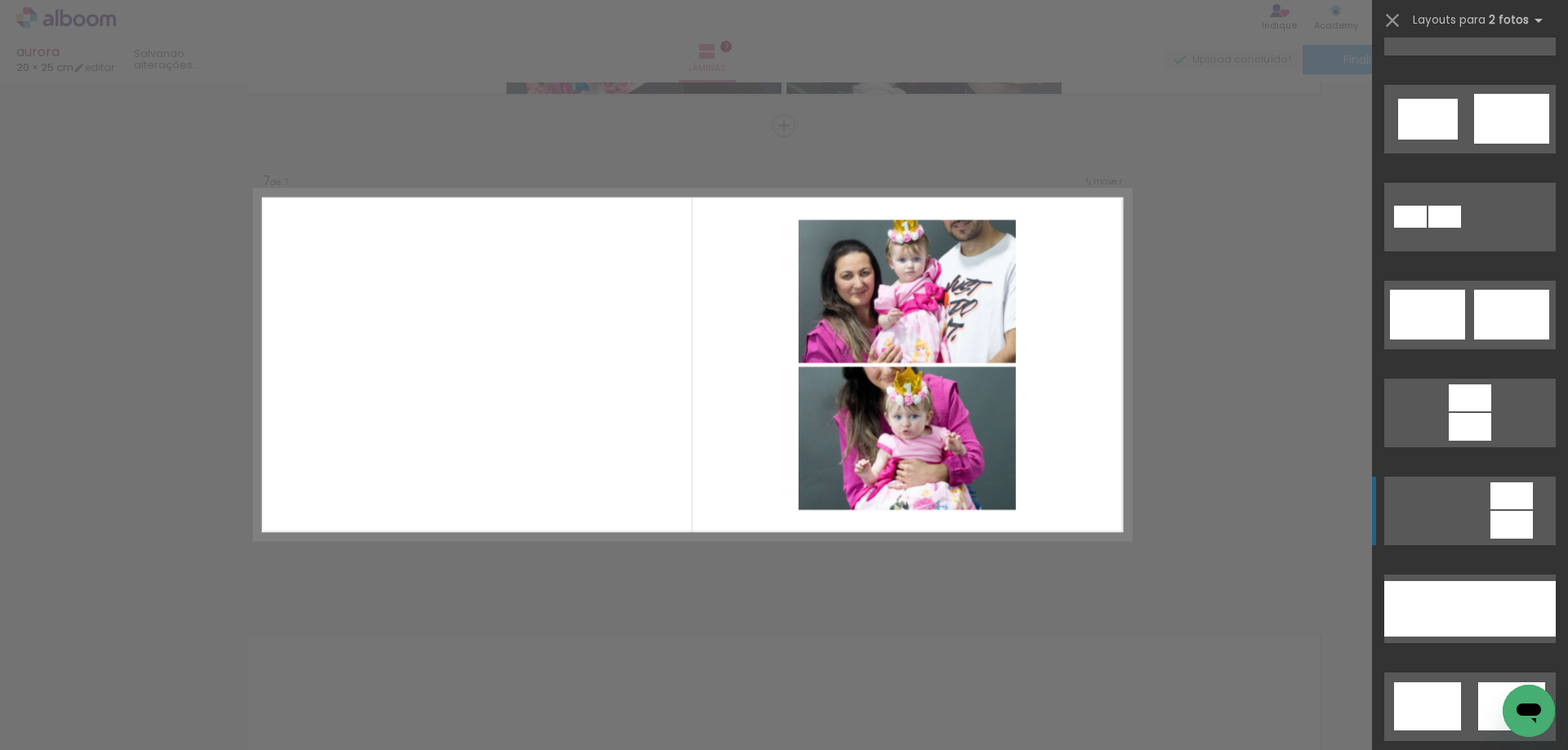
scroll to position [4734, 0]
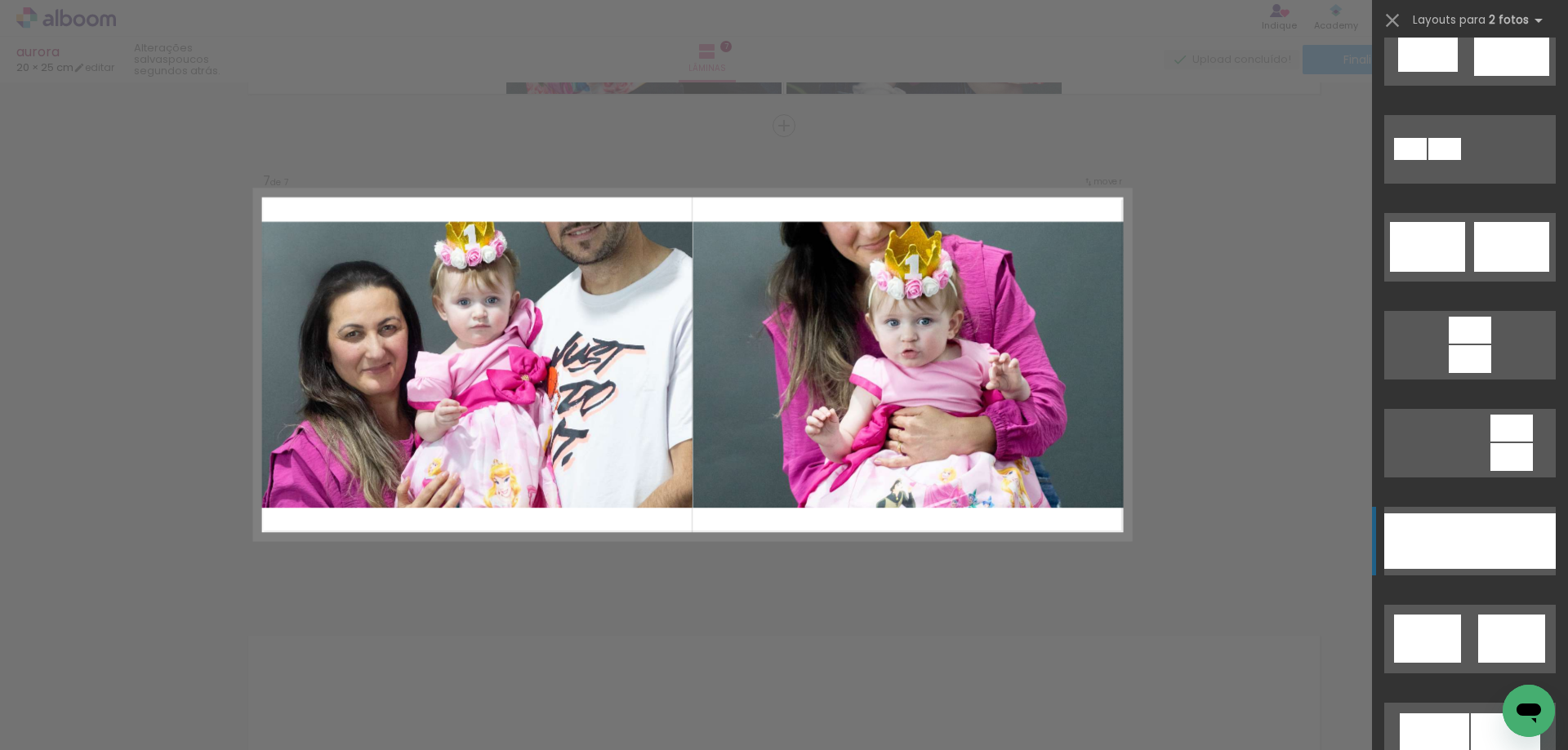
click at [1480, 550] on div at bounding box center [1512, 541] width 86 height 55
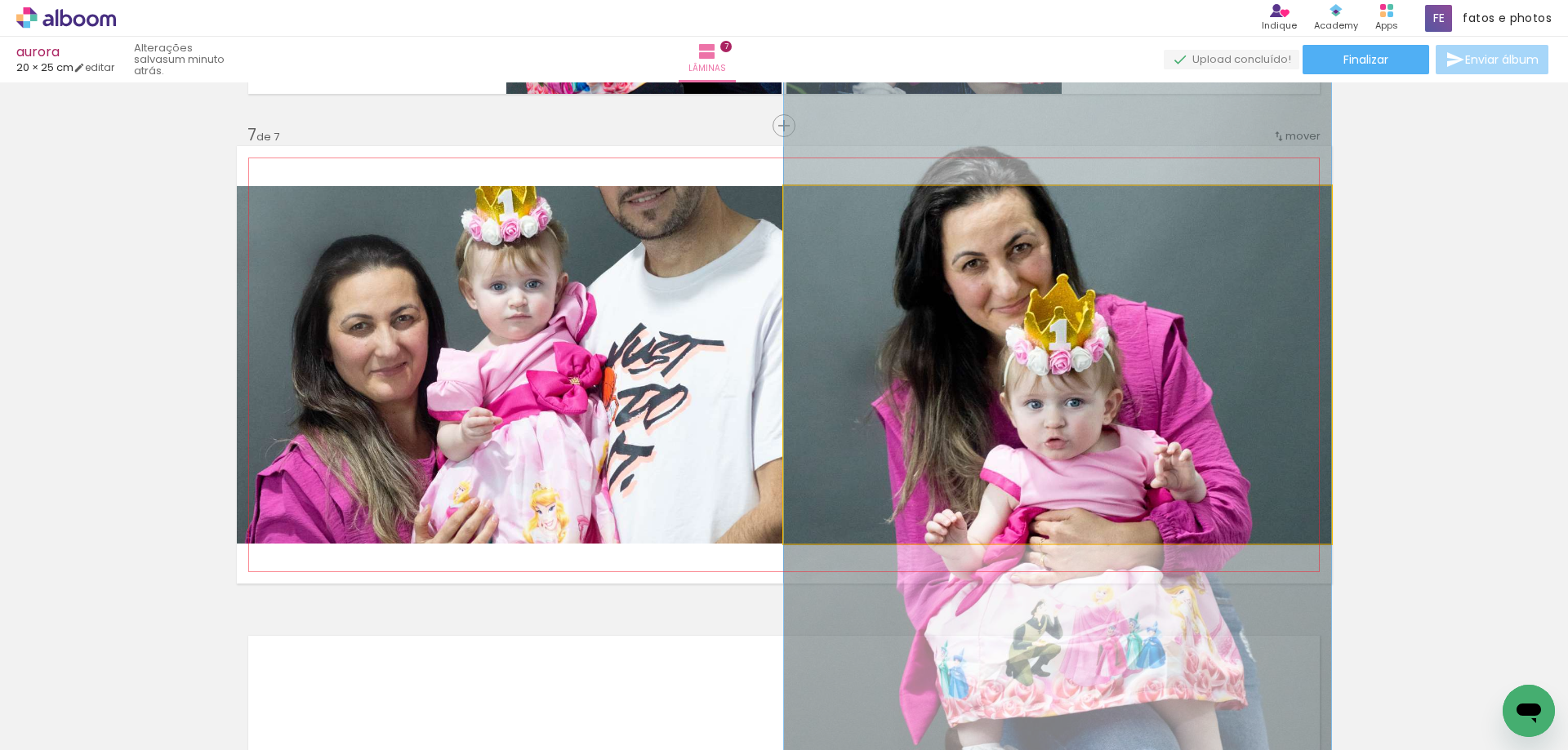
drag, startPoint x: 1053, startPoint y: 396, endPoint x: 1057, endPoint y: 488, distance: 92.1
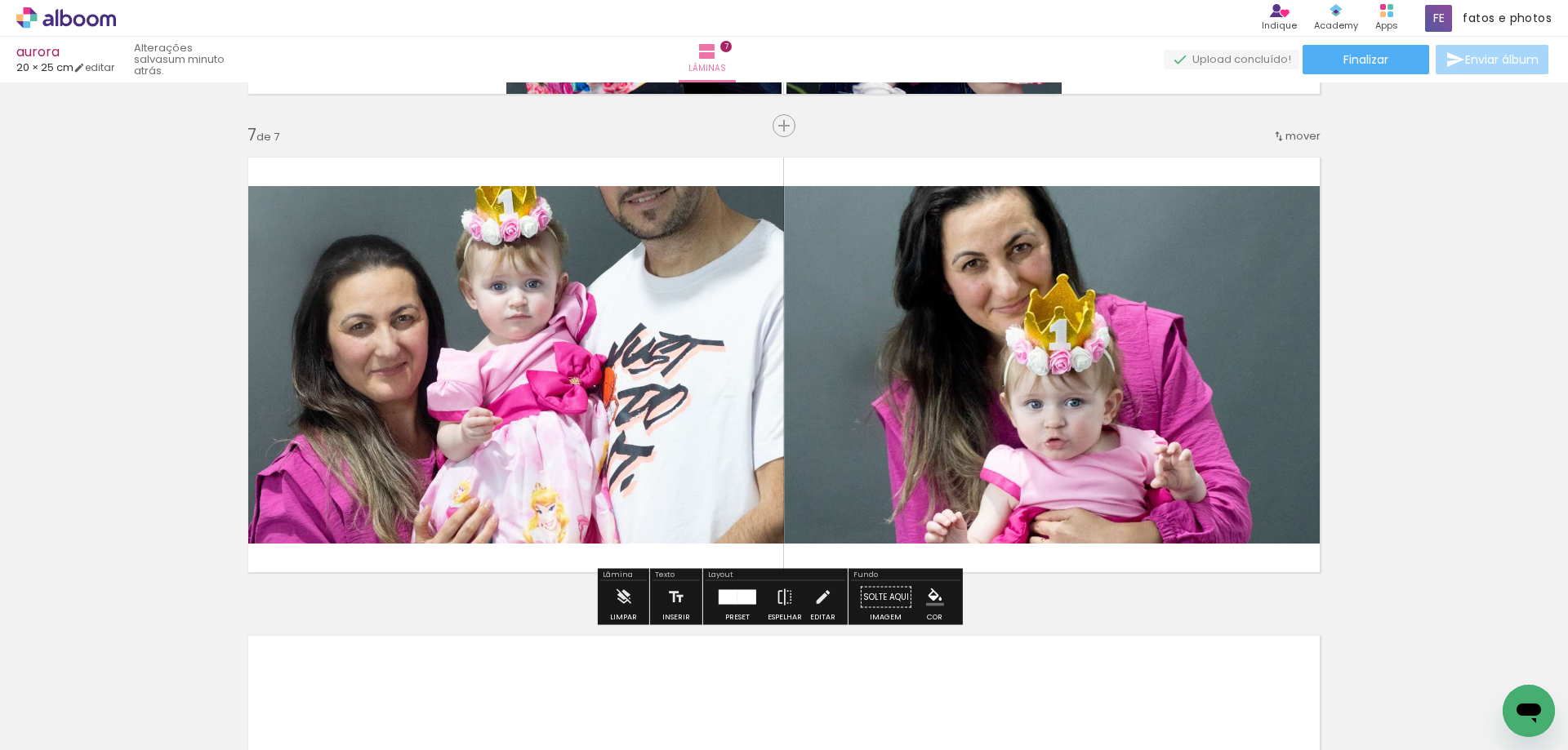
click at [583, 326] on quentale-photo at bounding box center [510, 364] width 547 height 357
click at [737, 590] on div at bounding box center [746, 597] width 19 height 14
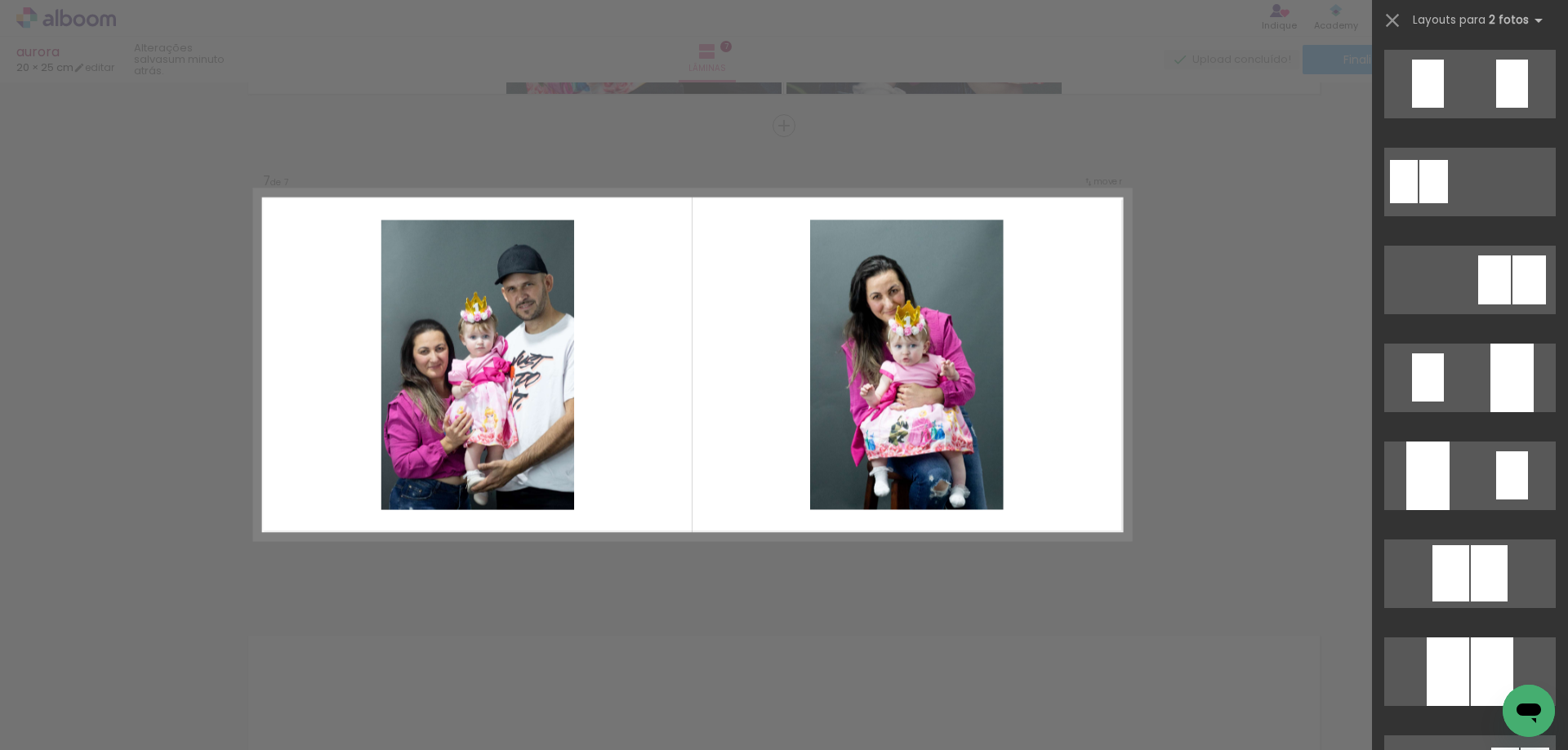
scroll to position [653, 0]
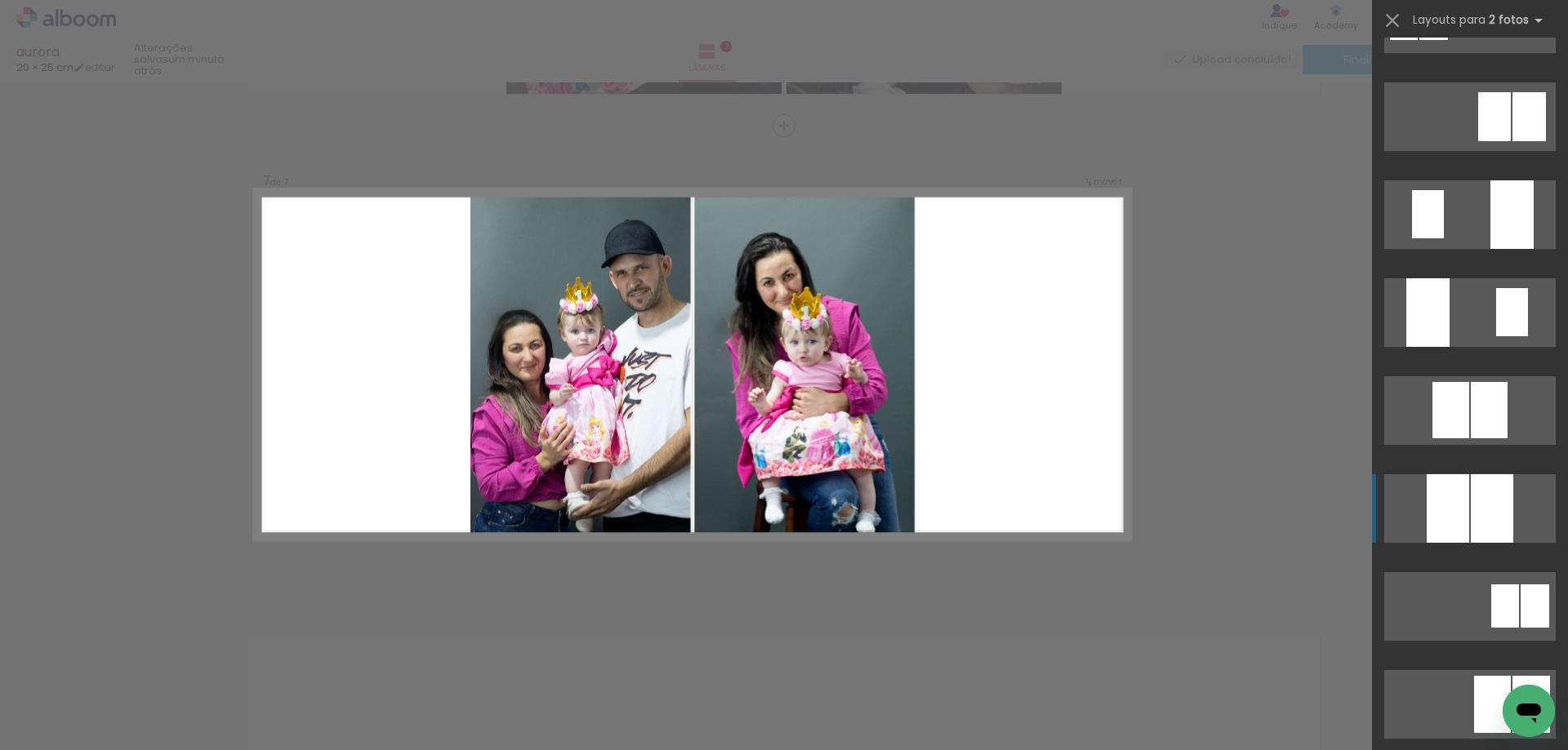
click at [1477, 519] on div at bounding box center [1491, 508] width 42 height 69
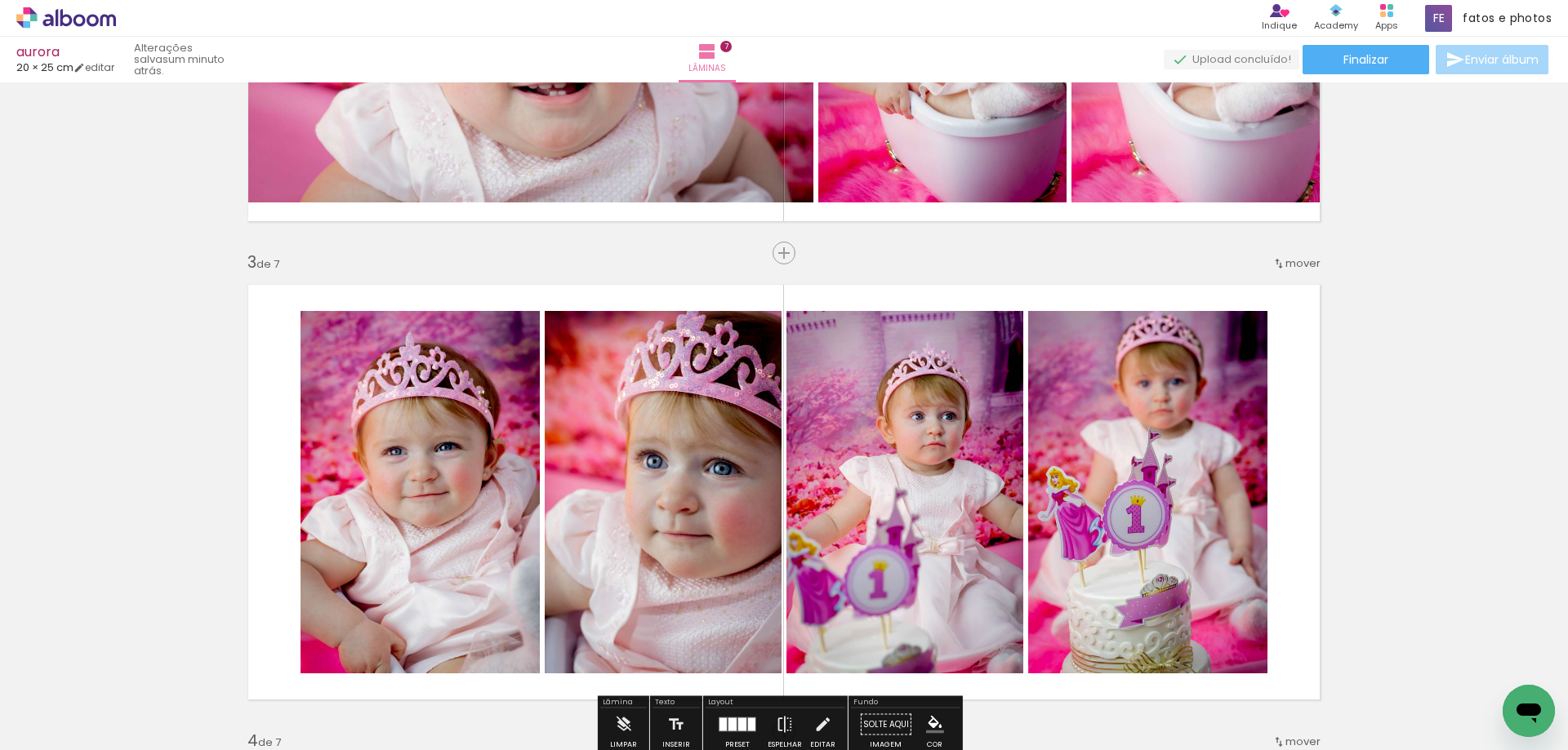
scroll to position [1139, 0]
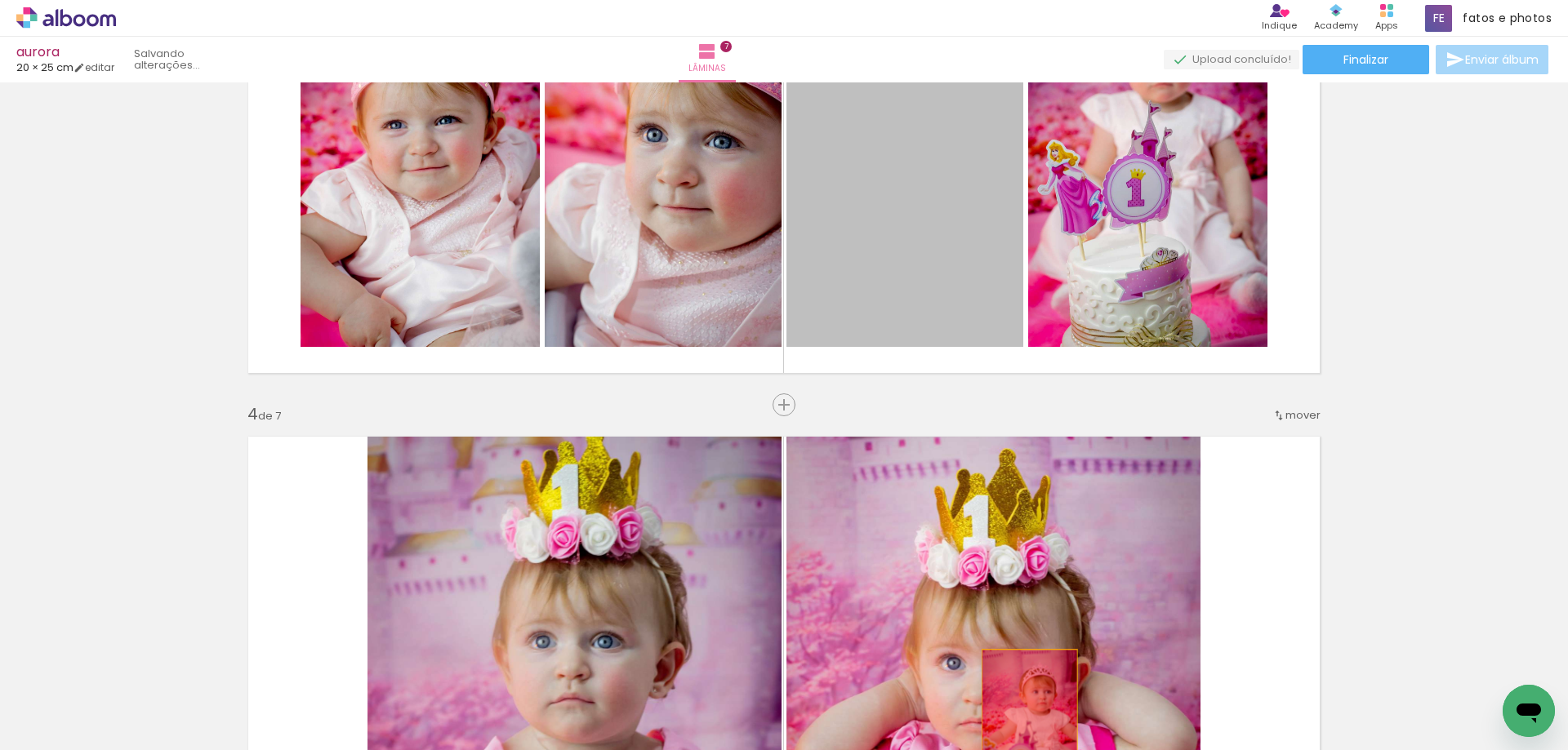
drag, startPoint x: 912, startPoint y: 270, endPoint x: 1024, endPoint y: 722, distance: 465.7
click at [1024, 722] on quentale-workspace at bounding box center [784, 375] width 1568 height 750
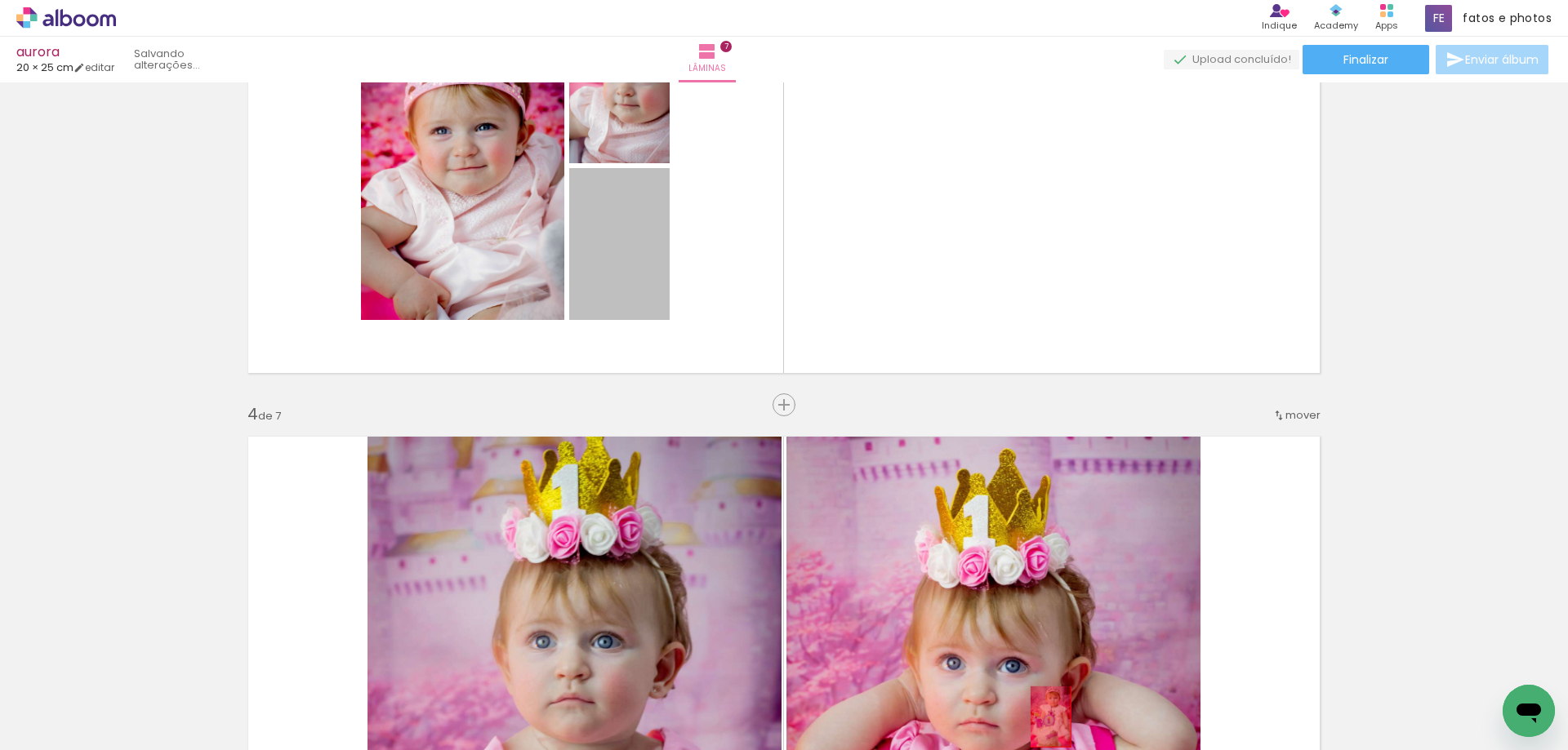
drag, startPoint x: 594, startPoint y: 221, endPoint x: 1044, endPoint y: 717, distance: 669.7
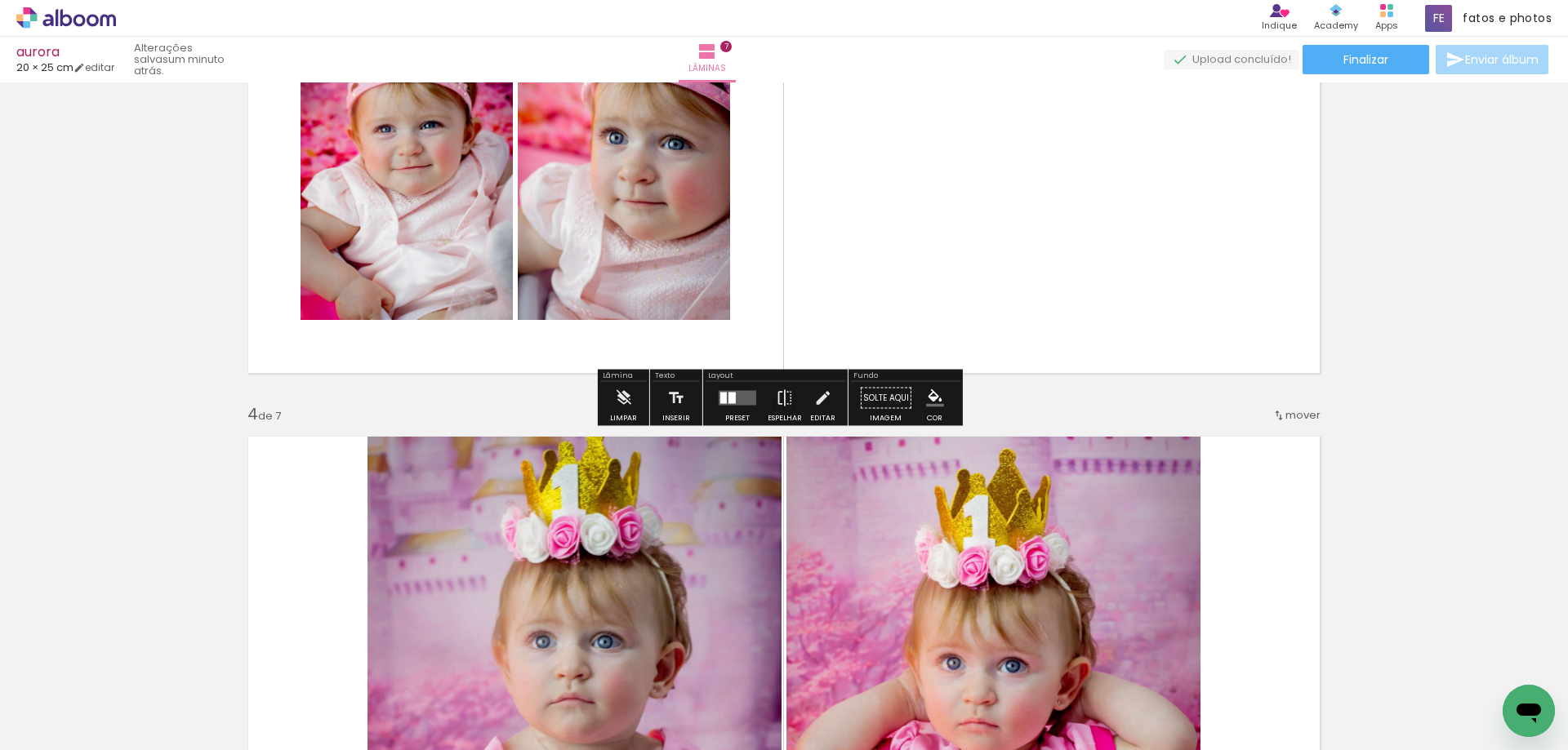
click at [733, 403] on quentale-layouter at bounding box center [737, 398] width 38 height 14
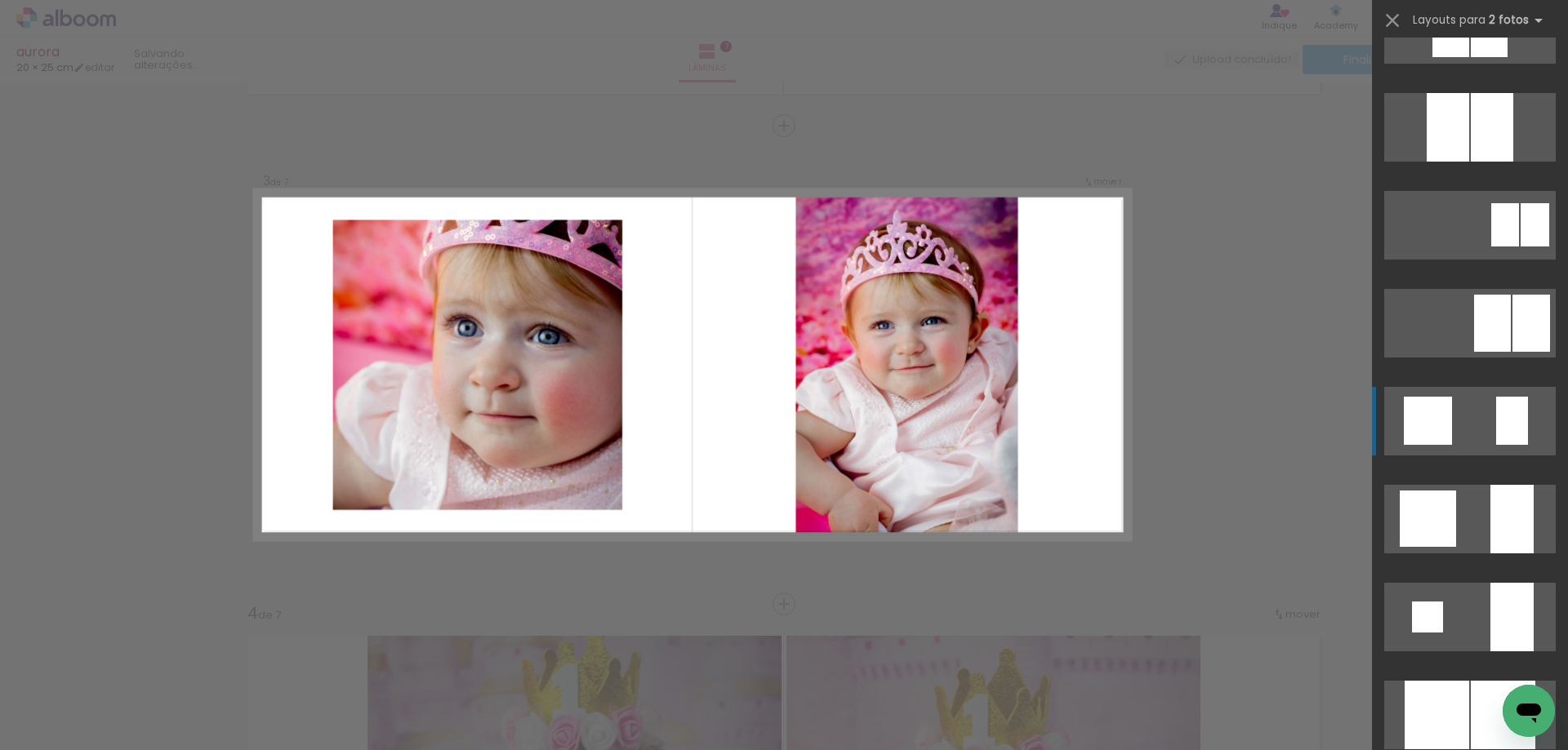
scroll to position [1224, 0]
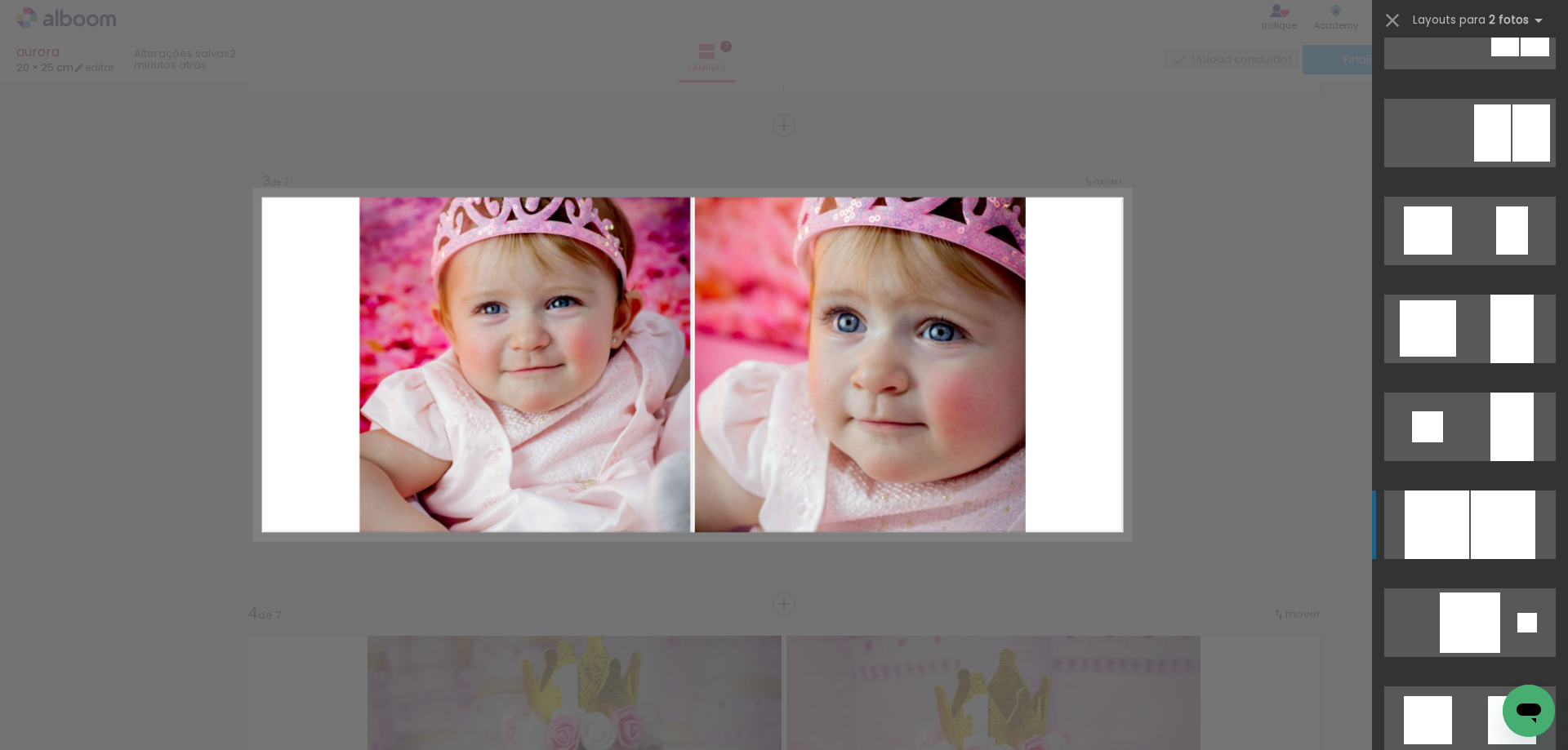
click at [1476, 542] on div at bounding box center [1503, 524] width 64 height 69
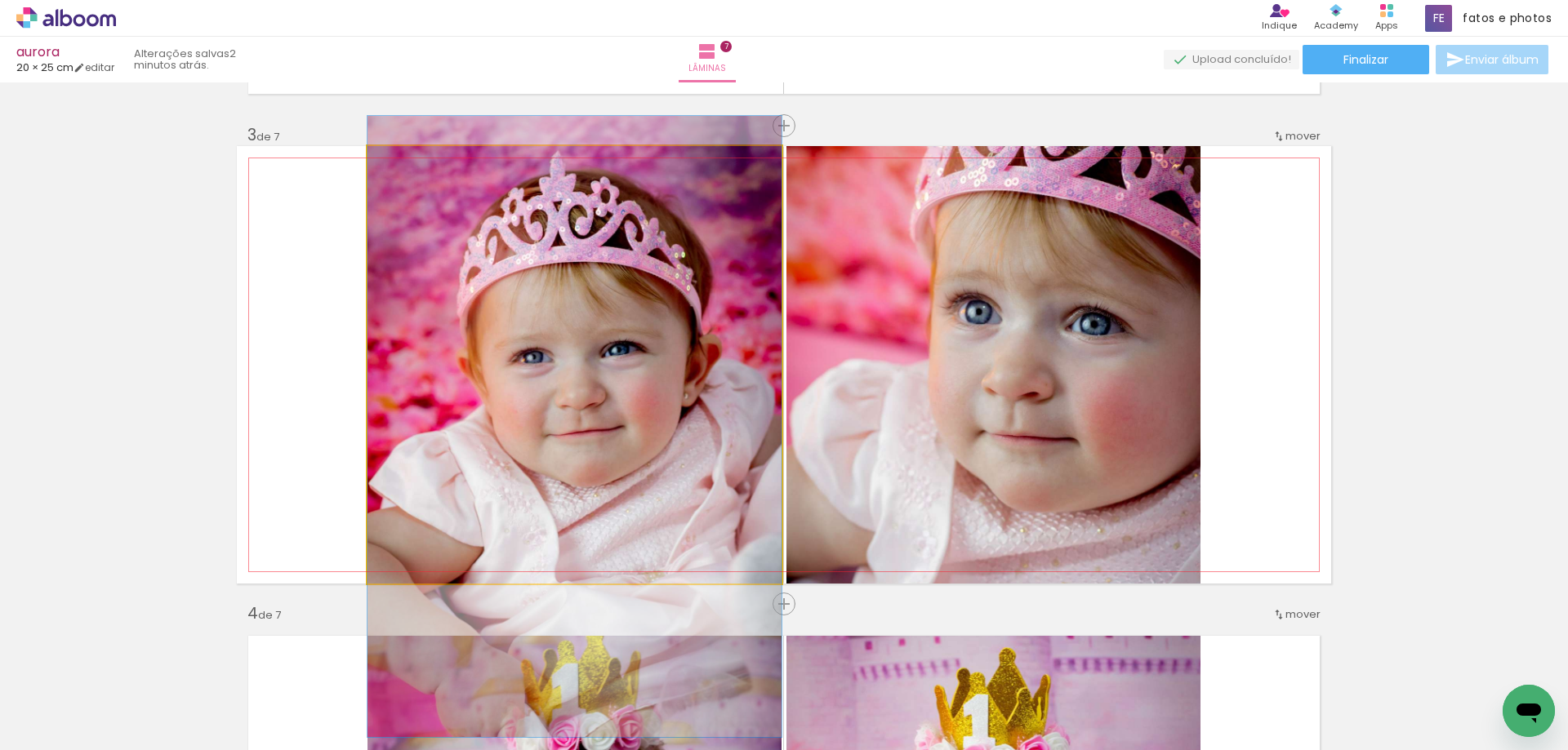
drag, startPoint x: 630, startPoint y: 386, endPoint x: 630, endPoint y: 448, distance: 62.0
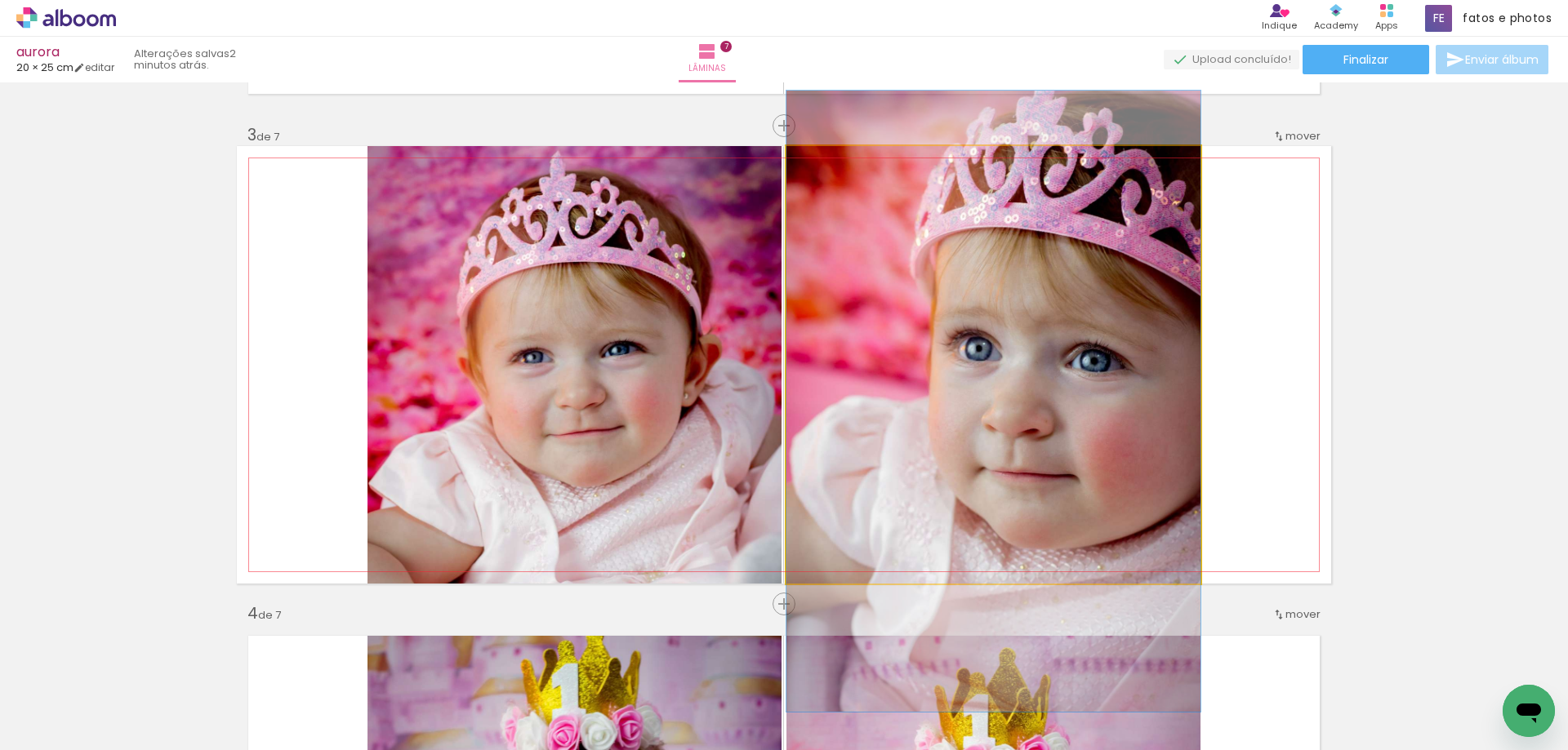
drag, startPoint x: 988, startPoint y: 385, endPoint x: 987, endPoint y: 422, distance: 37.0
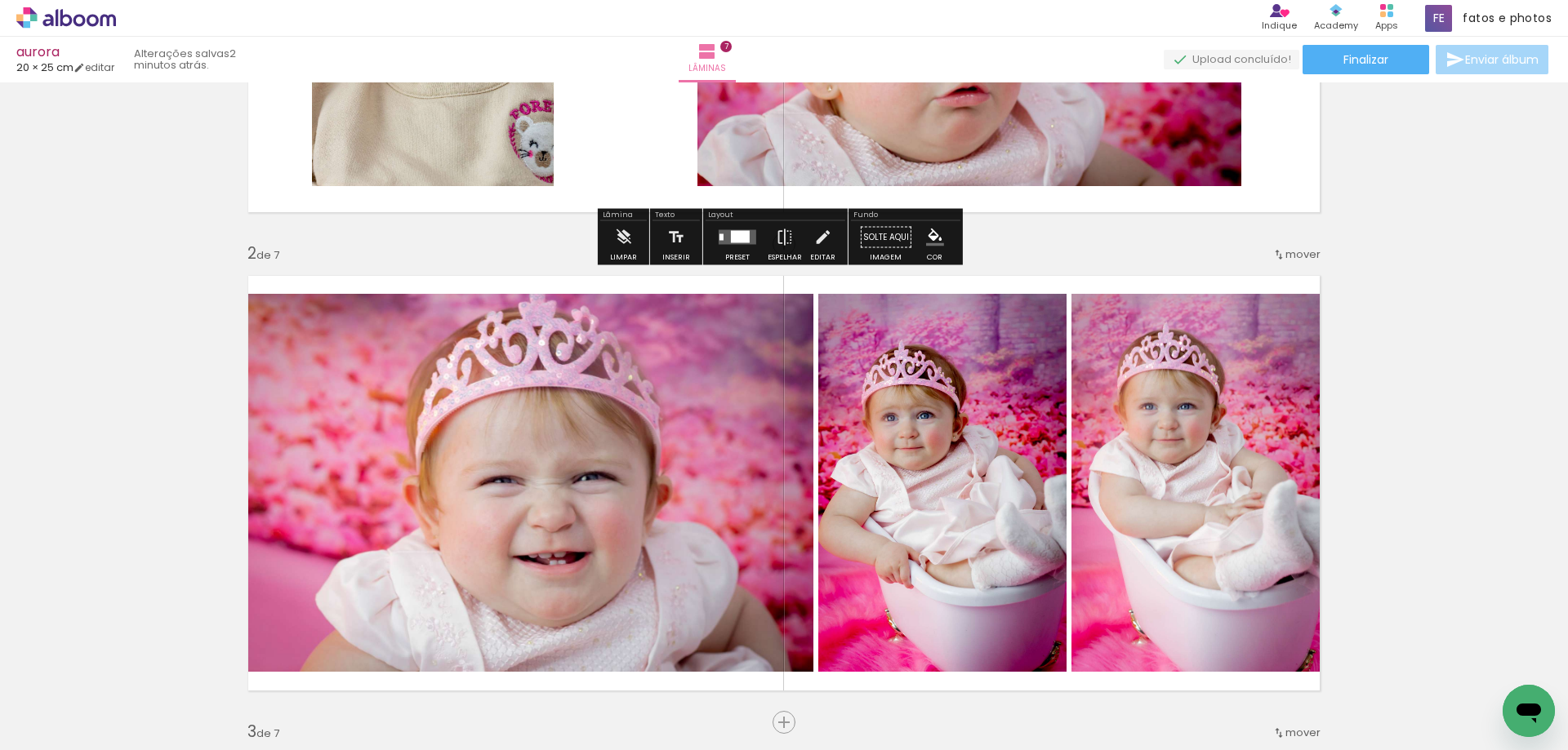
scroll to position [369, 0]
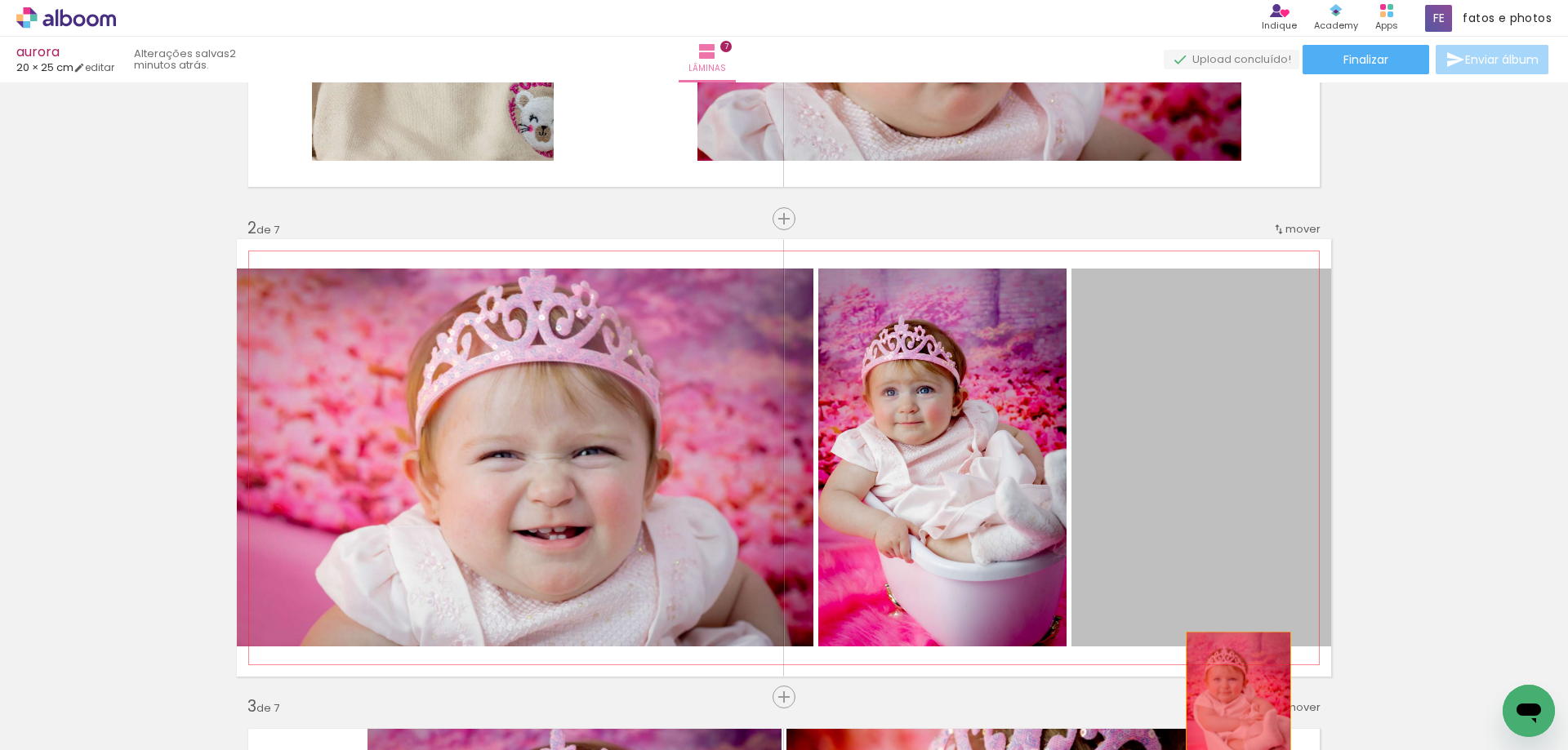
drag, startPoint x: 1193, startPoint y: 429, endPoint x: 1232, endPoint y: 709, distance: 282.7
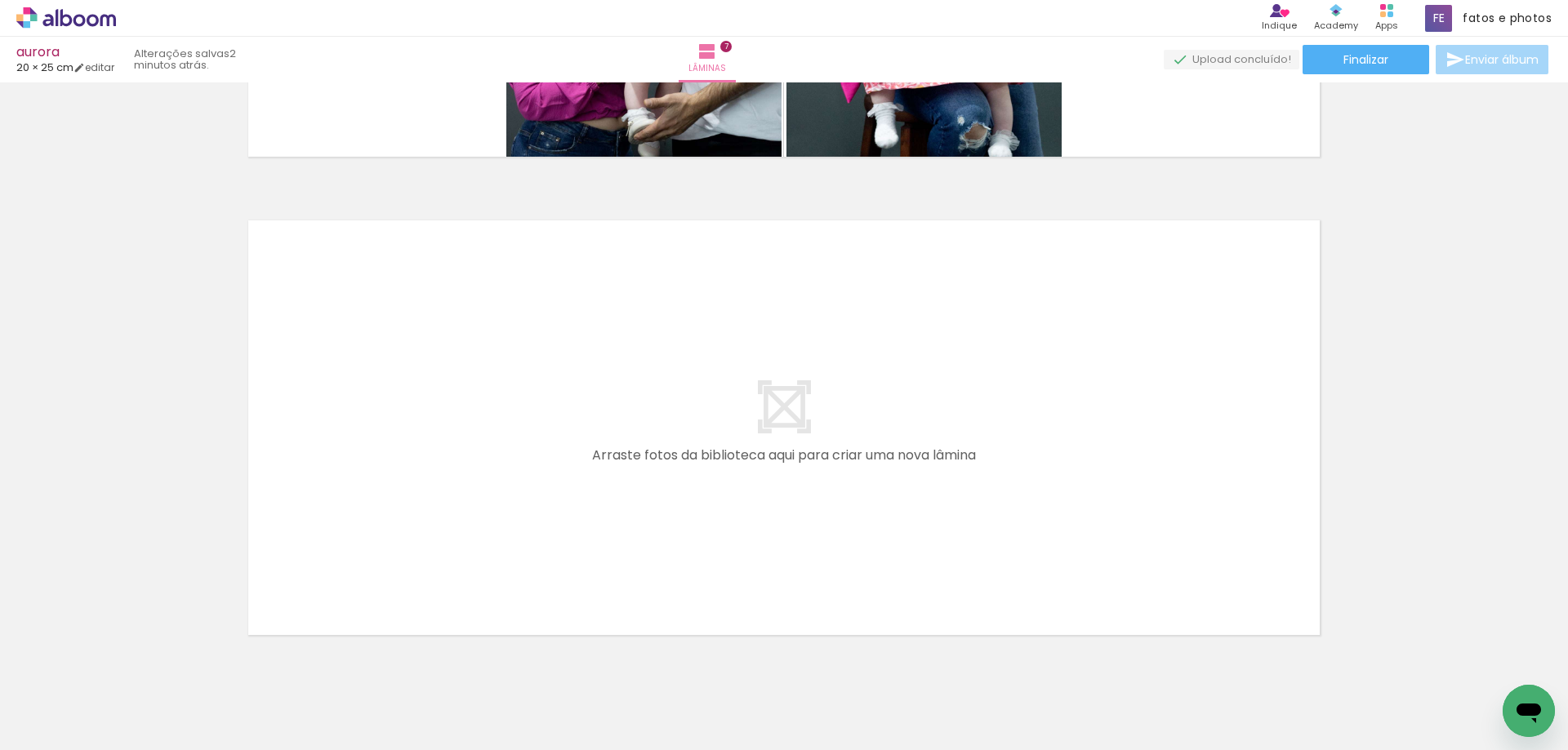
scroll to position [3324, 0]
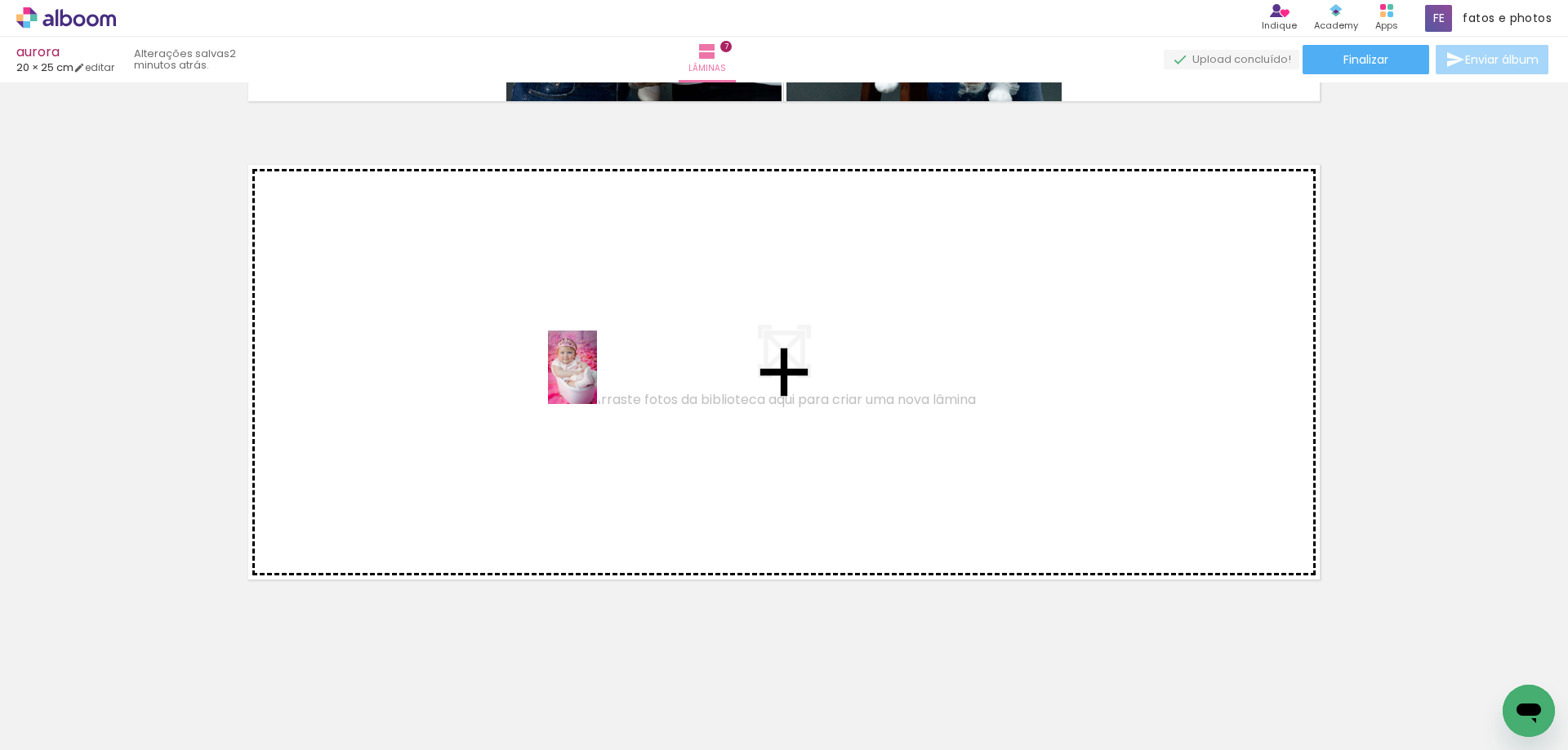
drag, startPoint x: 325, startPoint y: 709, endPoint x: 601, endPoint y: 371, distance: 436.4
click at [601, 371] on quentale-workspace at bounding box center [784, 375] width 1568 height 750
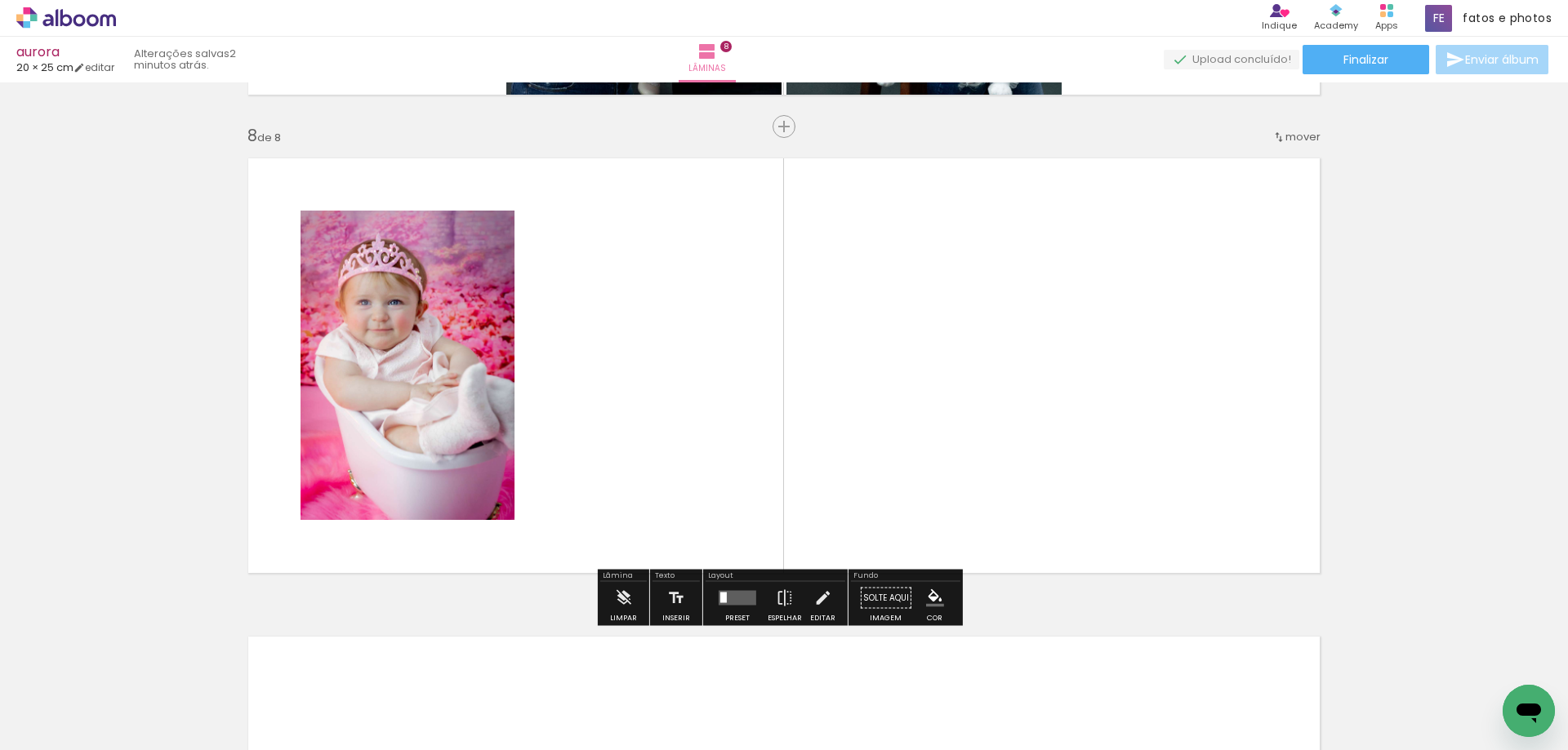
scroll to position [3331, 0]
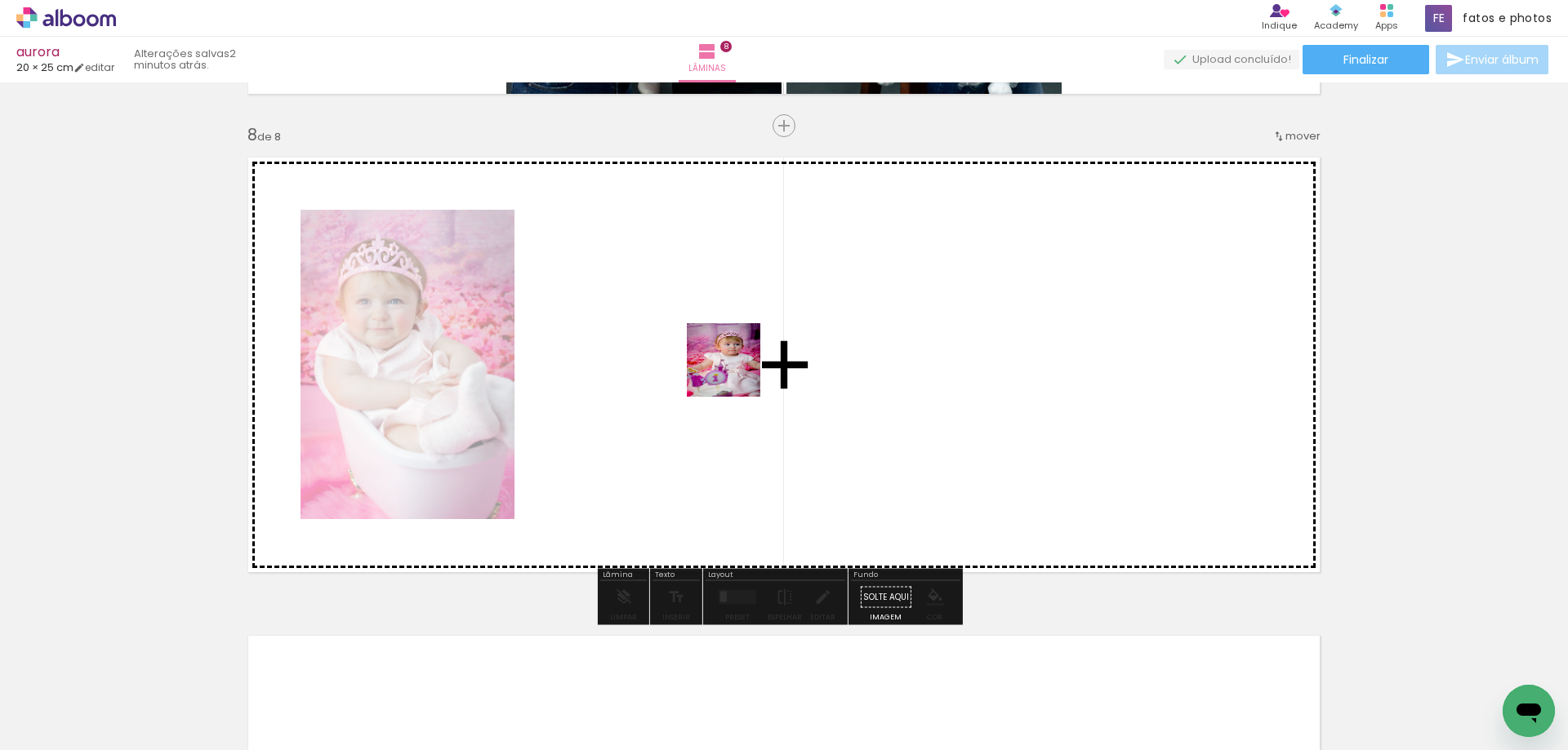
drag, startPoint x: 600, startPoint y: 719, endPoint x: 738, endPoint y: 362, distance: 382.7
click at [738, 362] on quentale-workspace at bounding box center [784, 375] width 1568 height 750
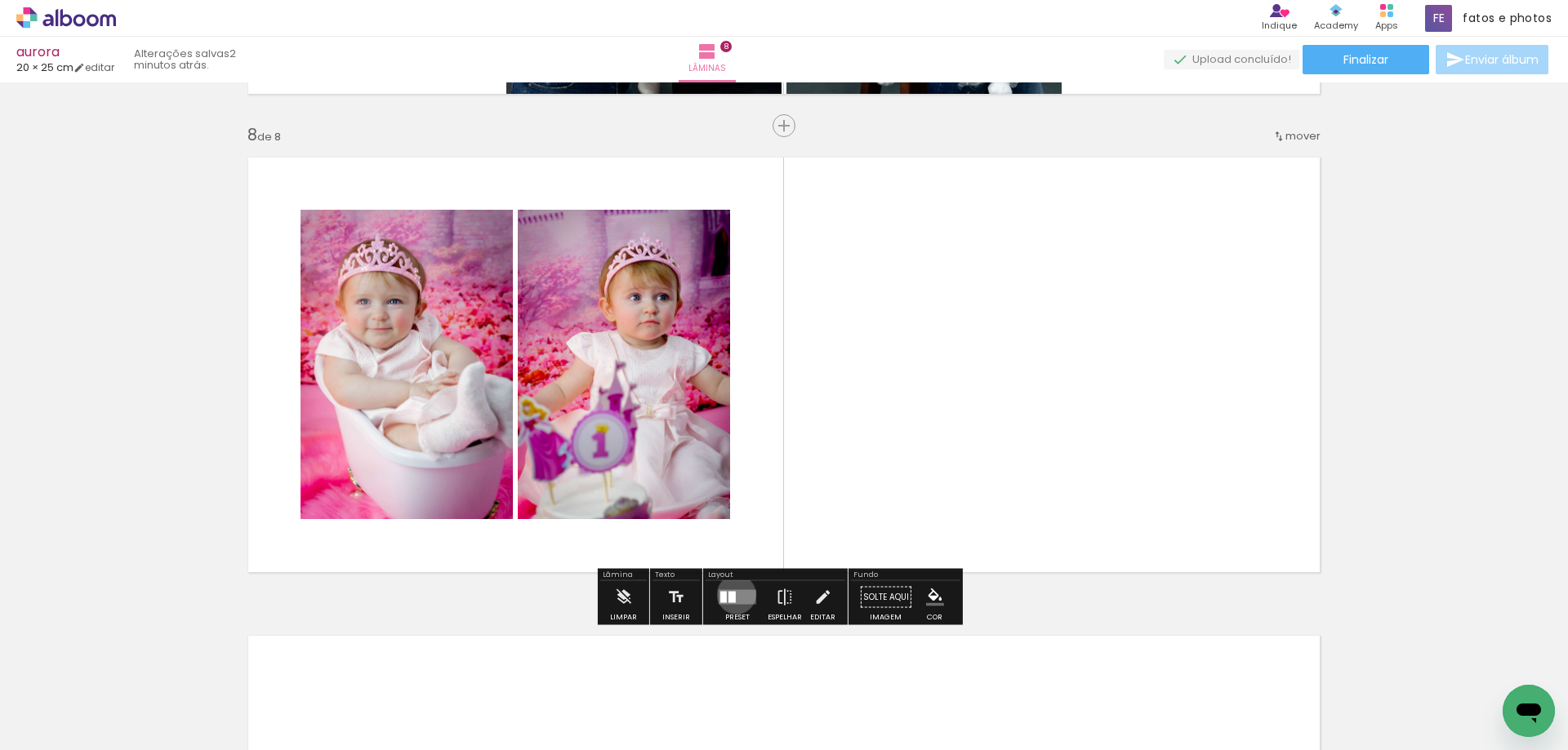
click at [733, 594] on quentale-layouter at bounding box center [737, 597] width 38 height 14
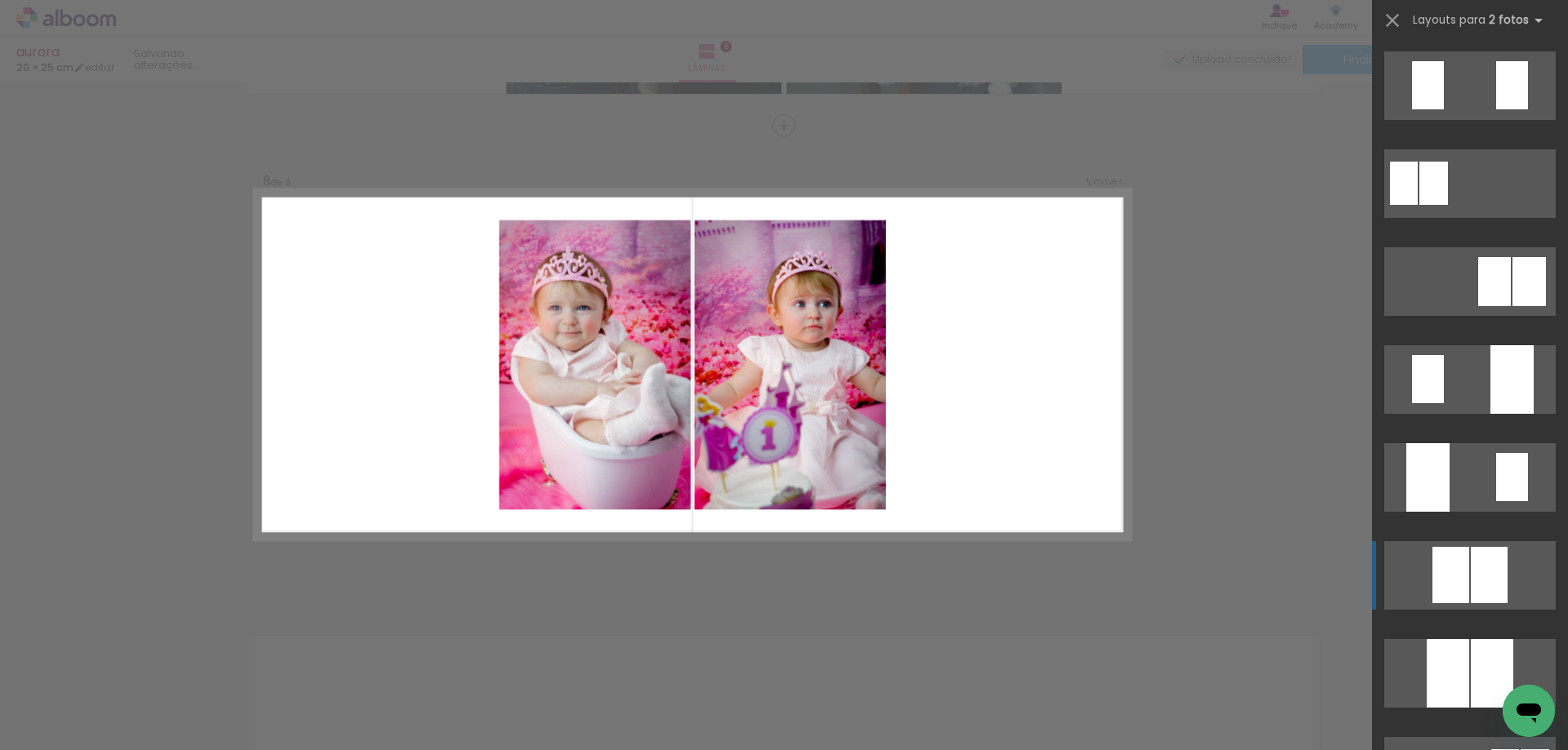
scroll to position [490, 0]
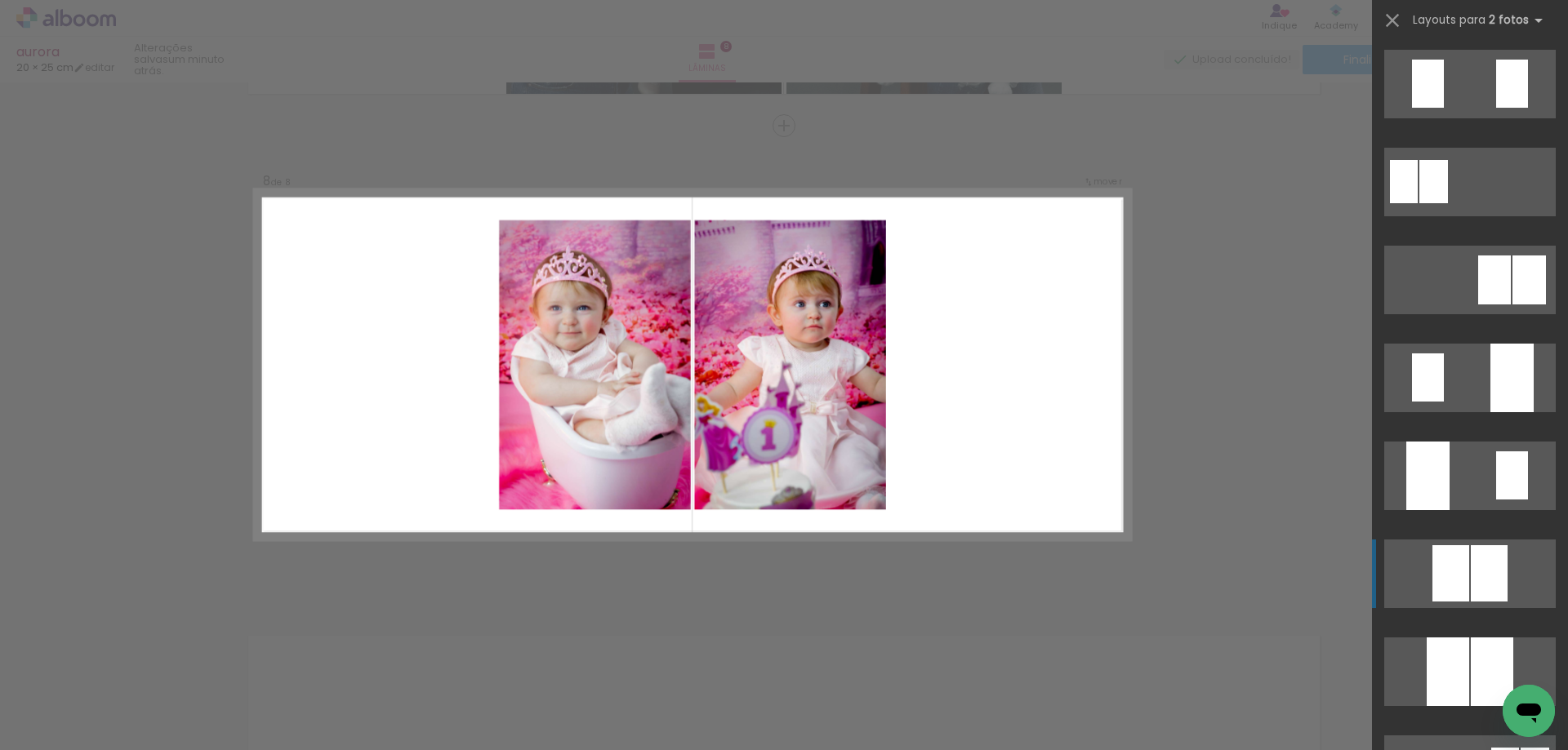
click at [1454, 559] on div at bounding box center [1451, 573] width 37 height 56
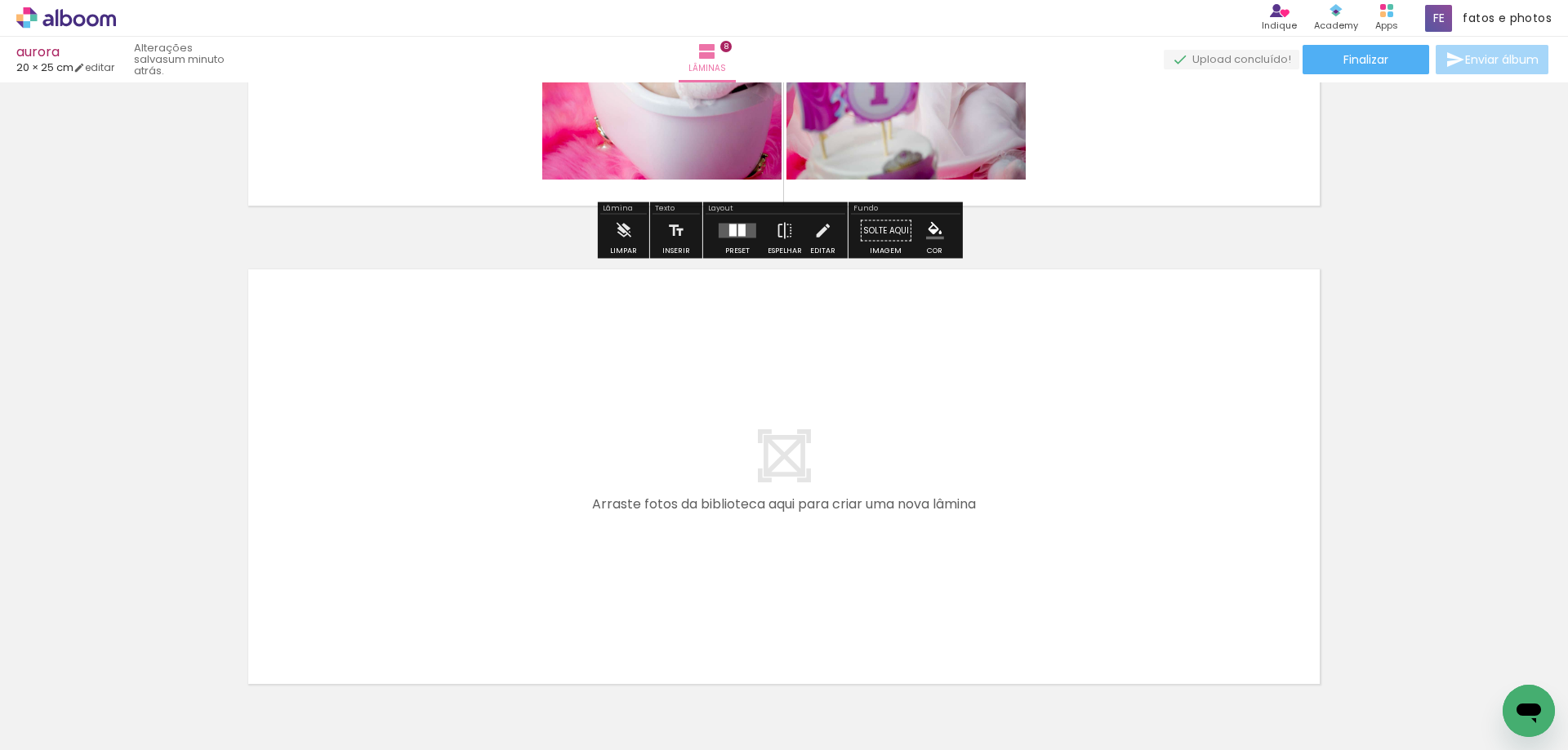
scroll to position [3803, 0]
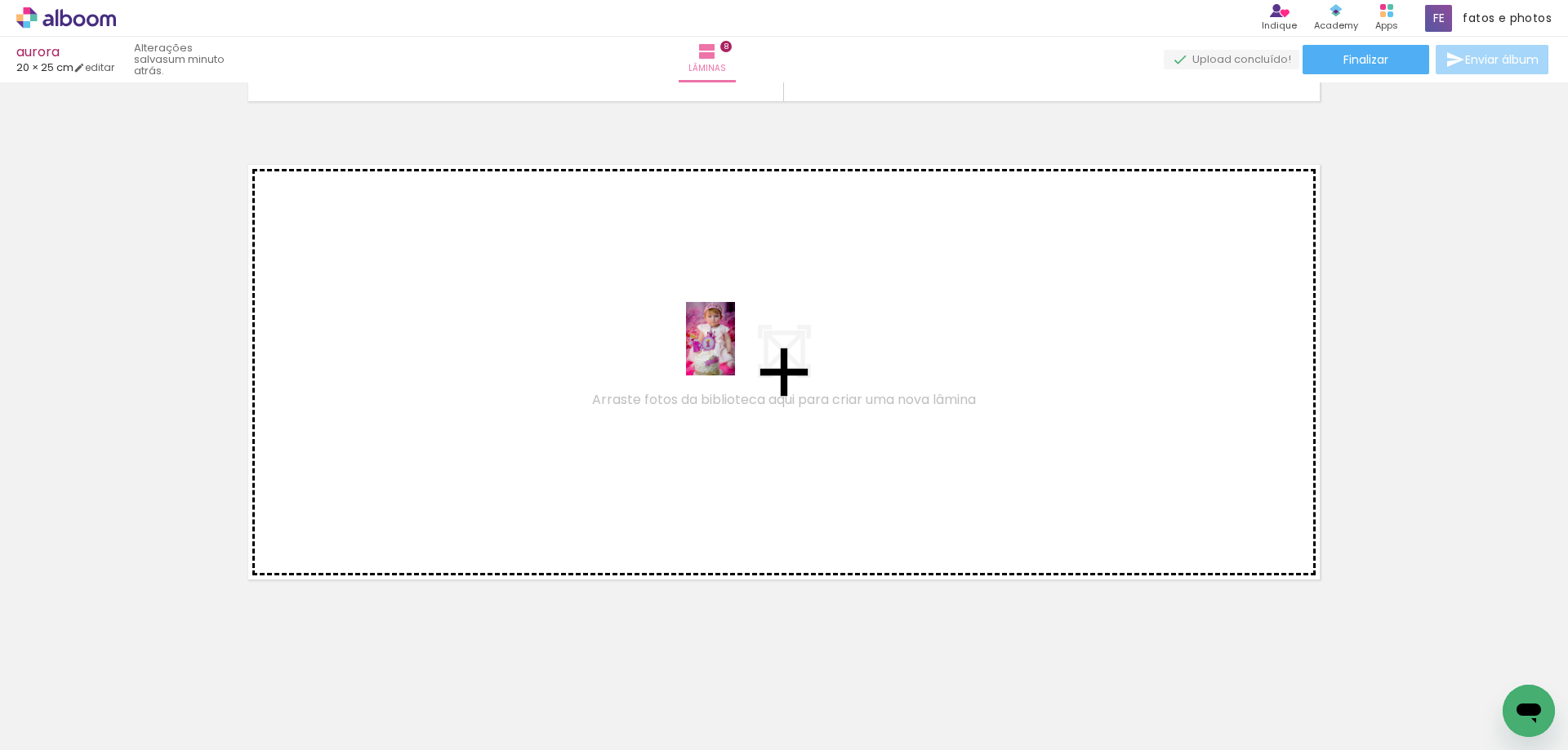
drag, startPoint x: 692, startPoint y: 686, endPoint x: 735, endPoint y: 351, distance: 337.7
click at [735, 351] on quentale-workspace at bounding box center [784, 375] width 1568 height 750
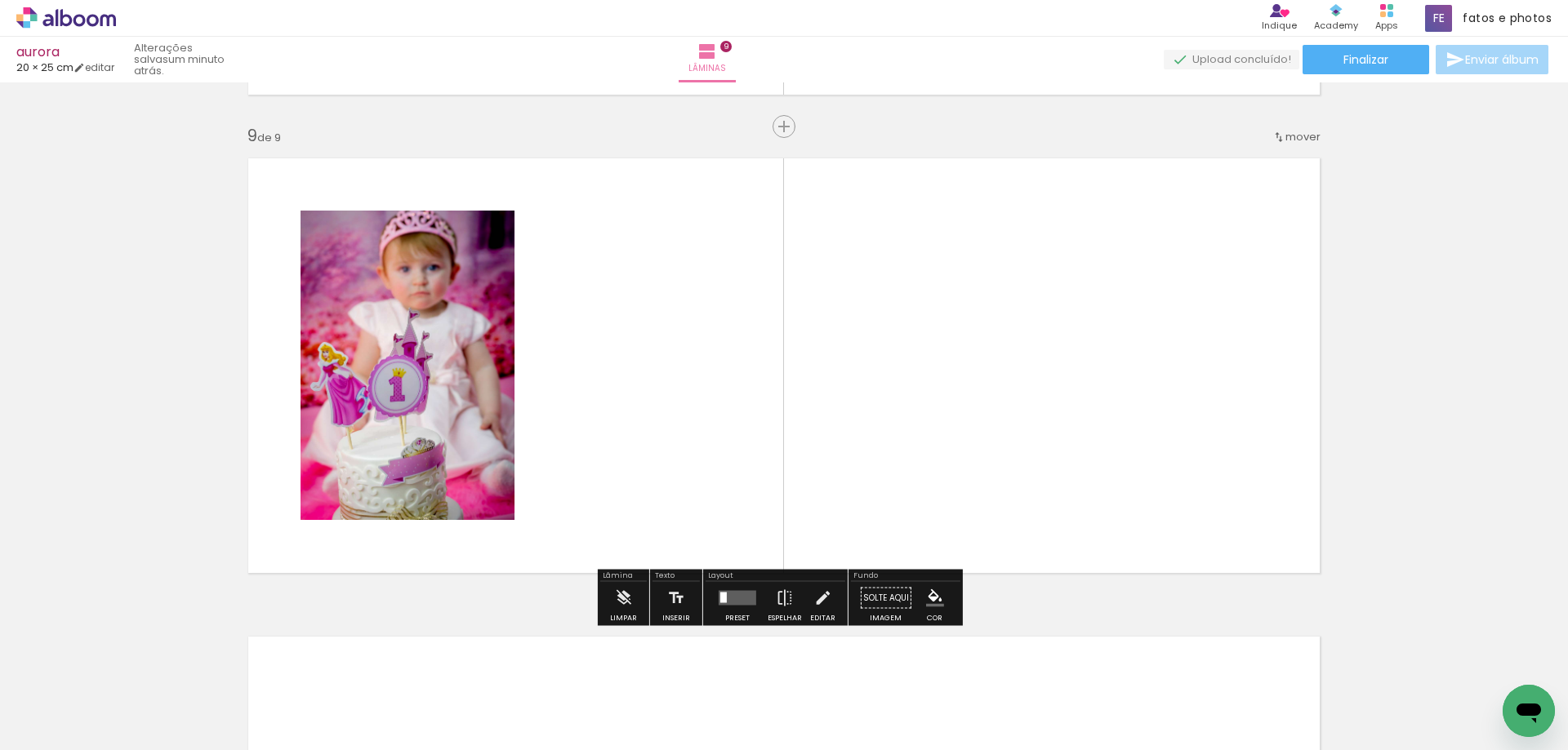
scroll to position [3810, 0]
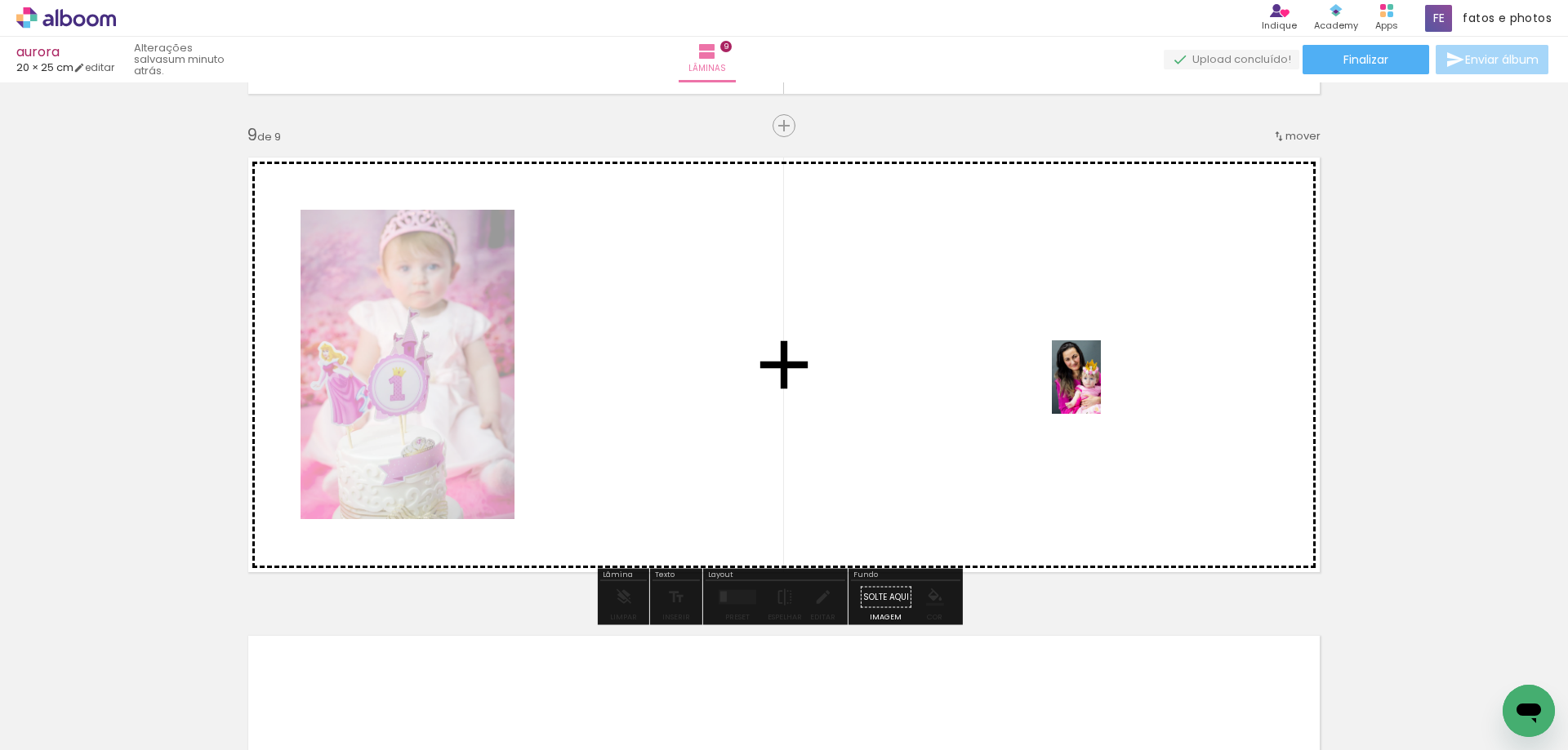
drag, startPoint x: 1497, startPoint y: 678, endPoint x: 1284, endPoint y: 497, distance: 279.5
click at [1052, 375] on quentale-workspace at bounding box center [784, 375] width 1568 height 750
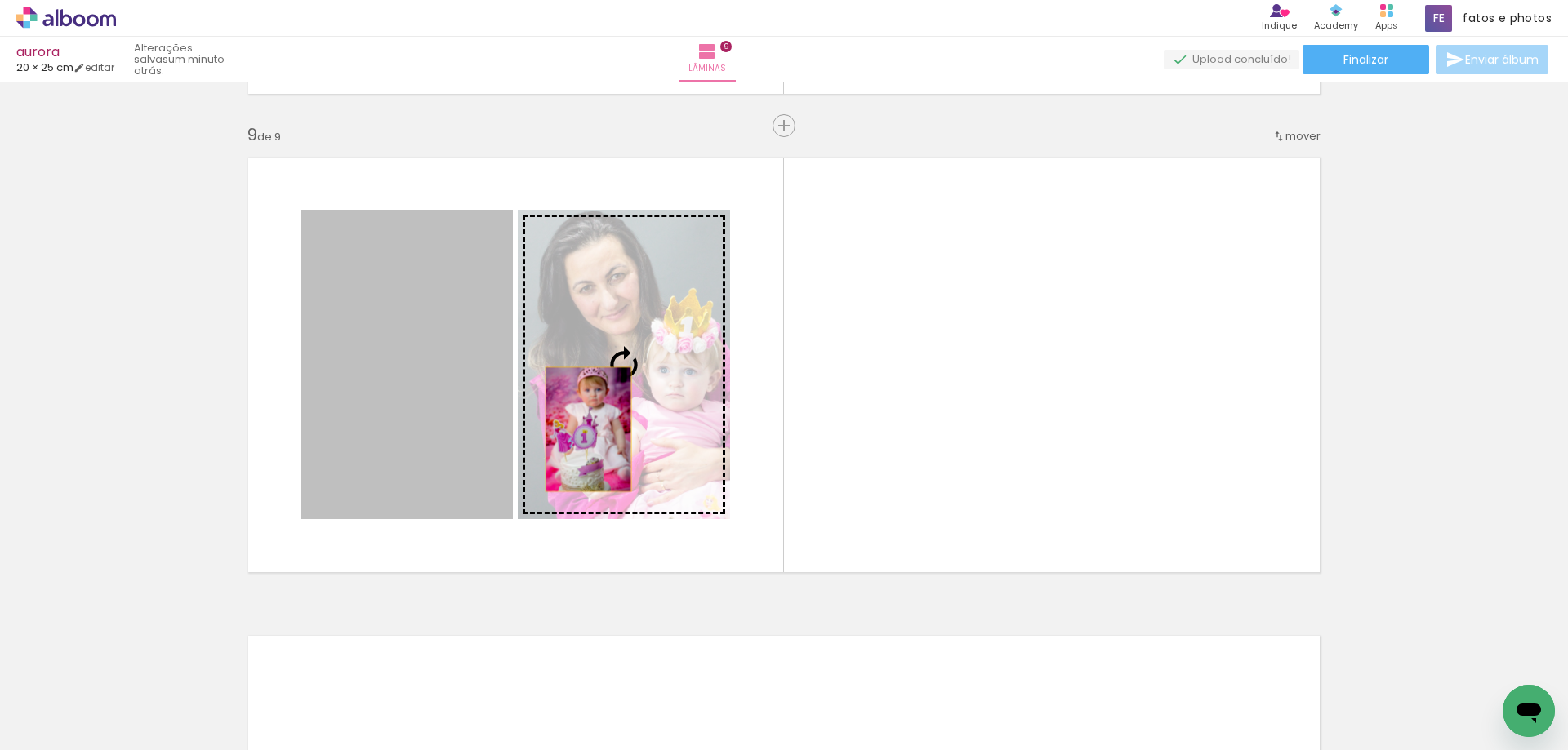
drag, startPoint x: 419, startPoint y: 430, endPoint x: 582, endPoint y: 430, distance: 163.0
click at [0, 0] on slot at bounding box center [0, 0] width 0 height 0
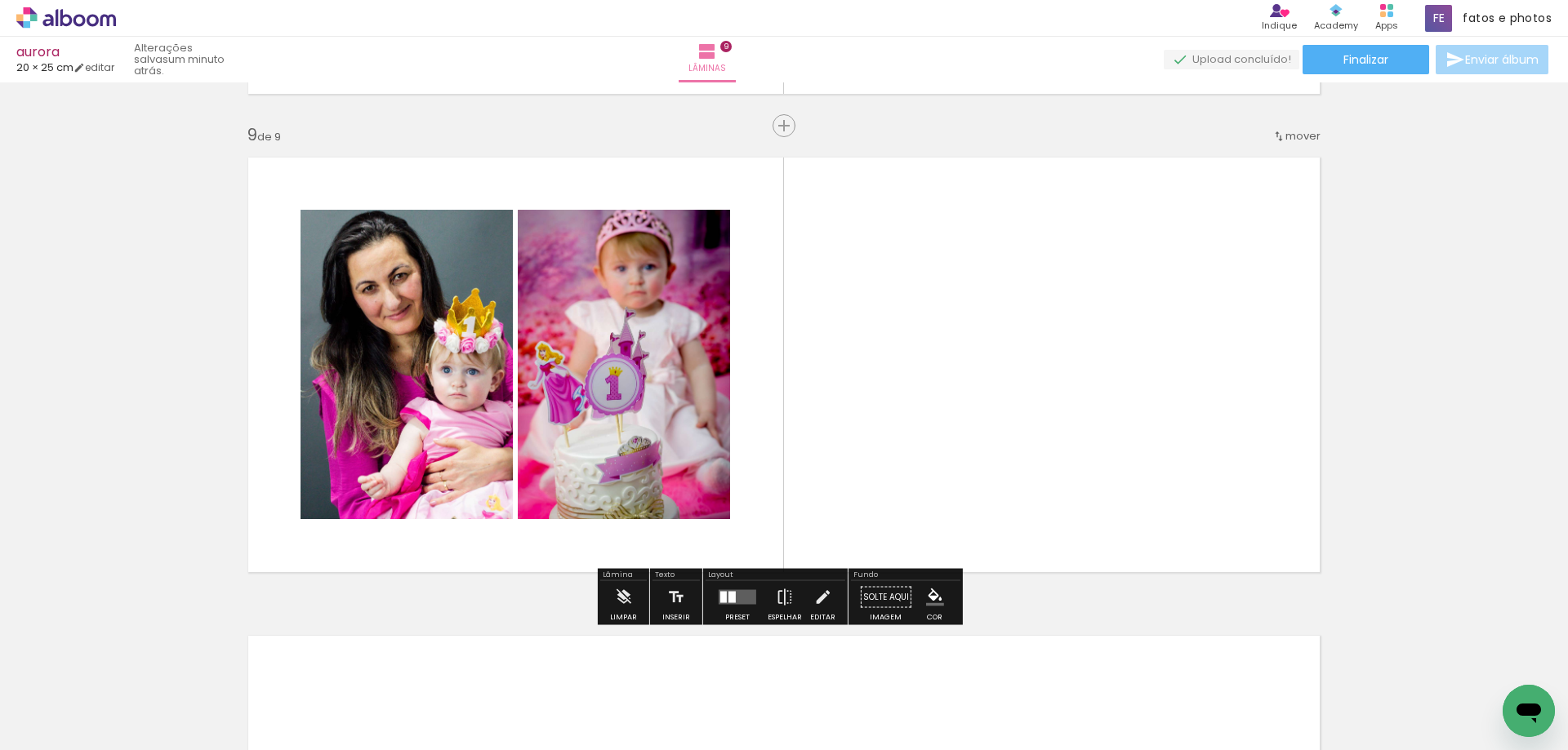
click at [735, 597] on quentale-layouter at bounding box center [737, 597] width 38 height 14
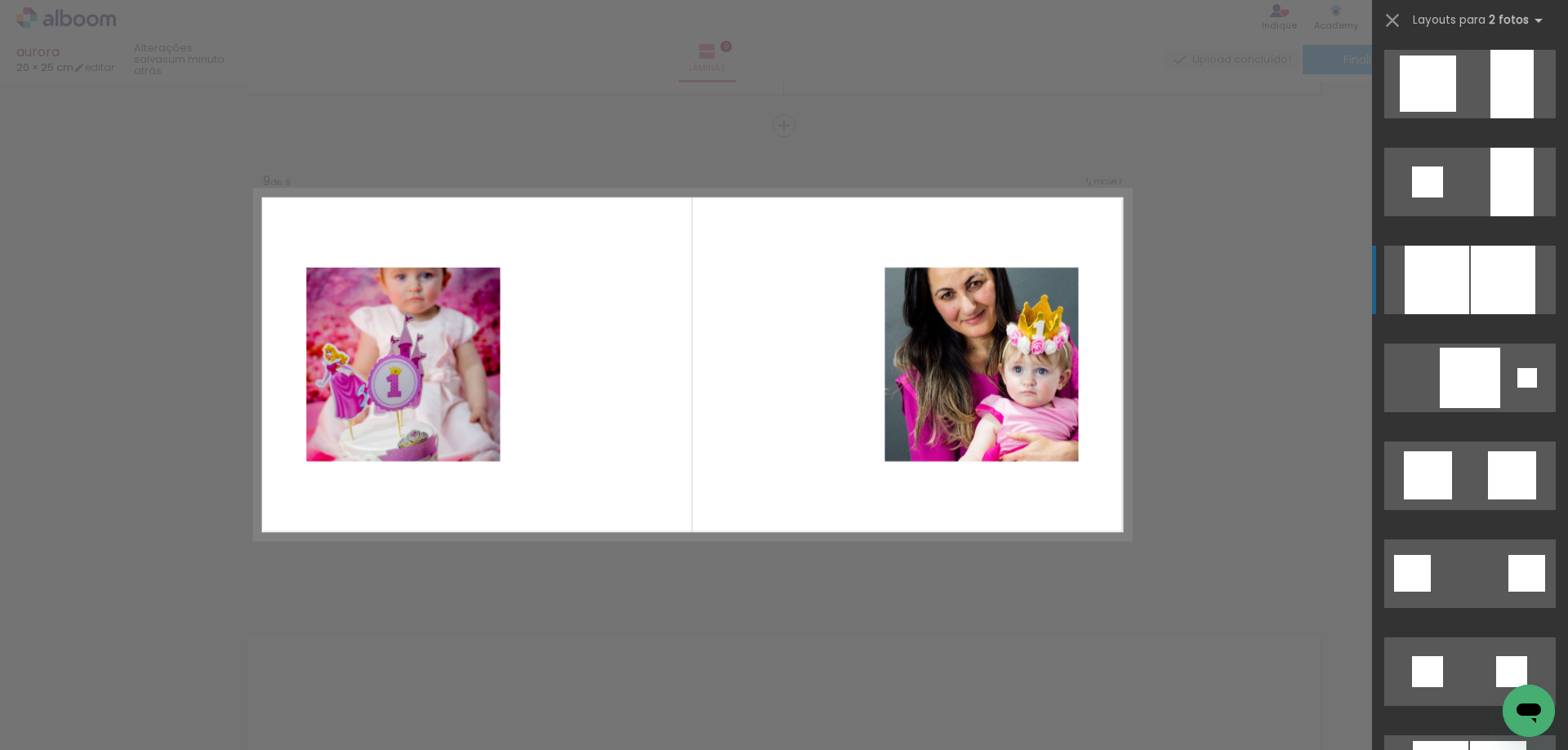
scroll to position [1714, 0]
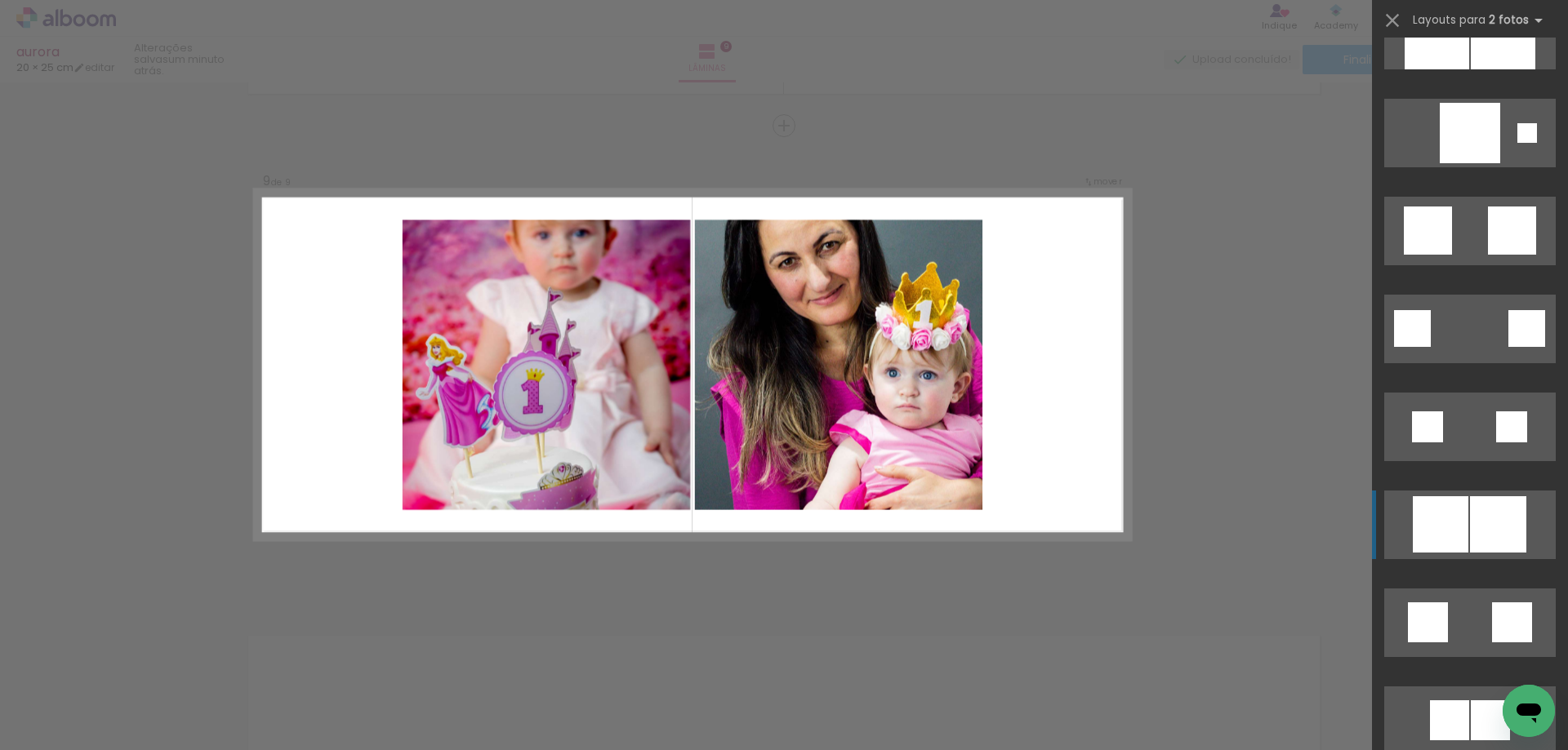
click at [1489, 536] on div at bounding box center [1497, 524] width 56 height 56
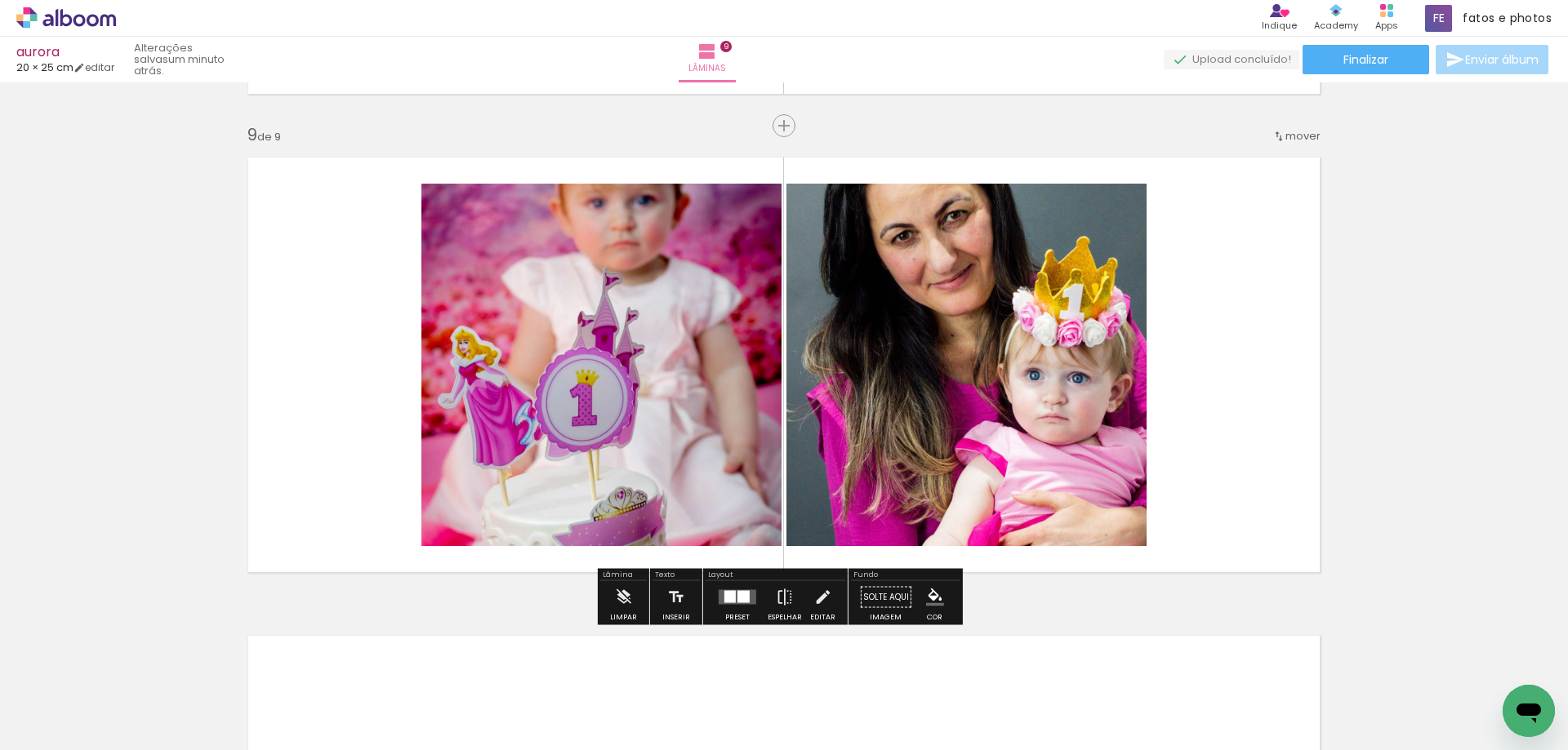
click at [1007, 422] on quentale-photo at bounding box center [966, 364] width 360 height 362
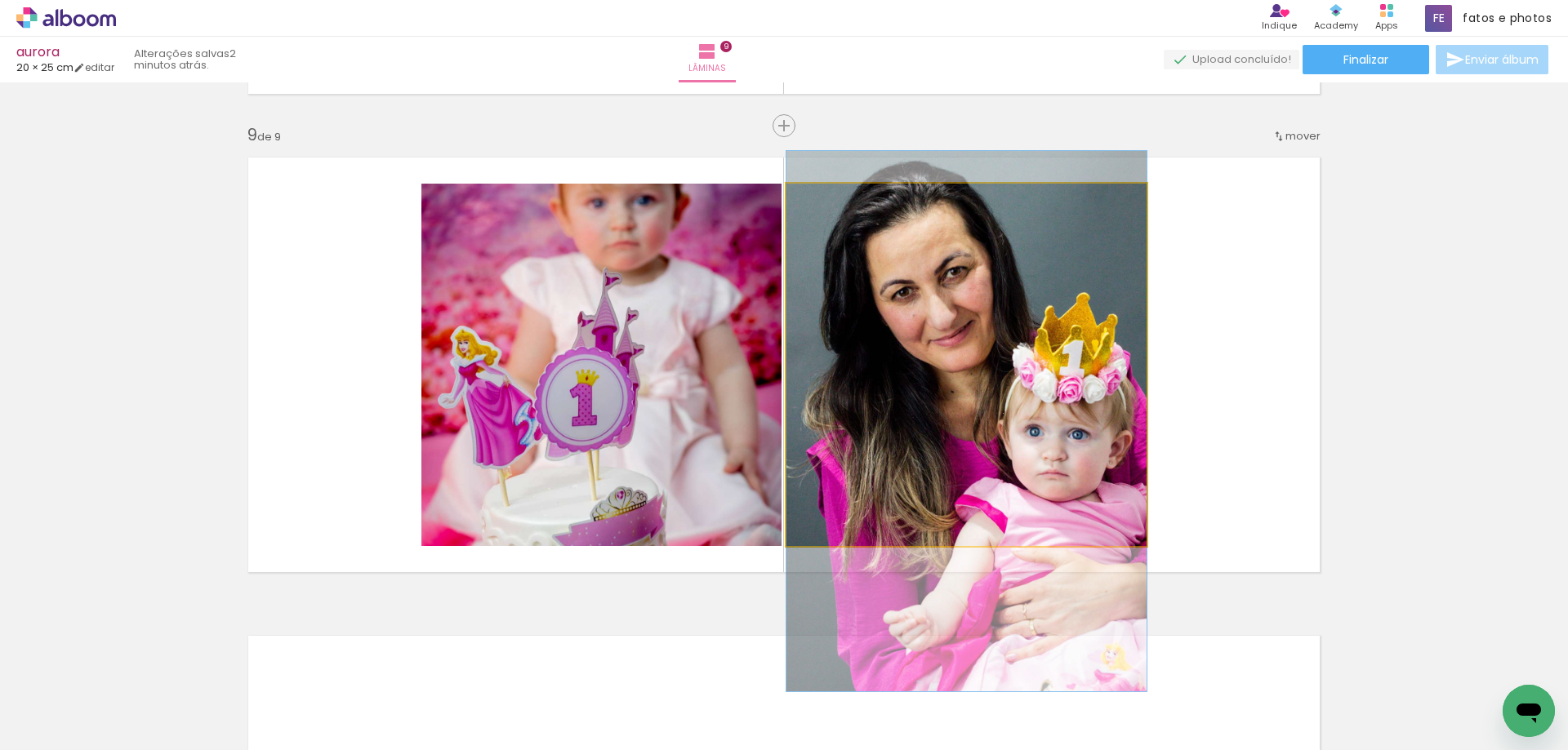
drag, startPoint x: 1007, startPoint y: 422, endPoint x: 1006, endPoint y: 478, distance: 56.0
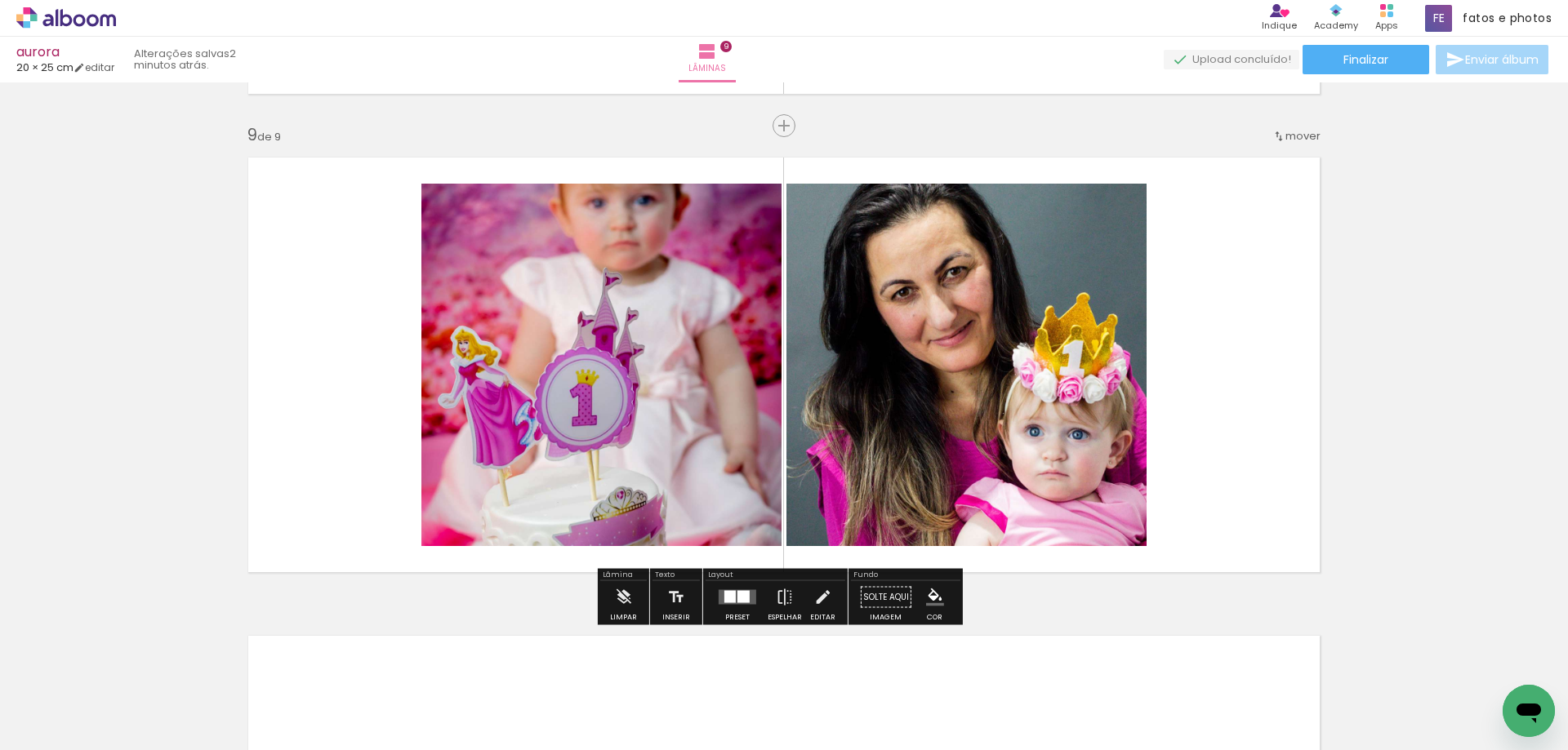
click at [654, 424] on quentale-photo at bounding box center [602, 364] width 360 height 362
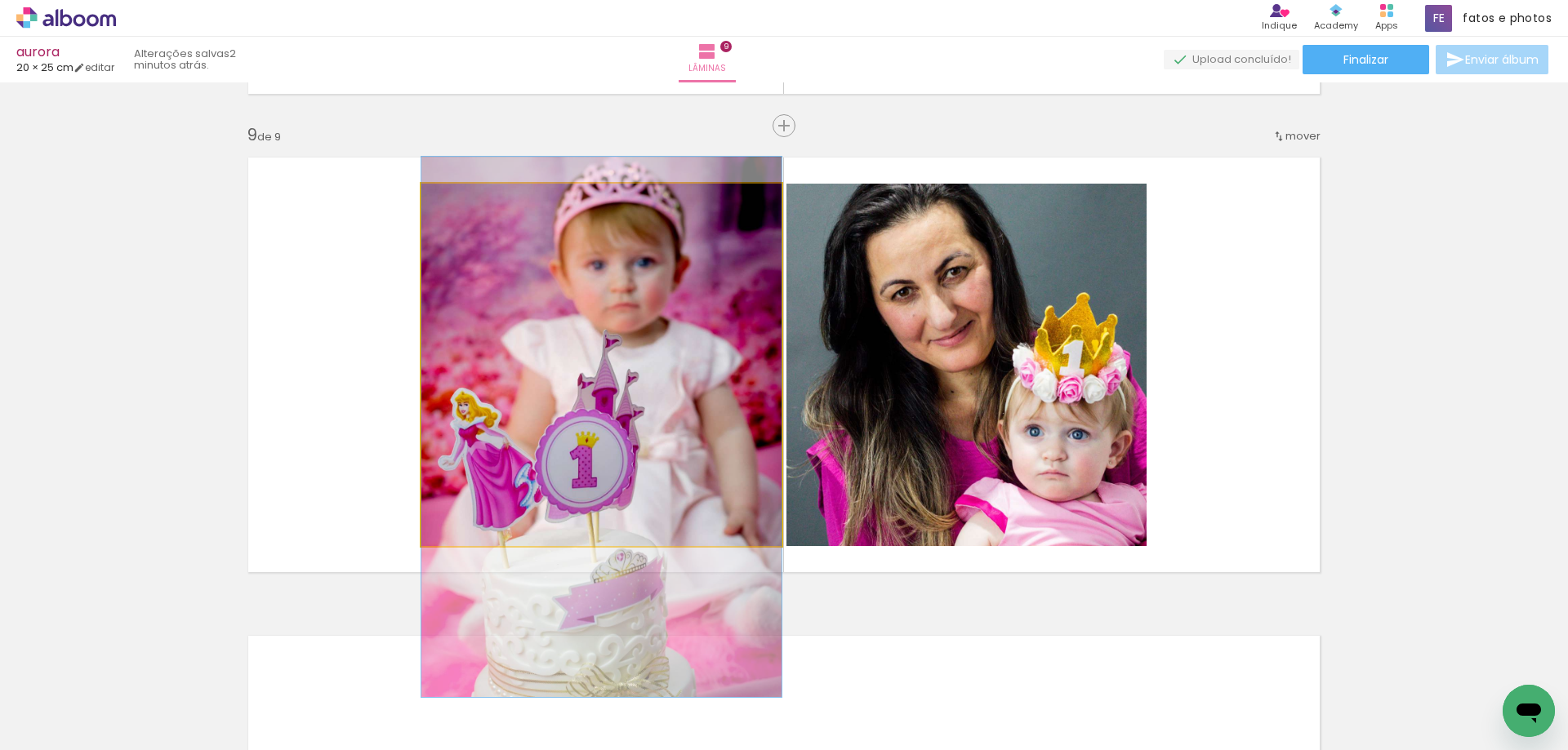
drag, startPoint x: 651, startPoint y: 423, endPoint x: 645, endPoint y: 486, distance: 63.3
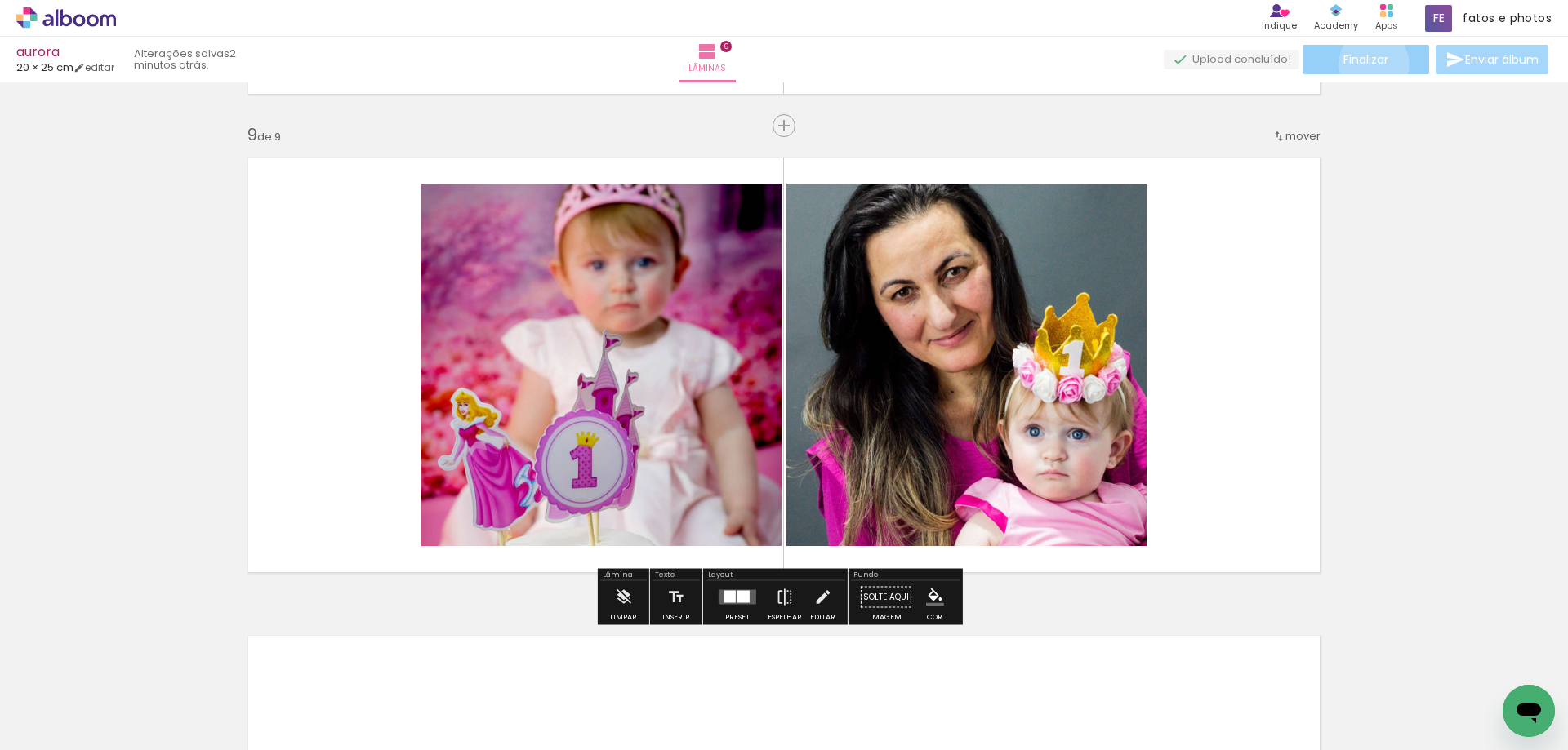
click at [1367, 64] on span "Finalizar" at bounding box center [1366, 59] width 45 height 12
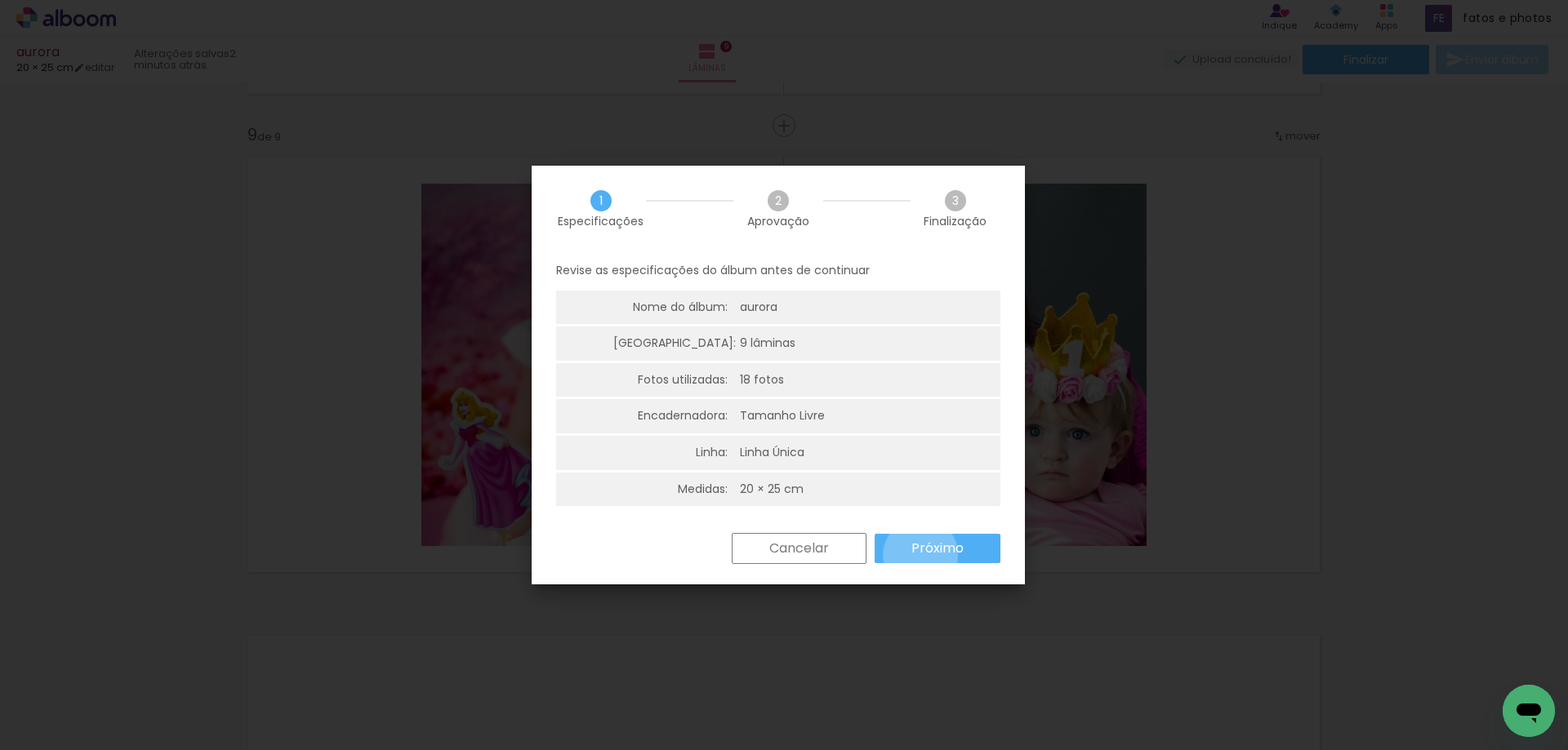
click at [0, 0] on slot "Próximo" at bounding box center [0, 0] width 0 height 0
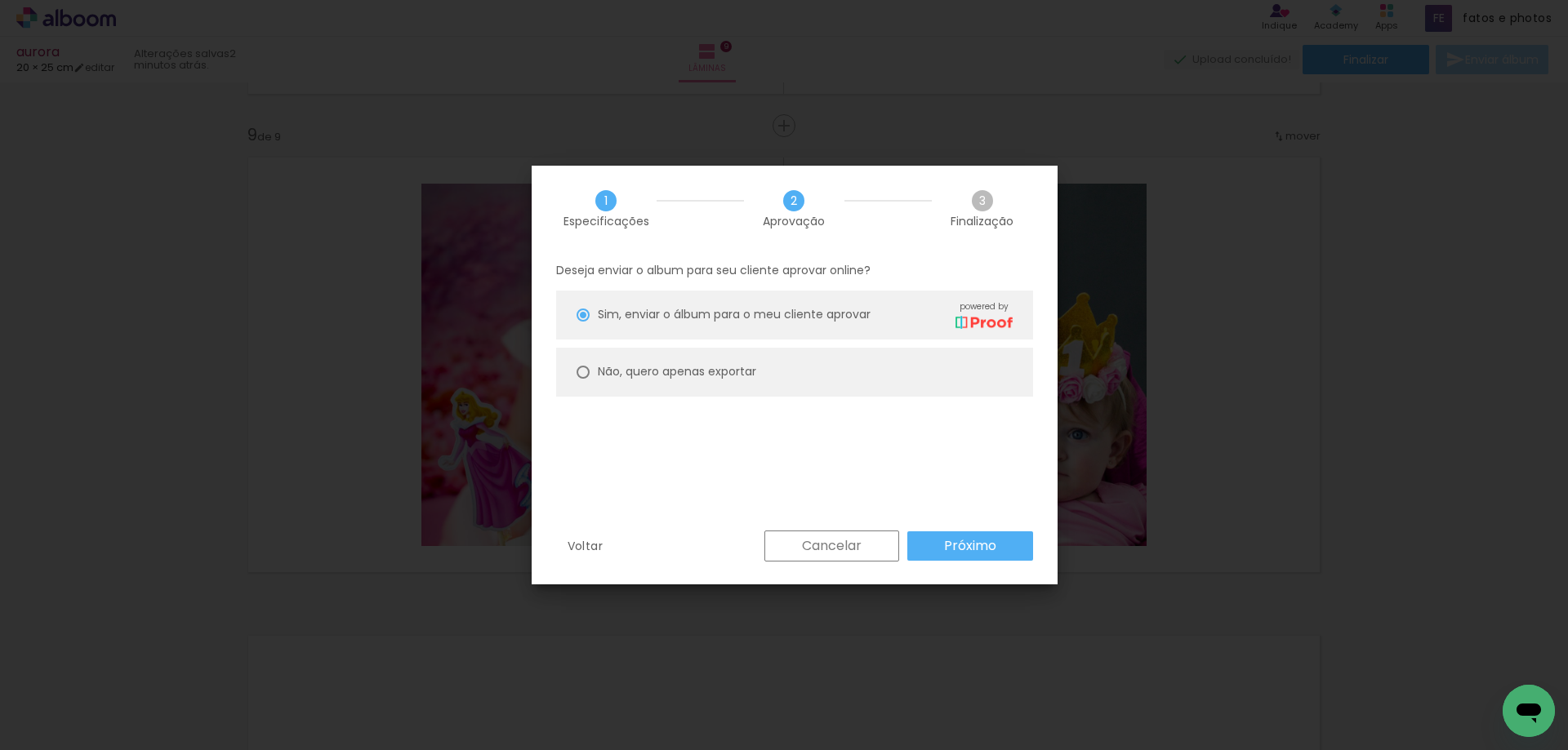
click at [0, 0] on slot "Não, quero apenas exportar" at bounding box center [0, 0] width 0 height 0
type paper-radio-button "on"
click at [0, 0] on slot "Próximo" at bounding box center [0, 0] width 0 height 0
type input "Alta, 300 DPI"
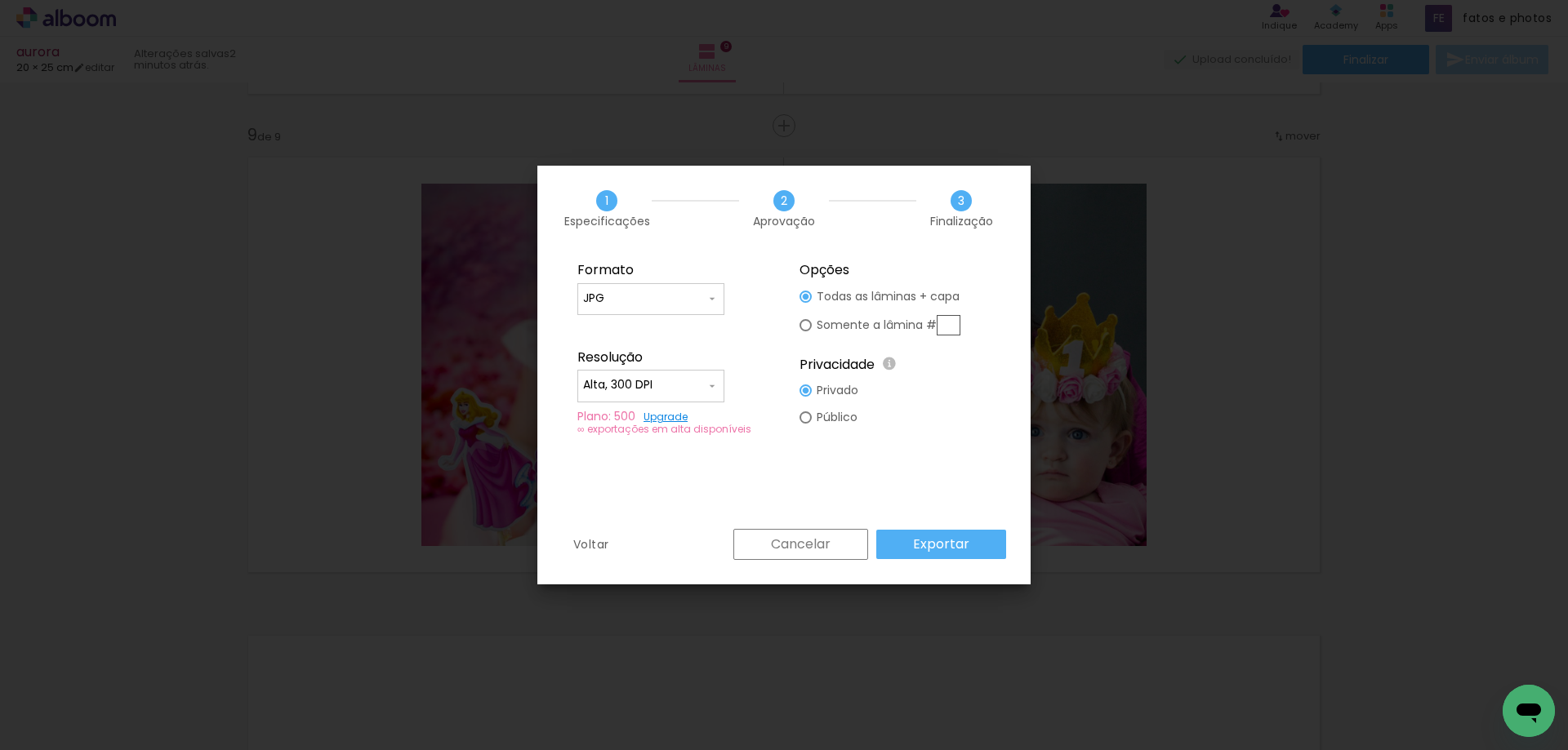
click at [0, 0] on slot "Exportar" at bounding box center [0, 0] width 0 height 0
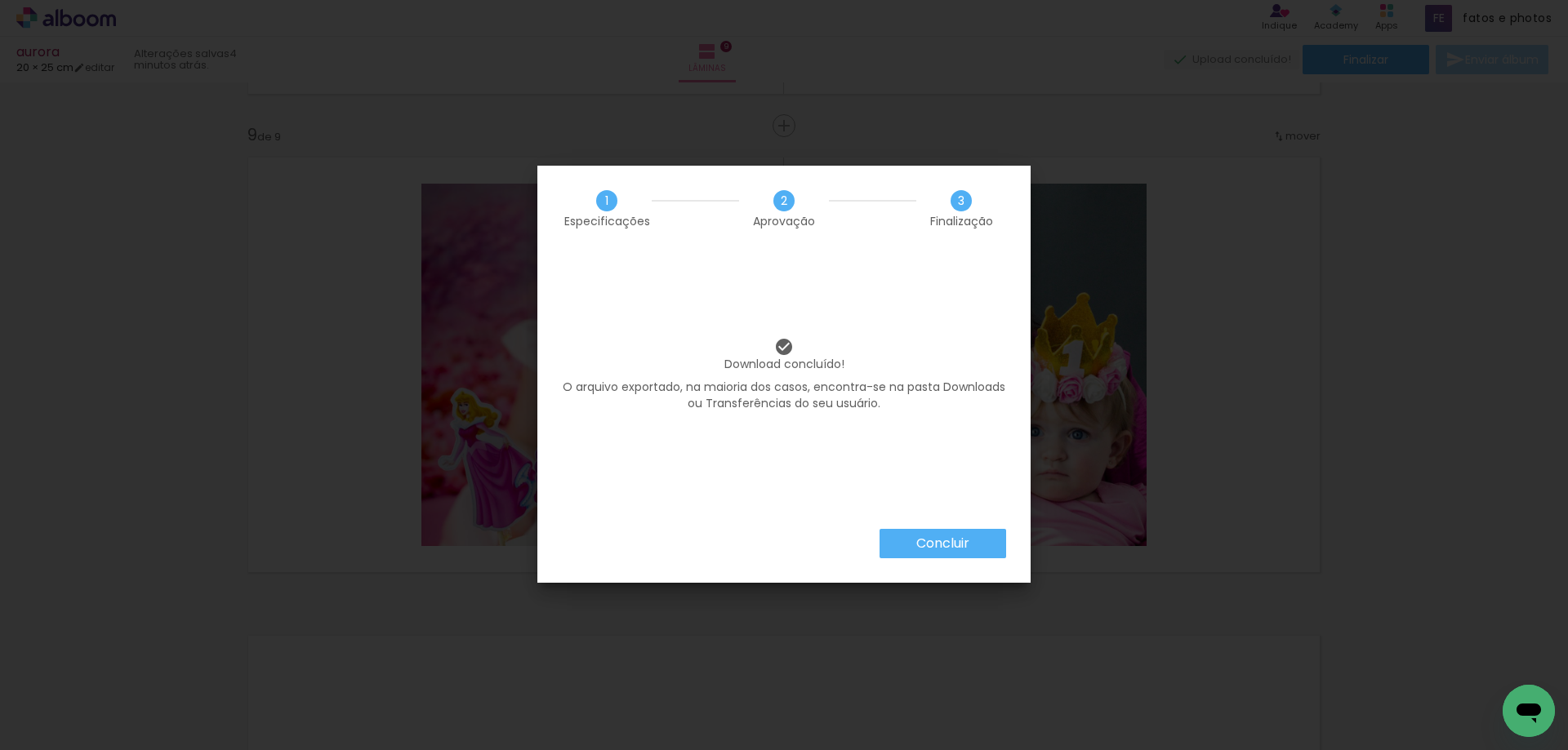
click at [0, 0] on slot "Concluir" at bounding box center [0, 0] width 0 height 0
